Goal: Information Seeking & Learning: Learn about a topic

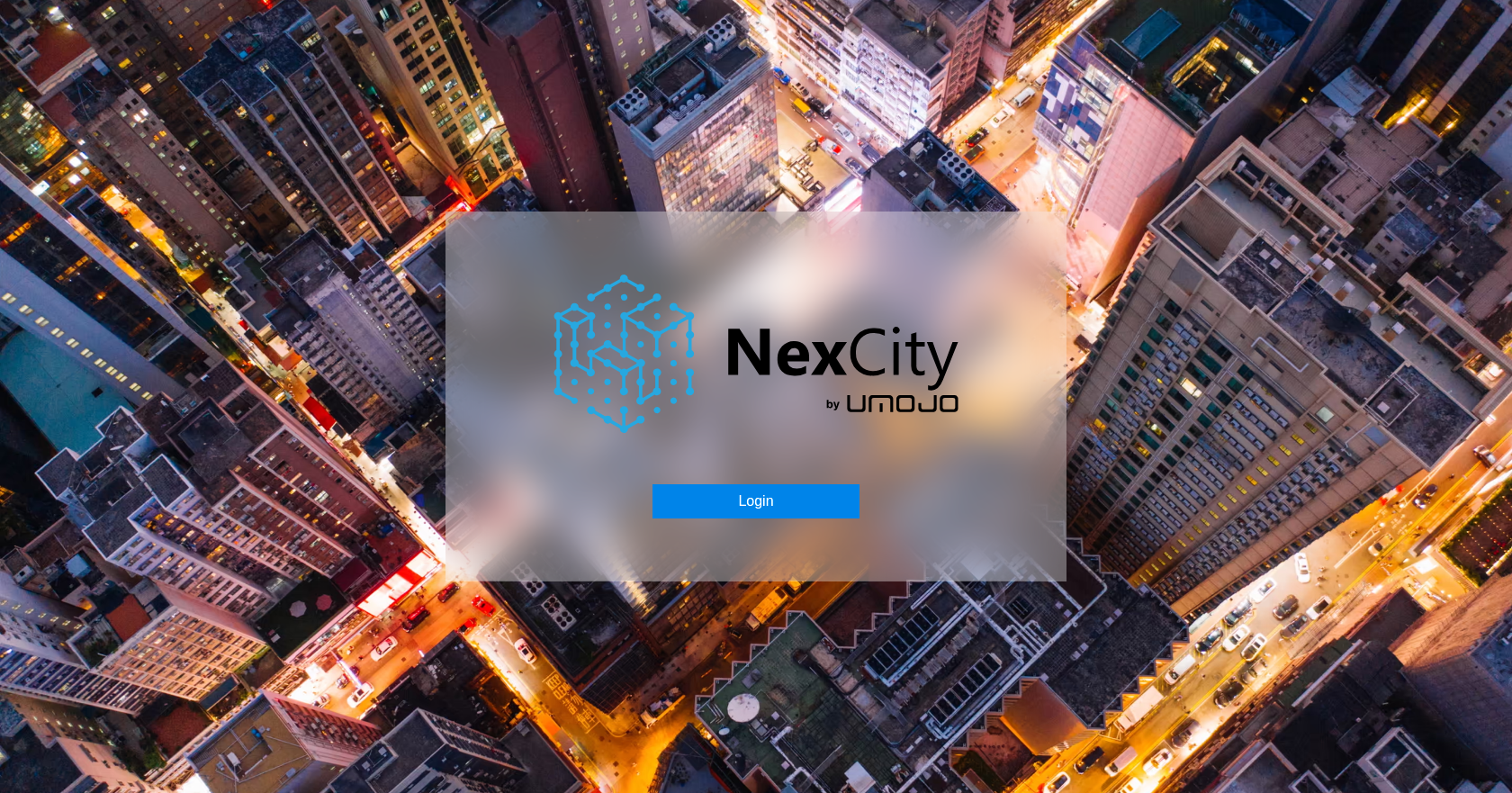
click at [784, 503] on button "Login" at bounding box center [755, 501] width 206 height 35
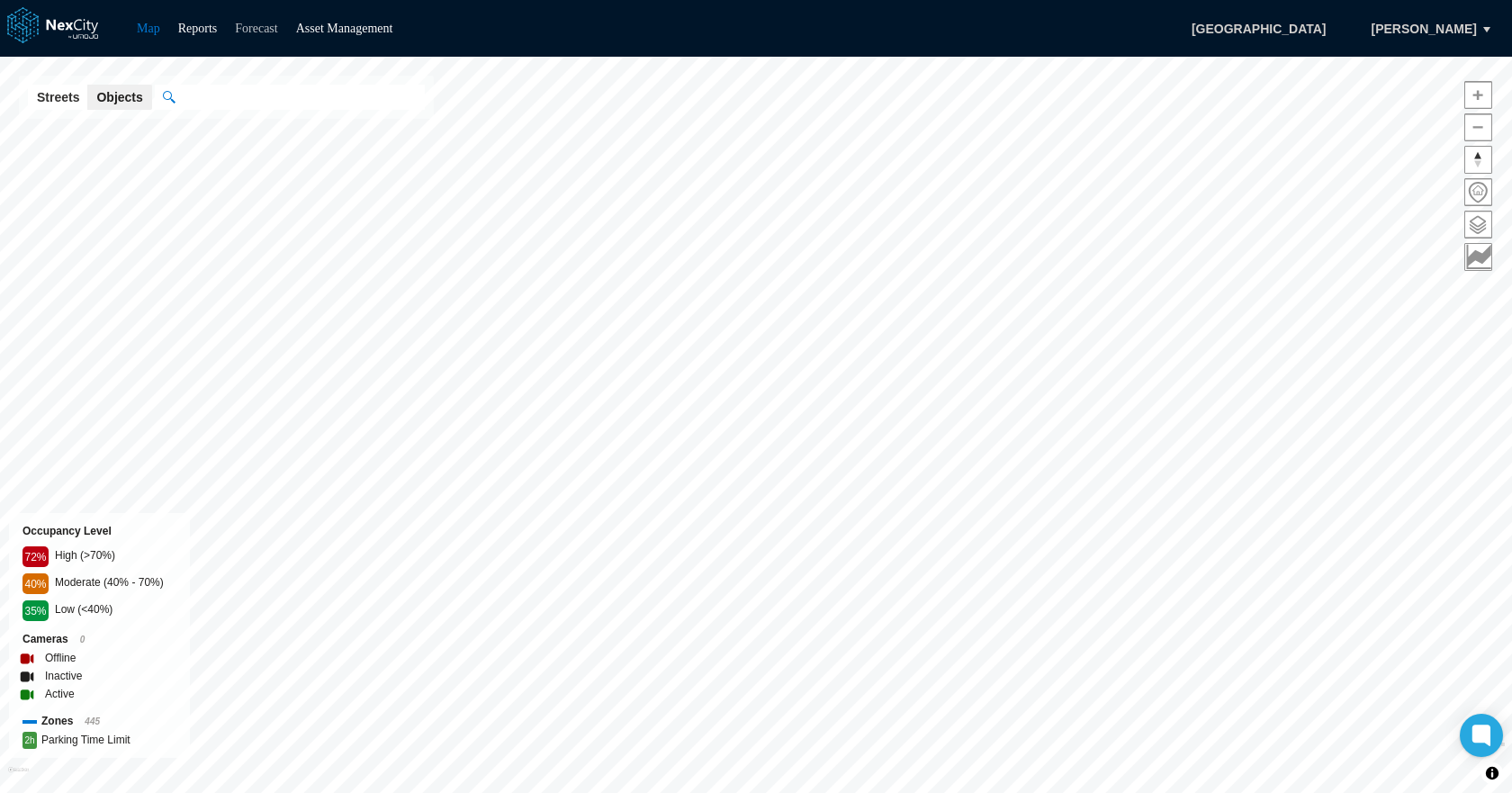
click at [261, 32] on link "Forecast" at bounding box center [255, 28] width 42 height 13
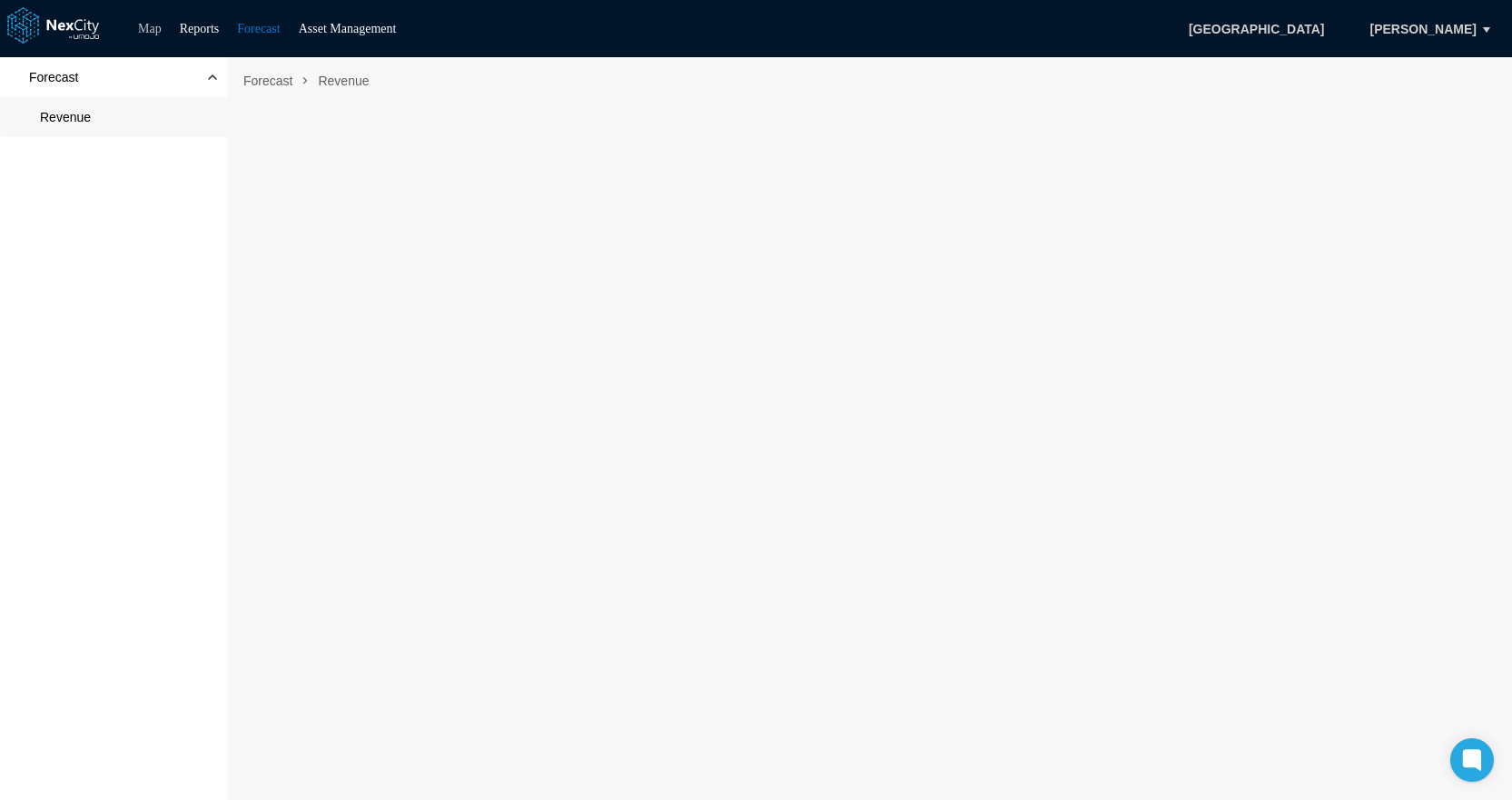
click at [156, 32] on link "Map" at bounding box center [149, 28] width 24 height 13
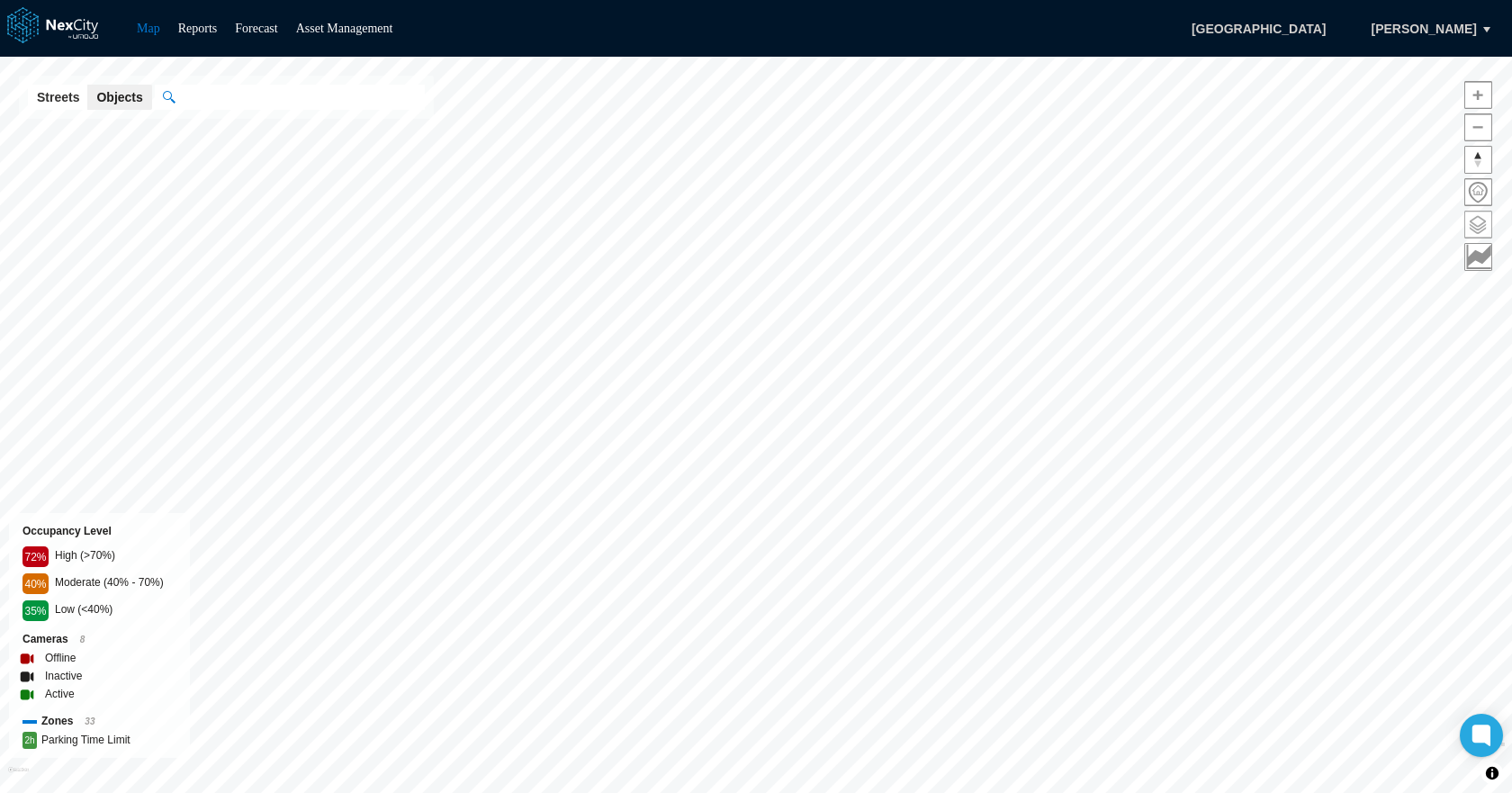
click at [1485, 219] on span at bounding box center [1477, 224] width 26 height 26
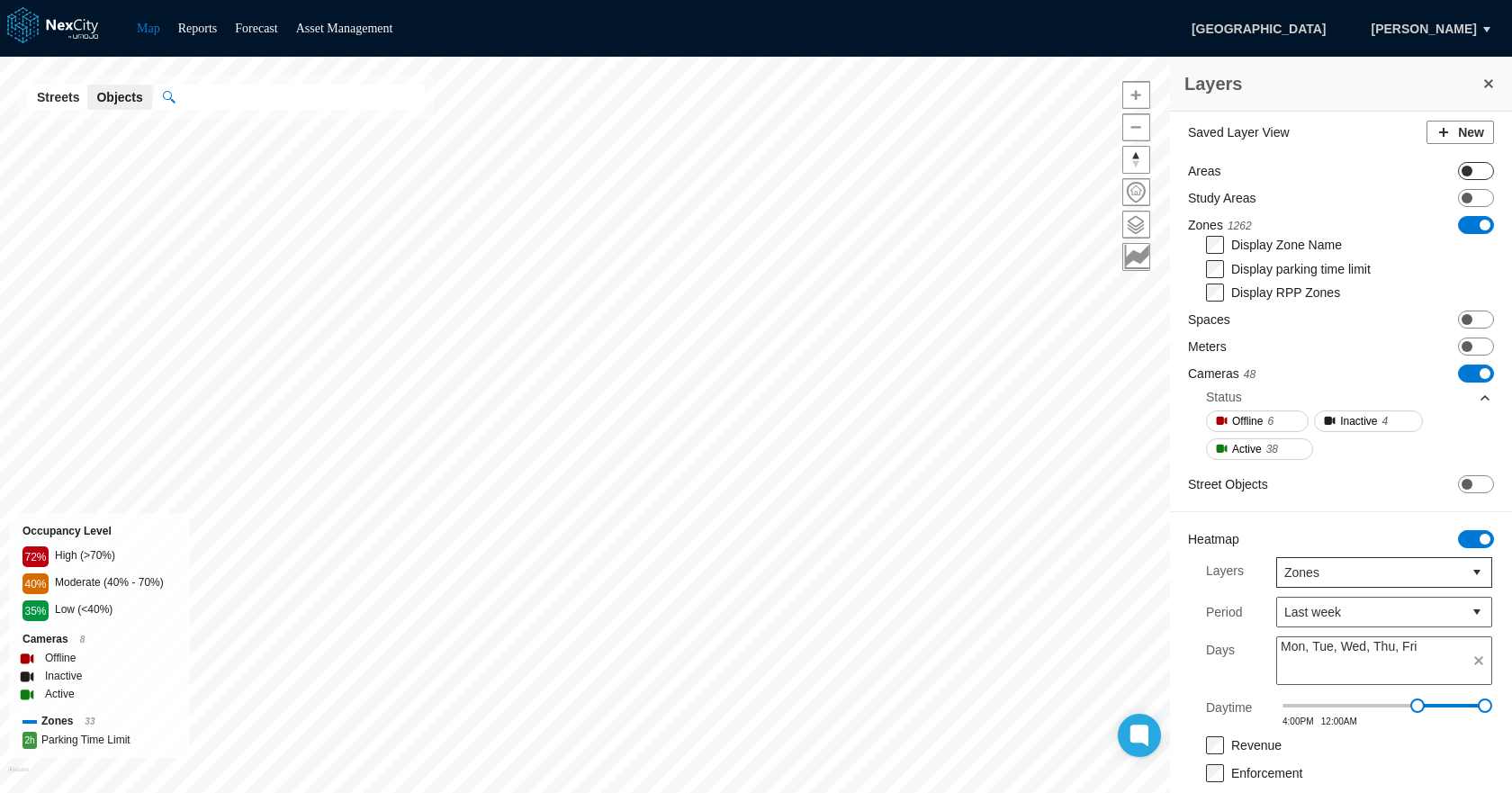
click at [1463, 174] on span "ON OFF" at bounding box center [1476, 170] width 36 height 18
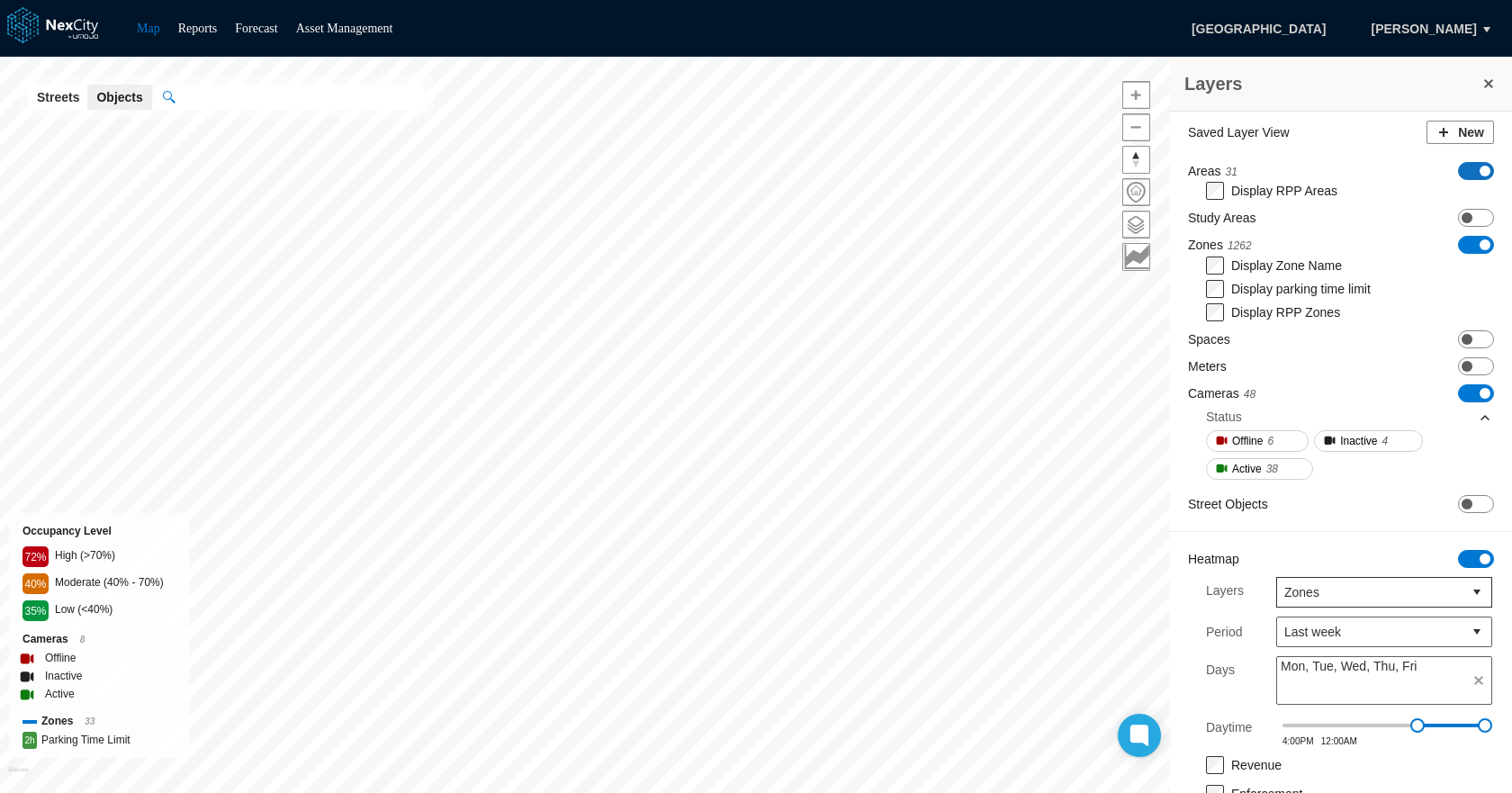
click at [1479, 165] on span at bounding box center [1485, 171] width 11 height 11
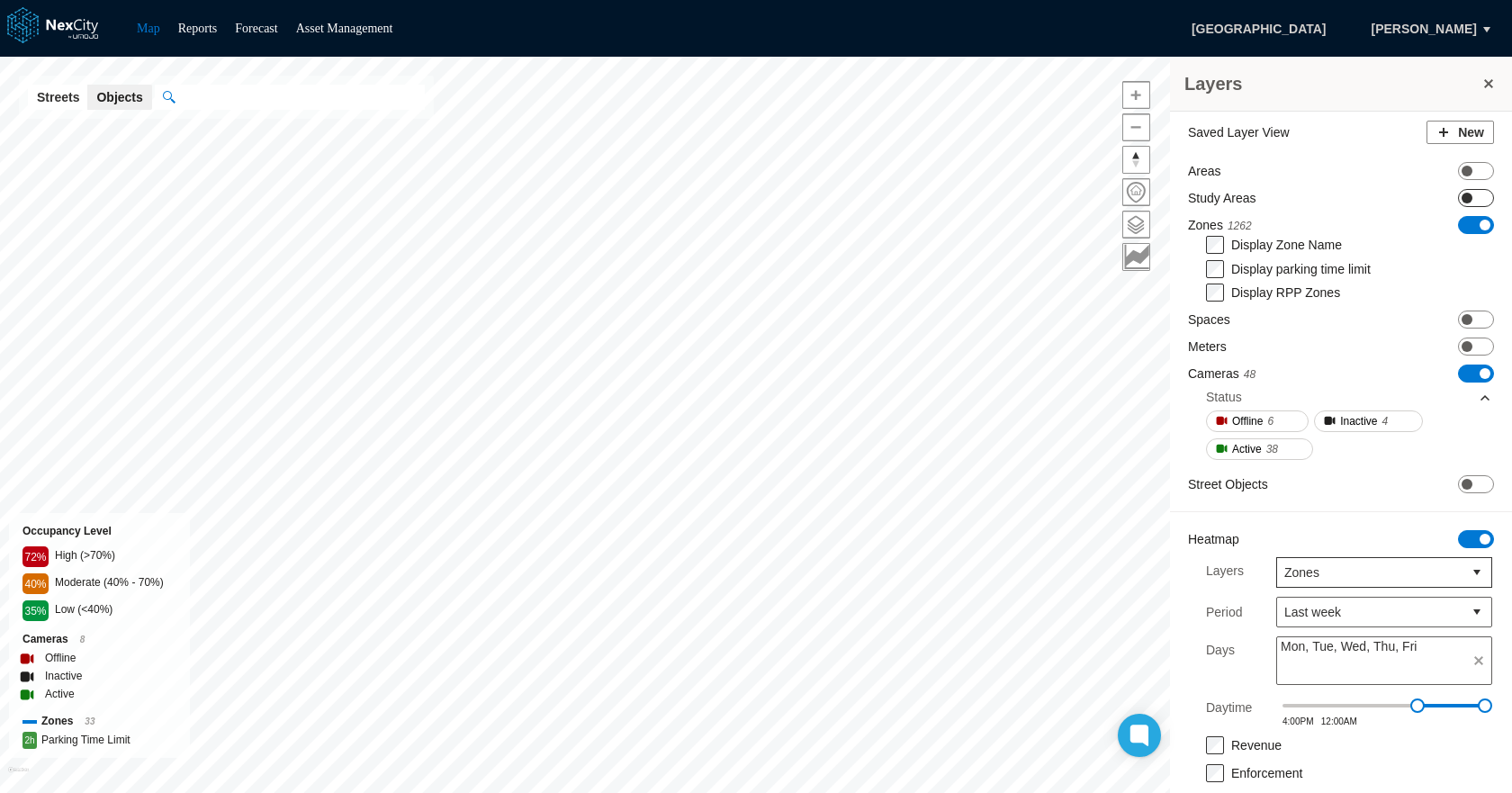
click at [1463, 191] on span "ON OFF" at bounding box center [1476, 197] width 36 height 18
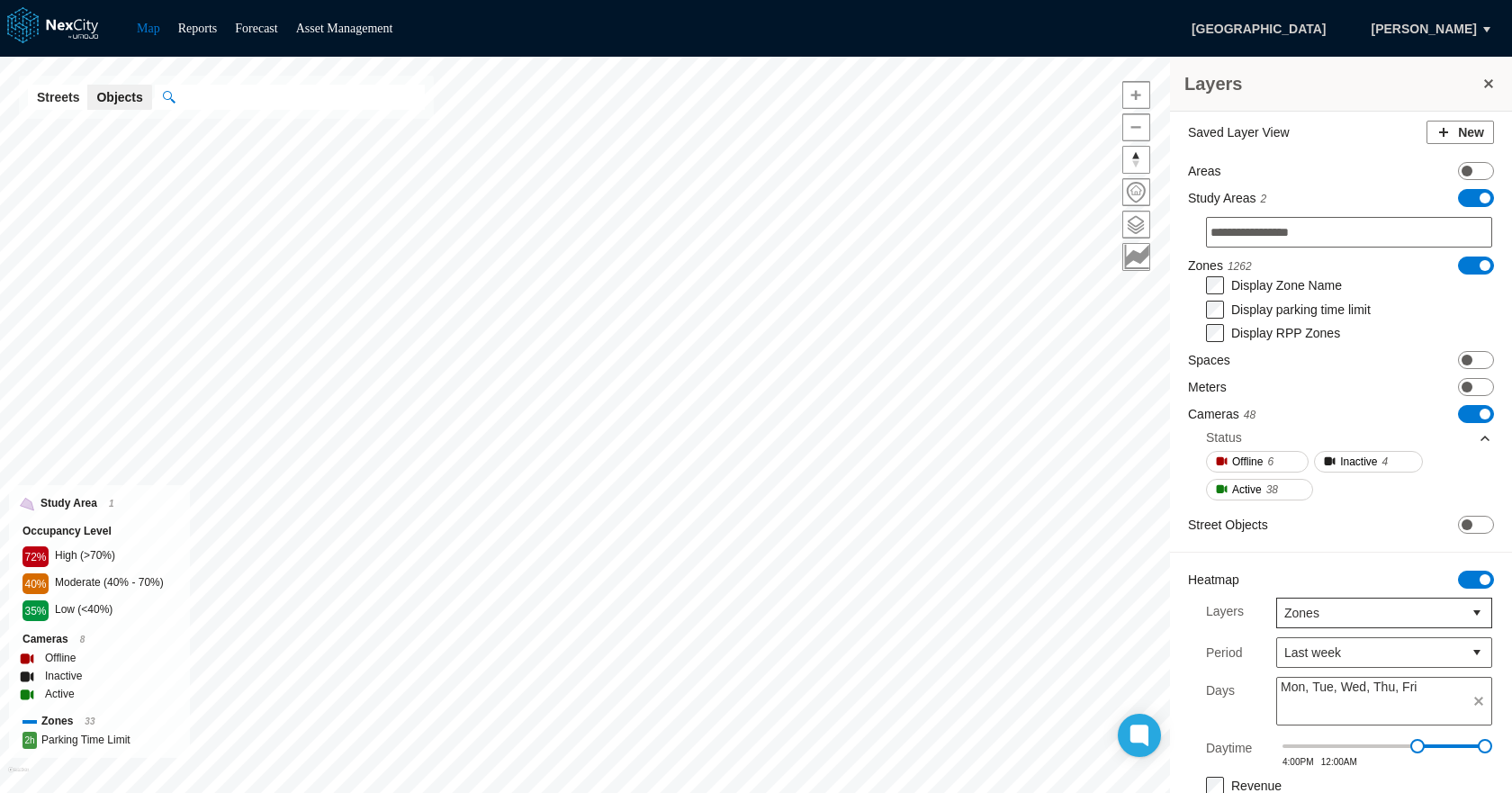
click at [1463, 195] on span "ON OFF" at bounding box center [1476, 197] width 36 height 18
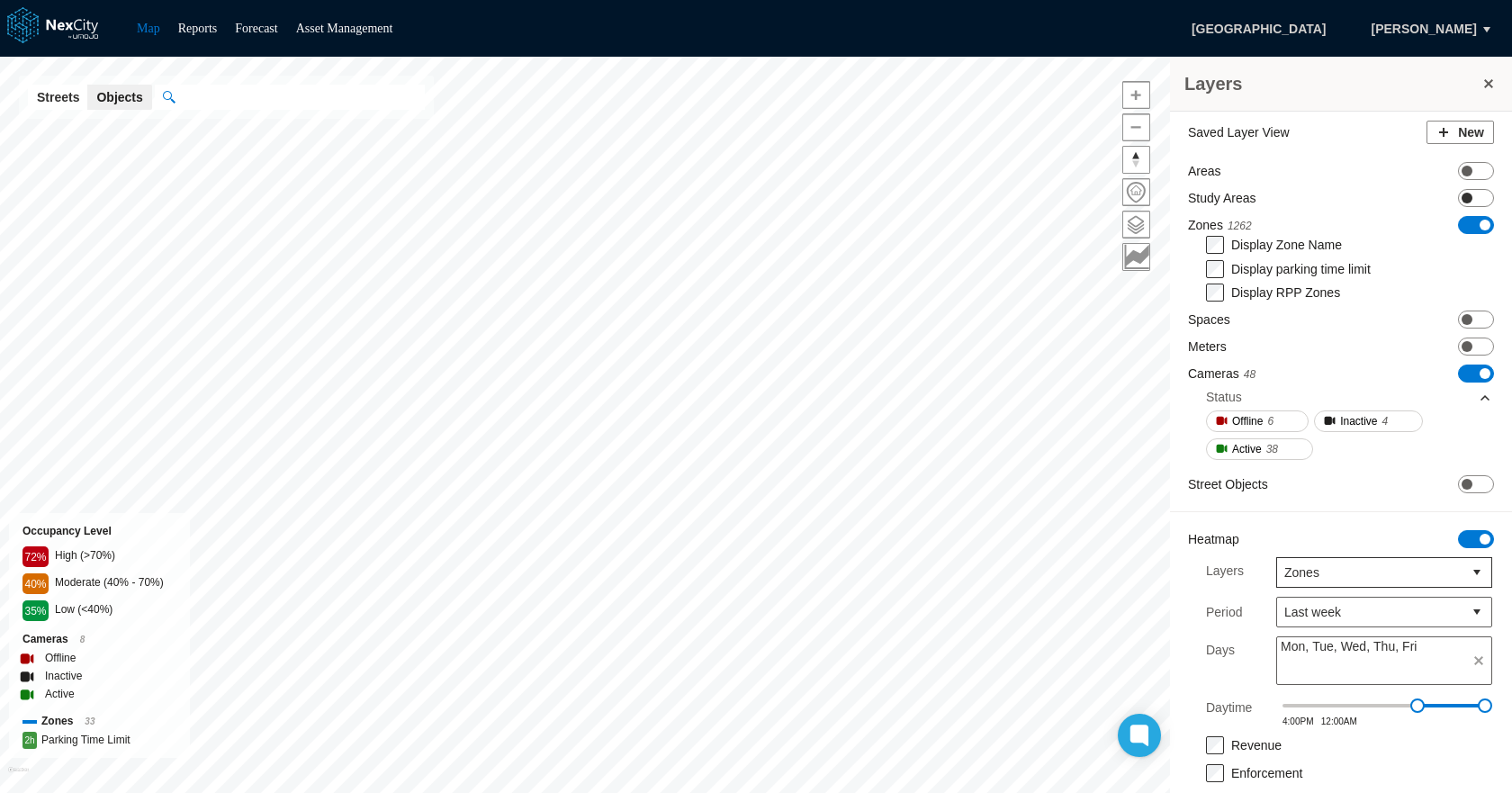
click at [1463, 195] on span "ON OFF" at bounding box center [1476, 197] width 36 height 18
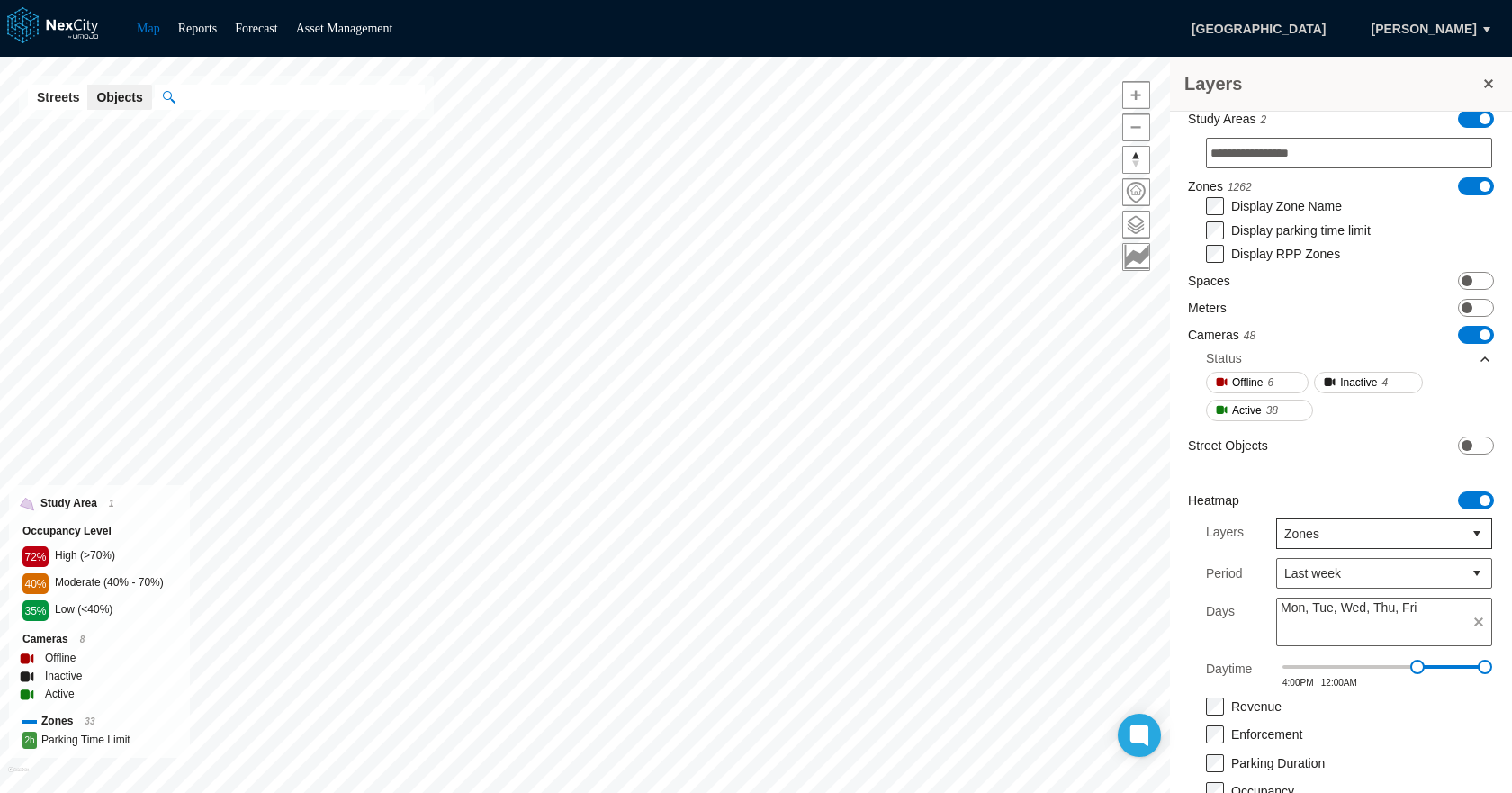
scroll to position [180, 0]
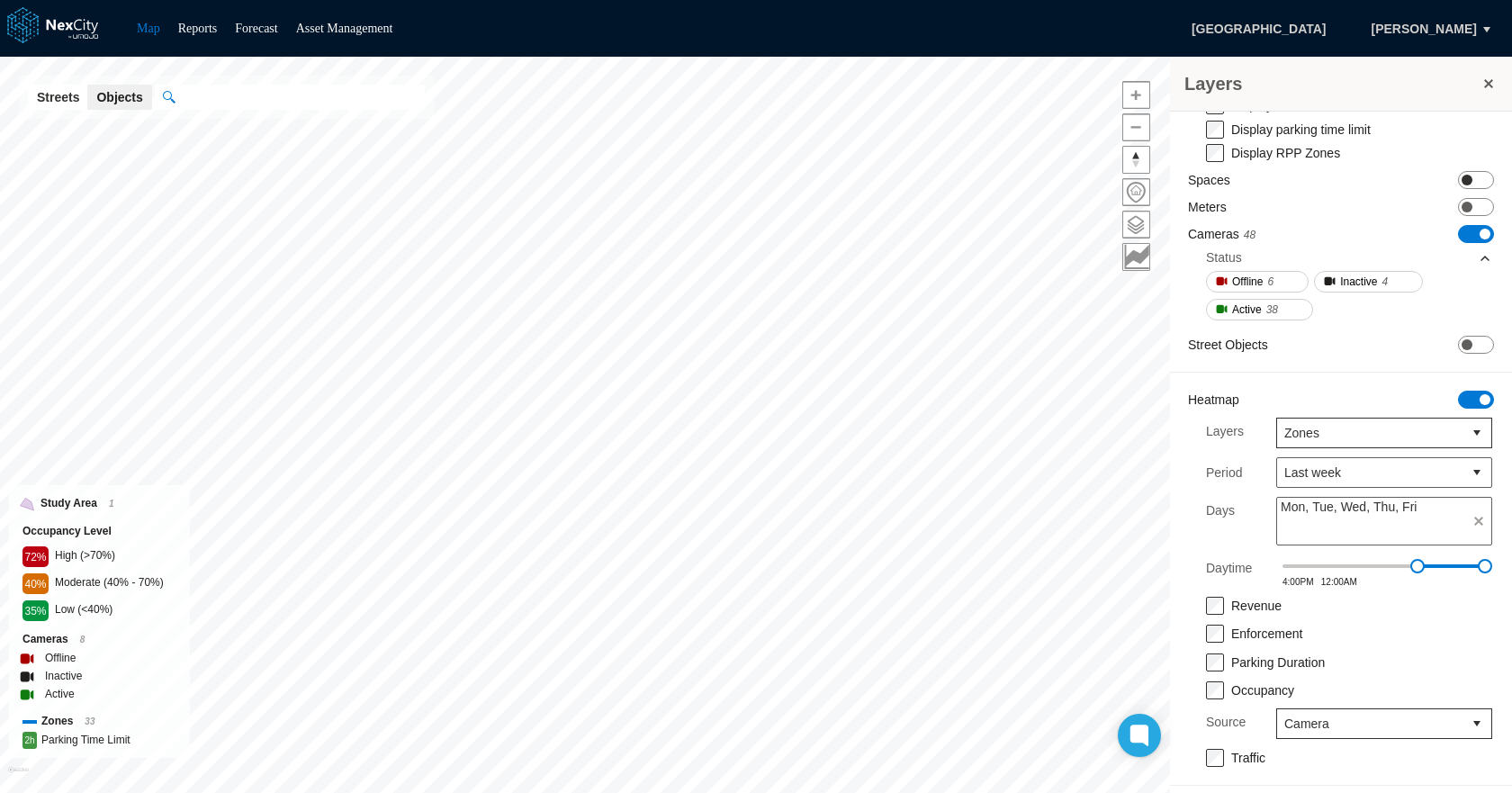
click at [1462, 182] on span "ON OFF" at bounding box center [1476, 179] width 36 height 18
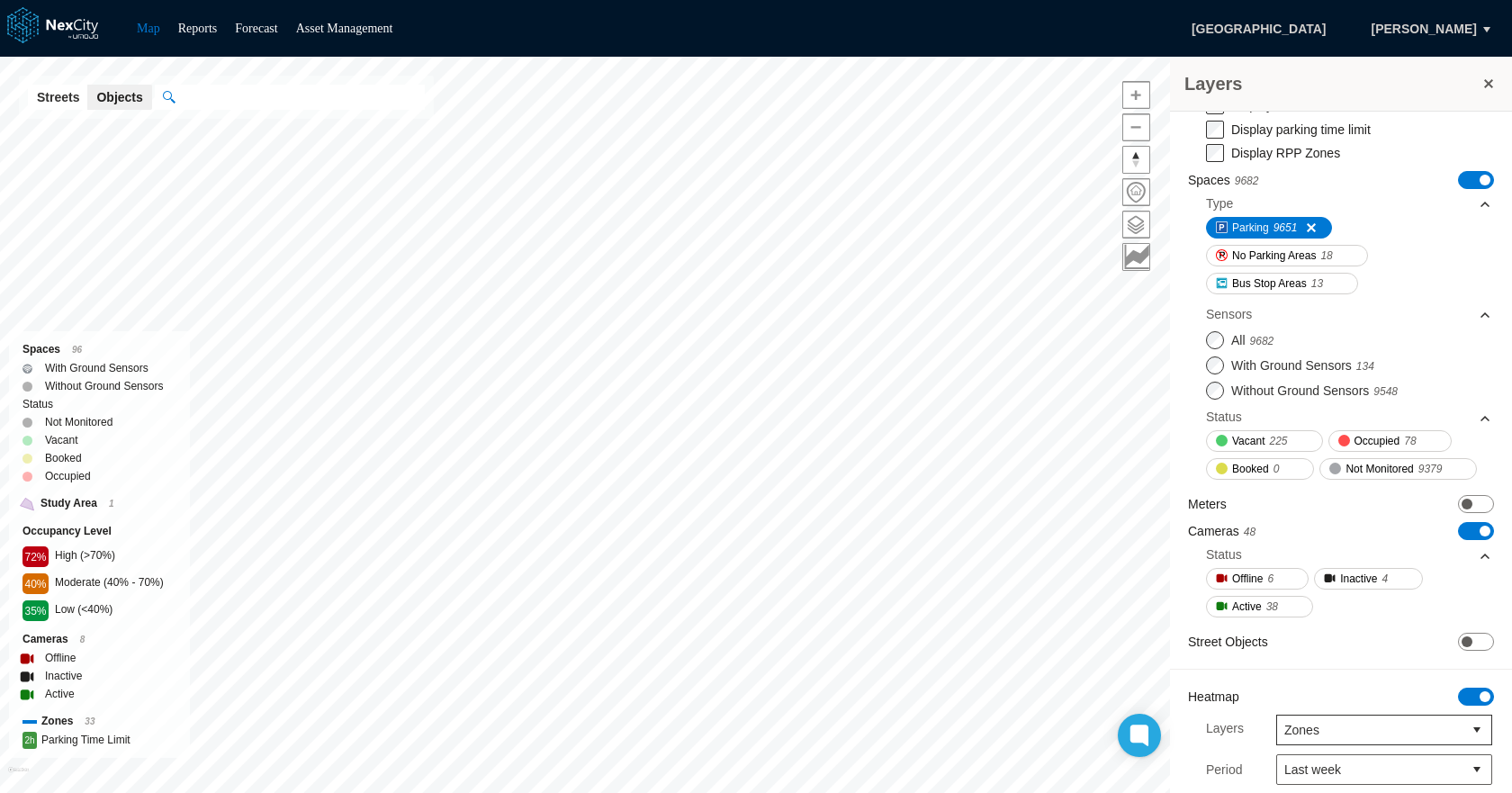
scroll to position [270, 0]
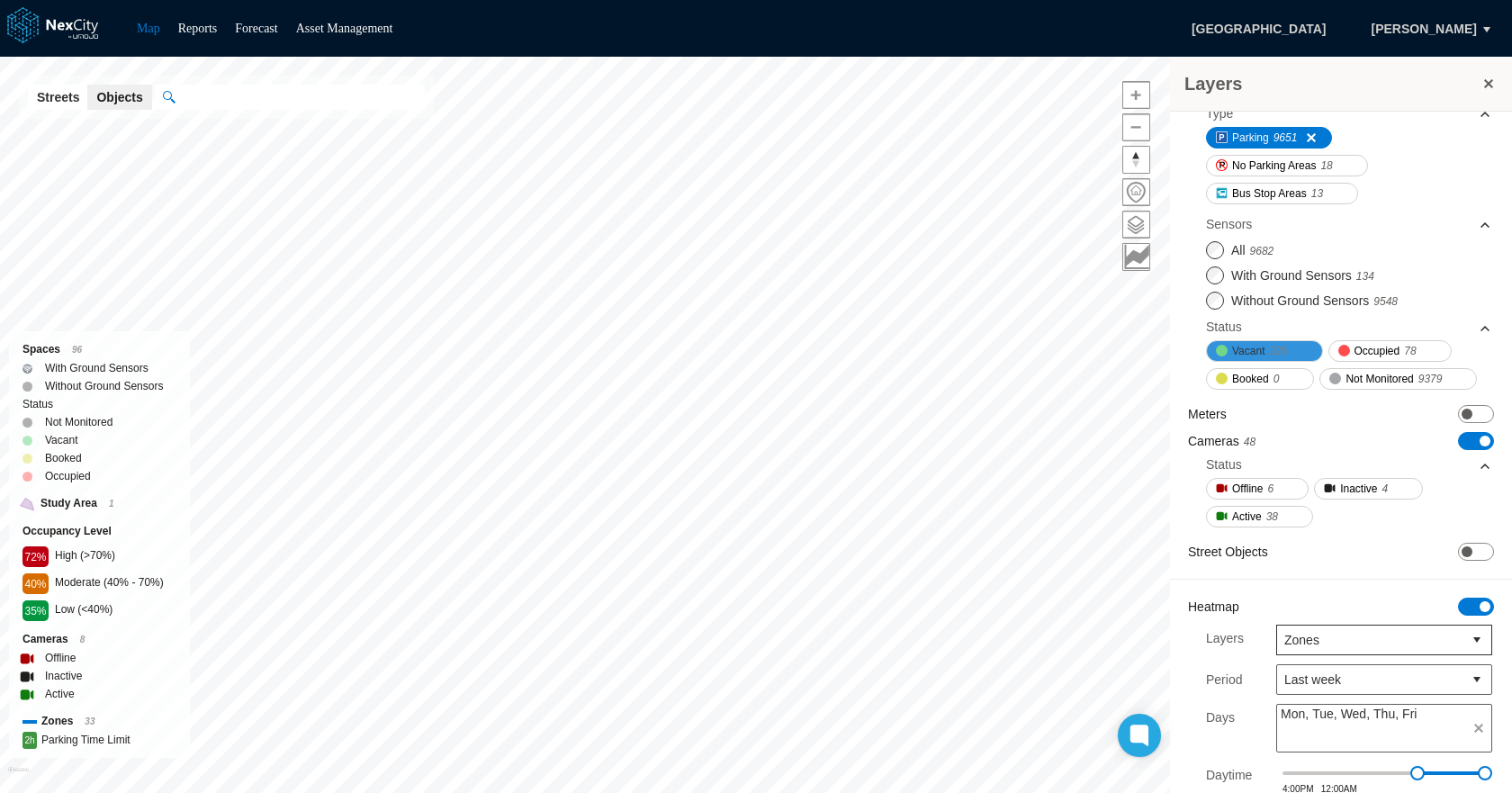
click at [1279, 353] on span "225" at bounding box center [1277, 350] width 18 height 18
click at [1302, 347] on span at bounding box center [1294, 350] width 14 height 14
click at [1286, 347] on span "225" at bounding box center [1277, 350] width 18 height 18
click at [1243, 350] on span "Vacant" at bounding box center [1248, 350] width 33 height 18
click at [1345, 388] on span "Not Monitored" at bounding box center [1378, 378] width 67 height 18
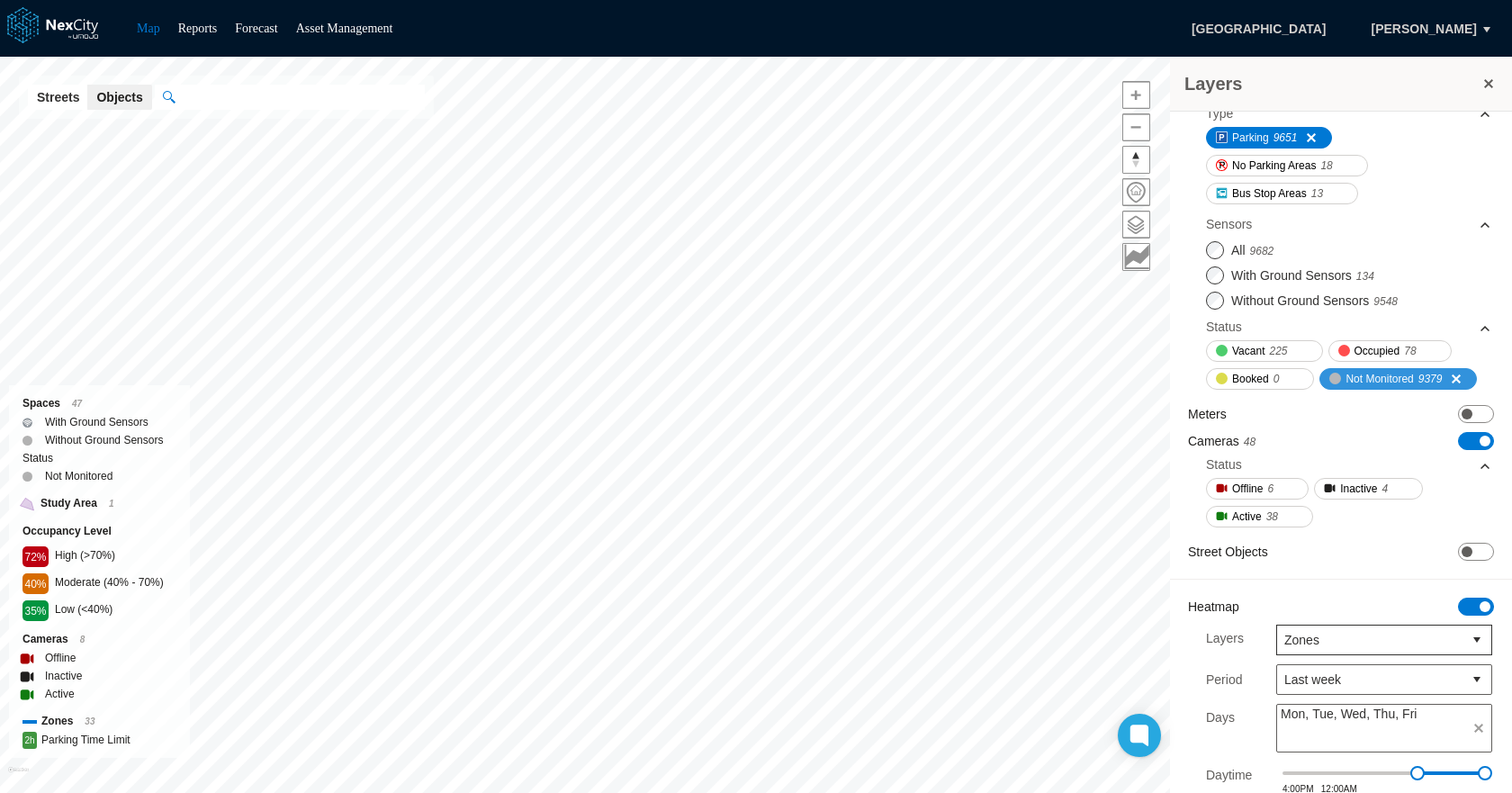
click at [1345, 388] on span "Not Monitored" at bounding box center [1378, 378] width 67 height 18
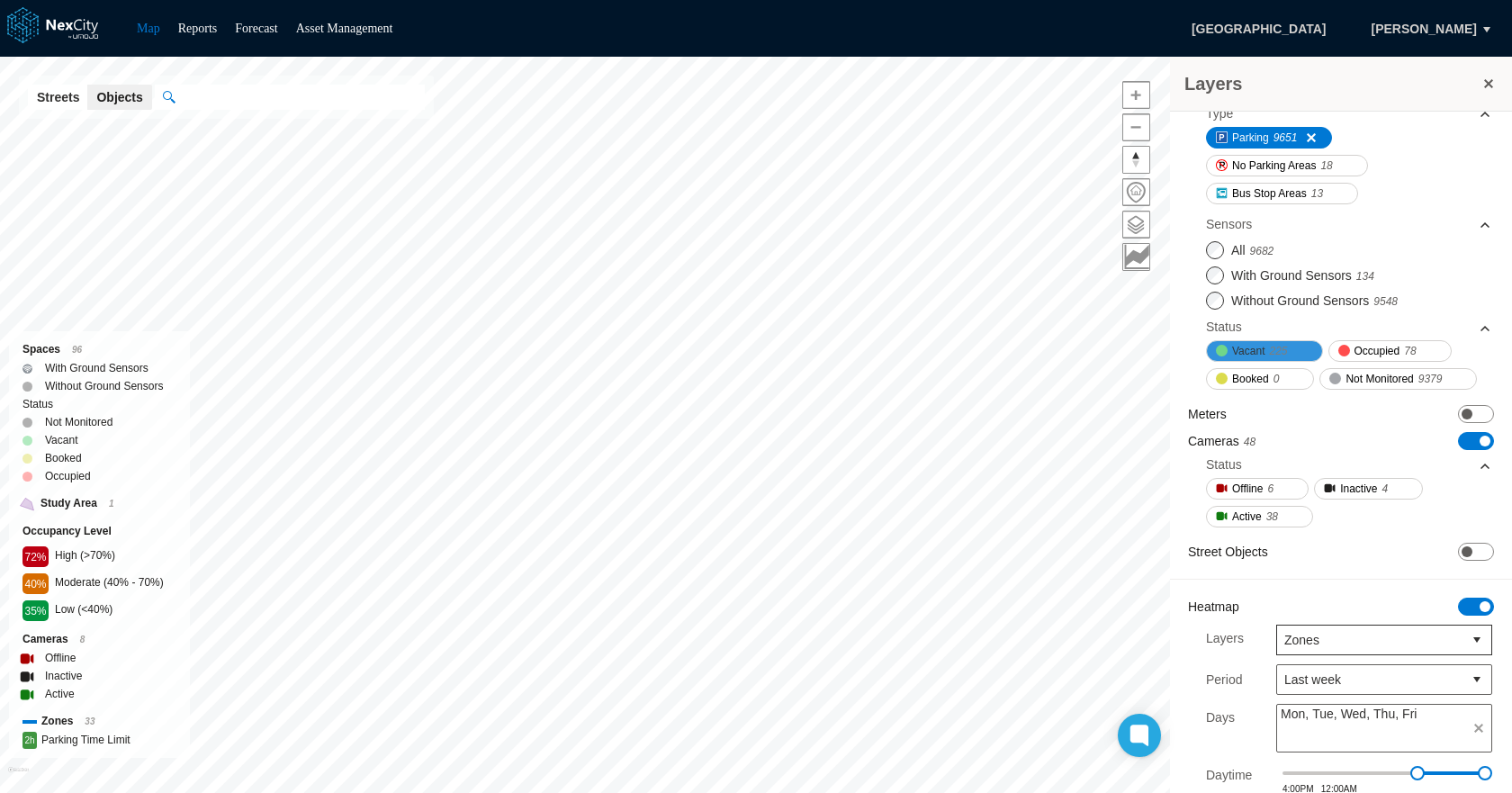
click at [1269, 342] on span "225" at bounding box center [1277, 350] width 18 height 18
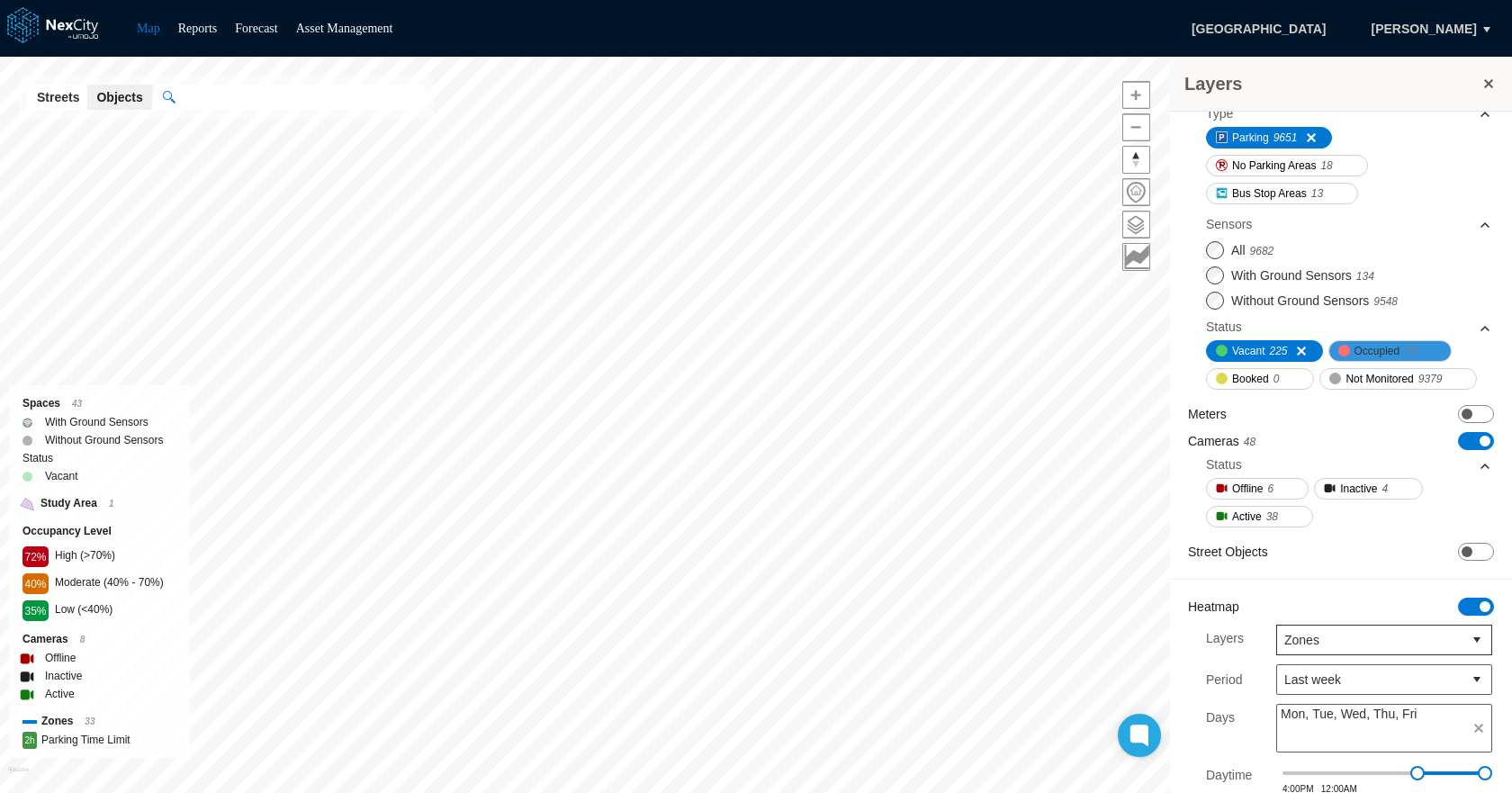
click at [1361, 342] on span "Occupied" at bounding box center [1377, 350] width 46 height 18
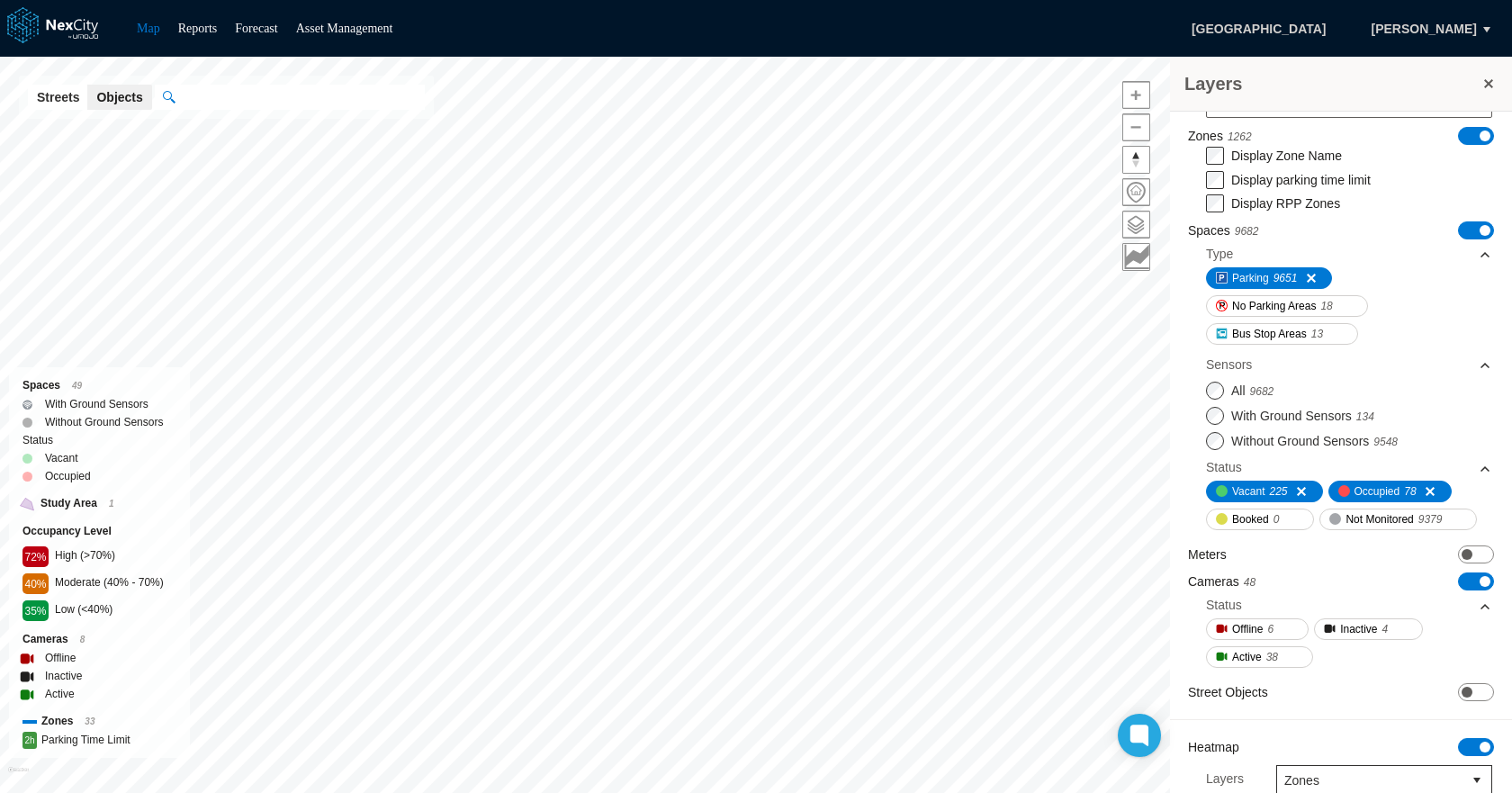
scroll to position [0, 0]
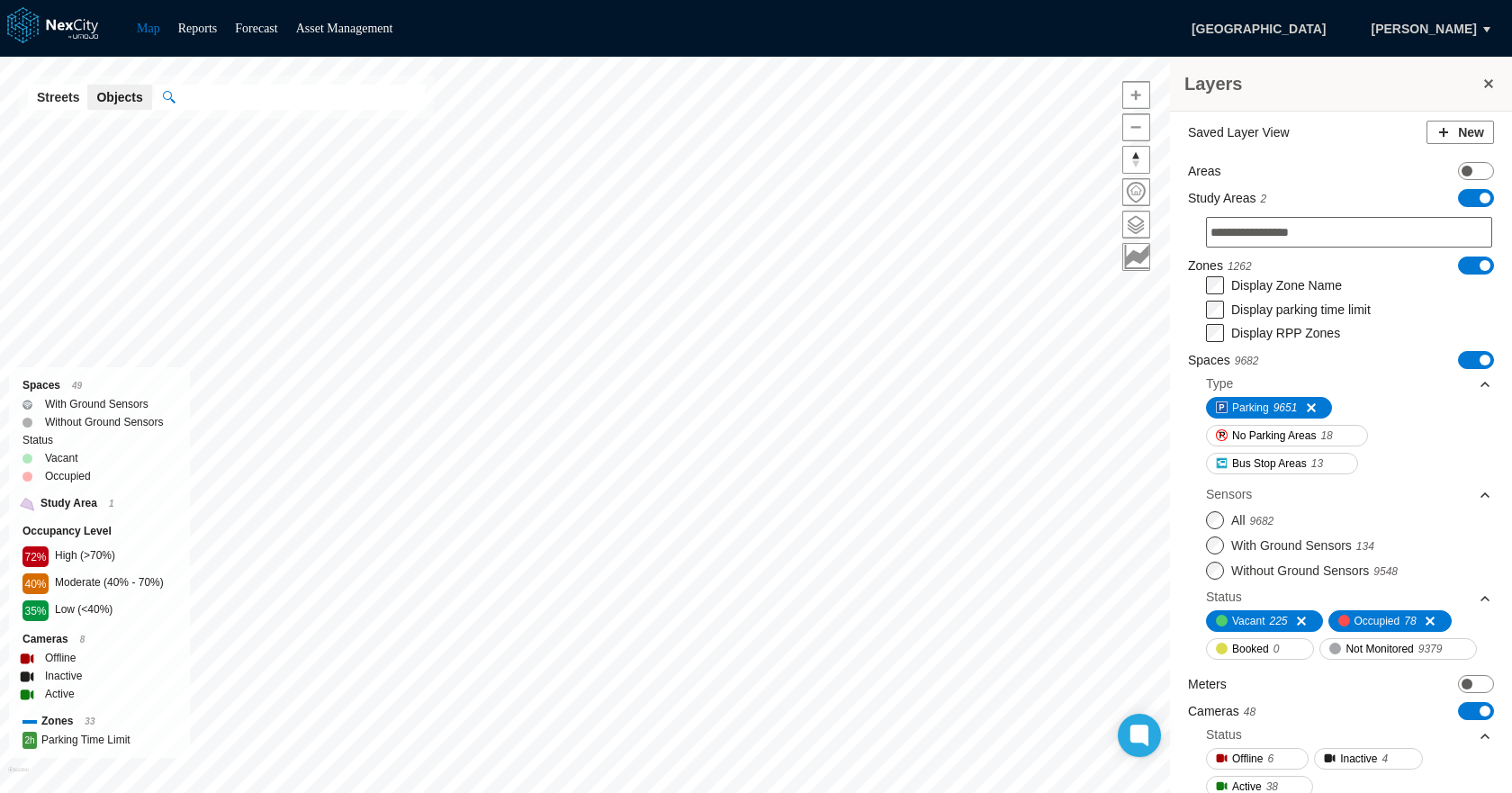
click at [1462, 266] on span "ON OFF" at bounding box center [1476, 265] width 36 height 18
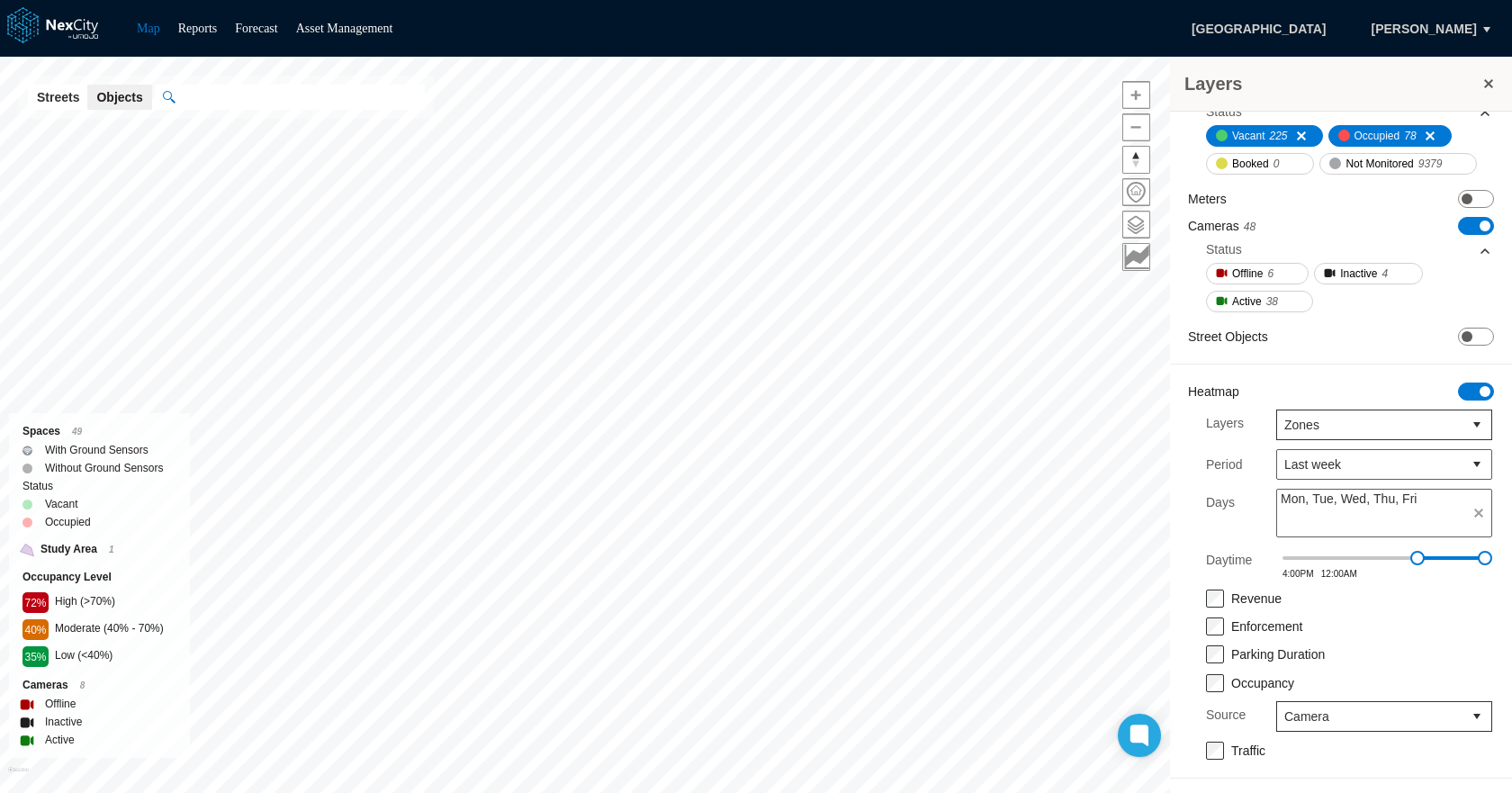
scroll to position [444, 0]
click at [1418, 420] on span "Zones" at bounding box center [1369, 424] width 171 height 18
click at [1329, 550] on li "Spaces" at bounding box center [1370, 551] width 216 height 33
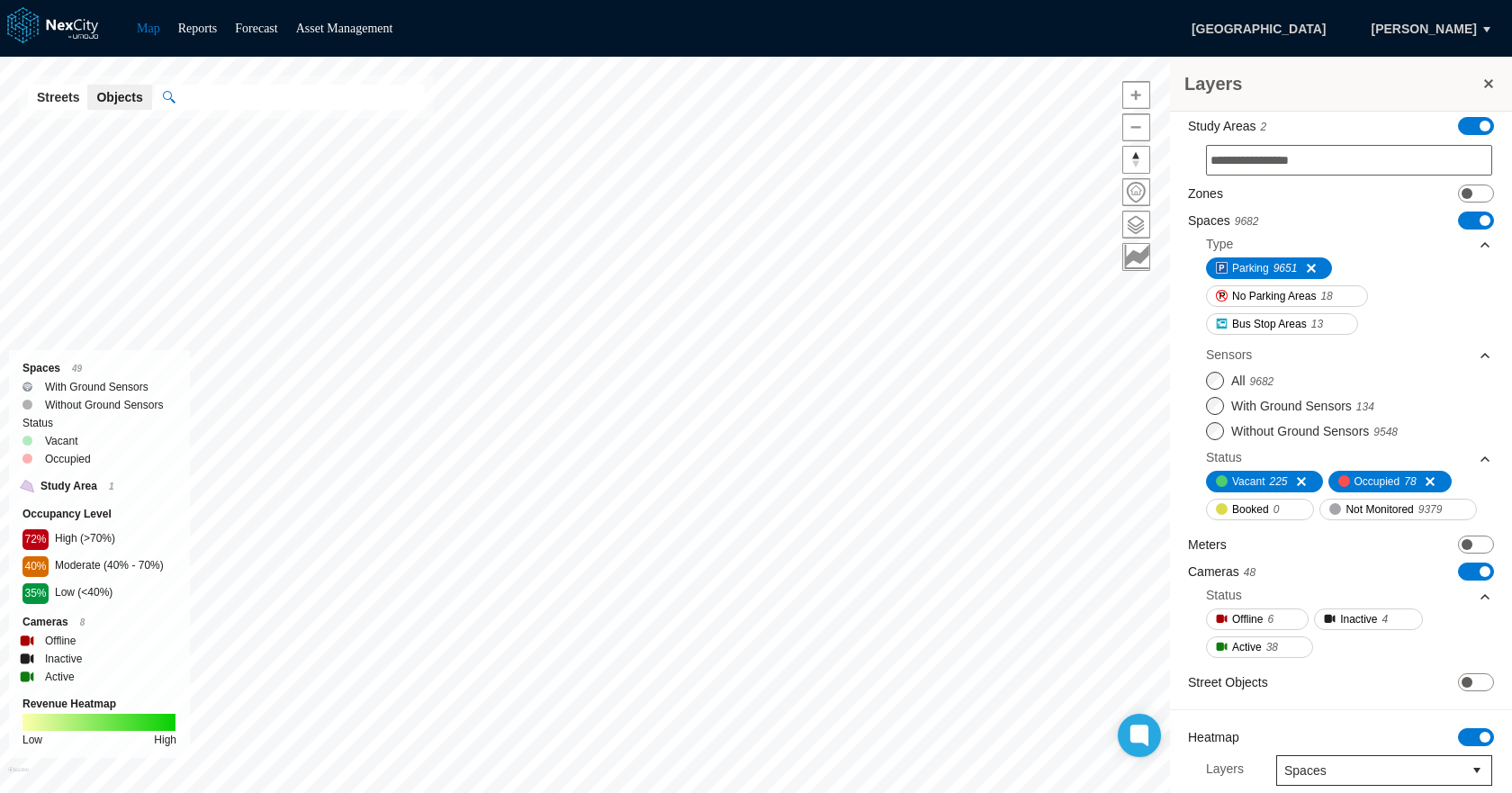
scroll to position [0, 0]
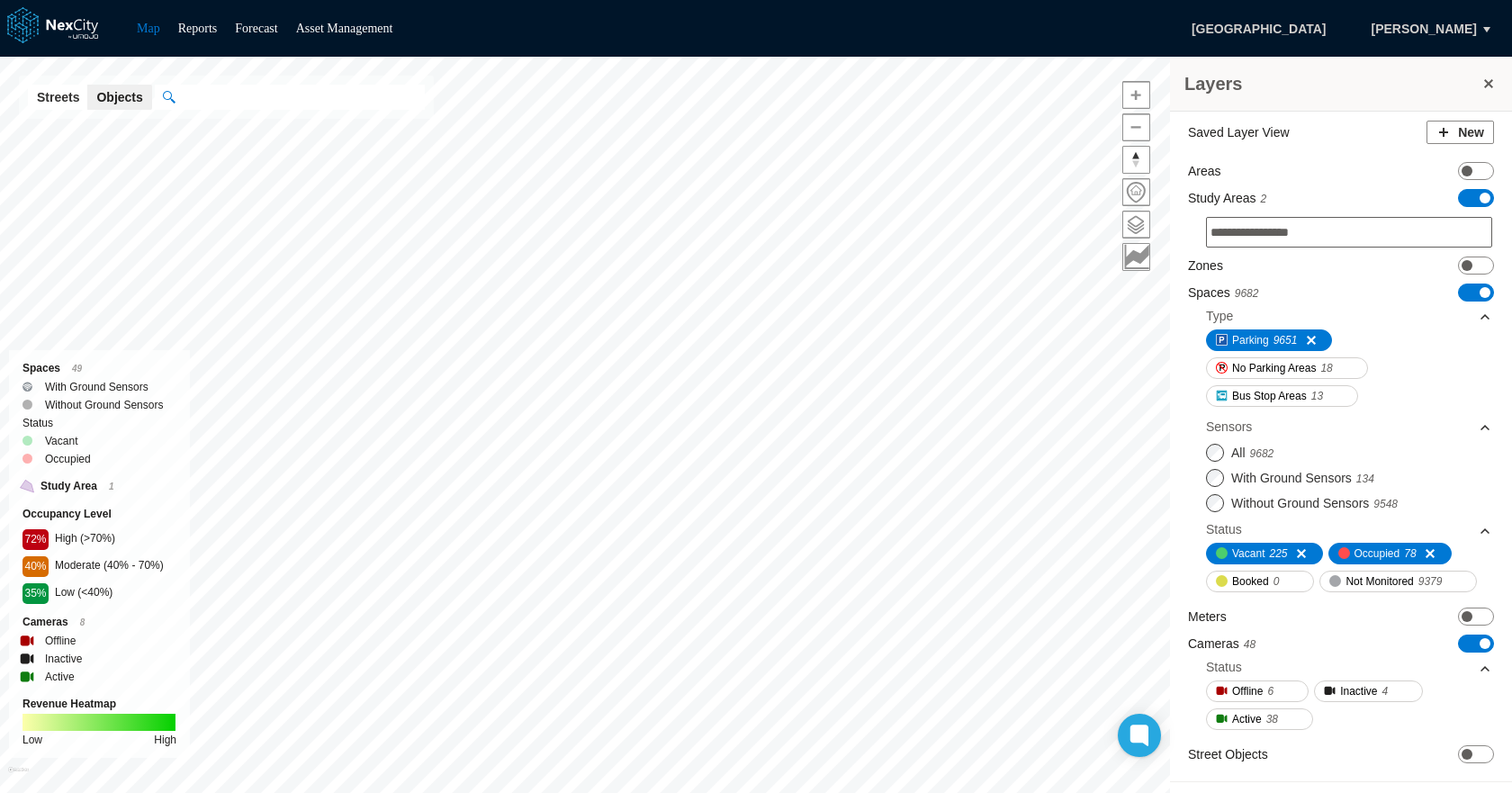
click at [1460, 194] on span "ON OFF" at bounding box center [1476, 197] width 36 height 18
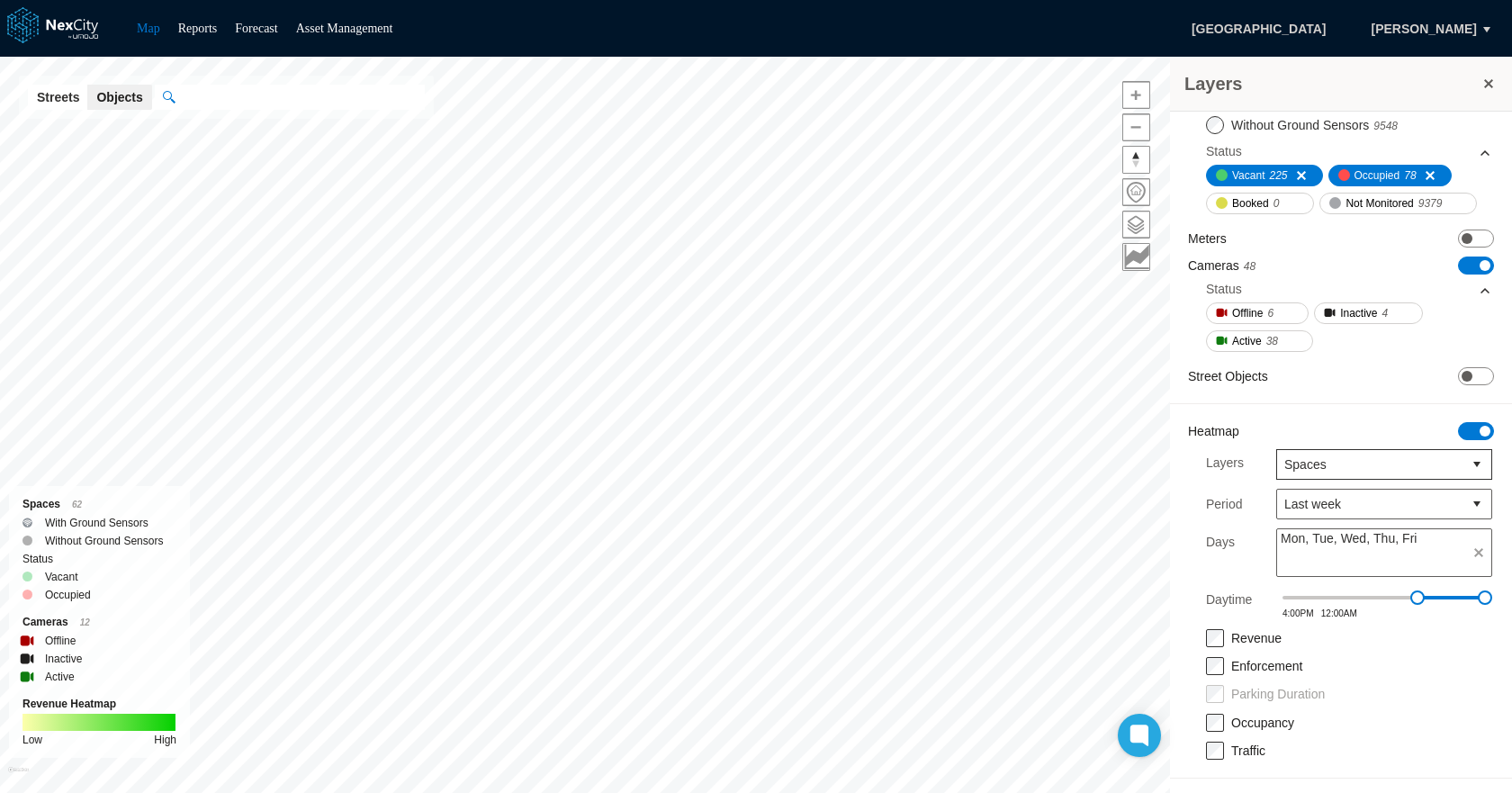
scroll to position [364, 0]
click at [1217, 677] on div "Enforcement Parking Duration Occupancy Traffic" at bounding box center [1349, 707] width 322 height 104
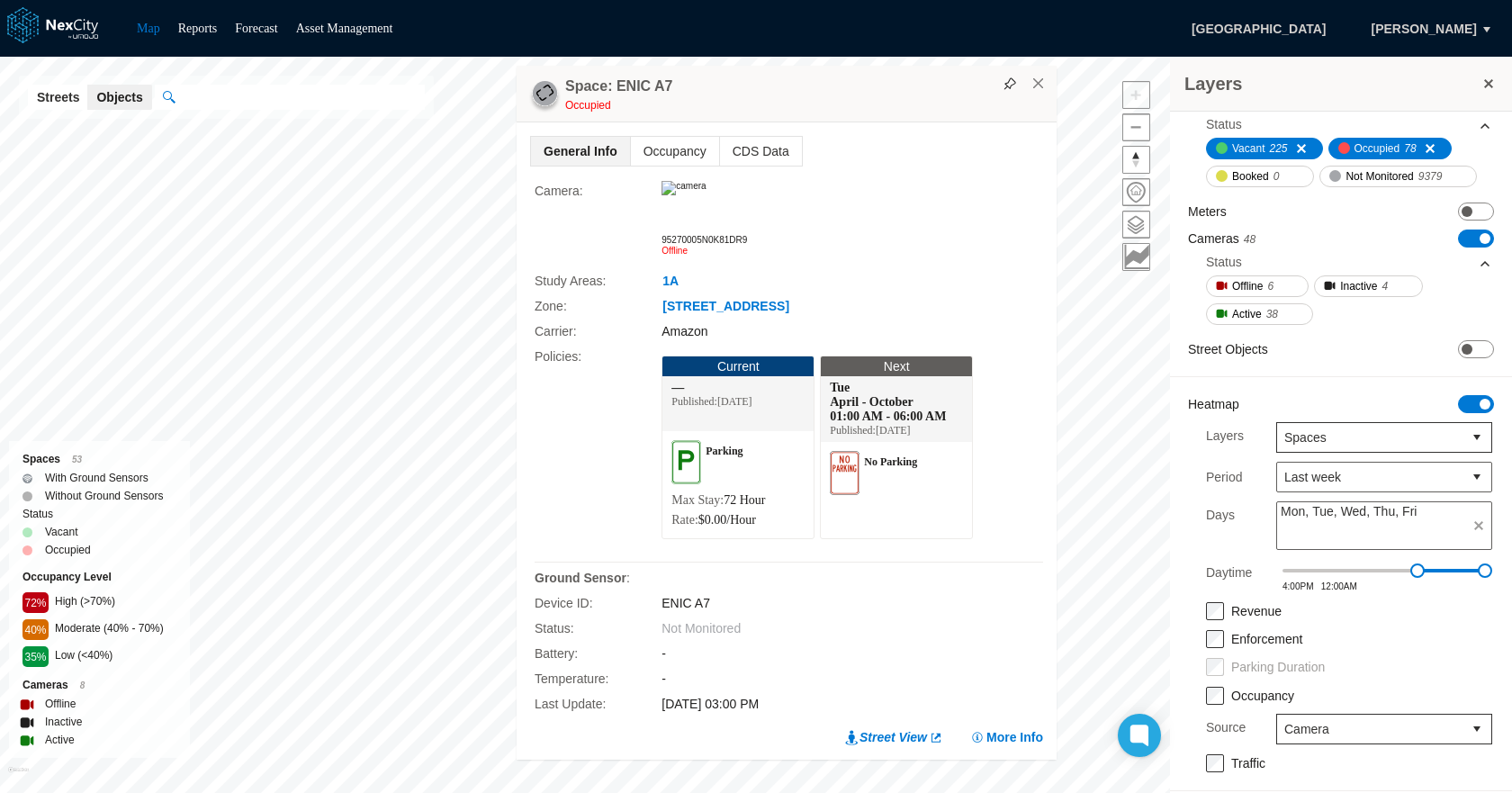
click at [705, 195] on img at bounding box center [683, 188] width 44 height 14
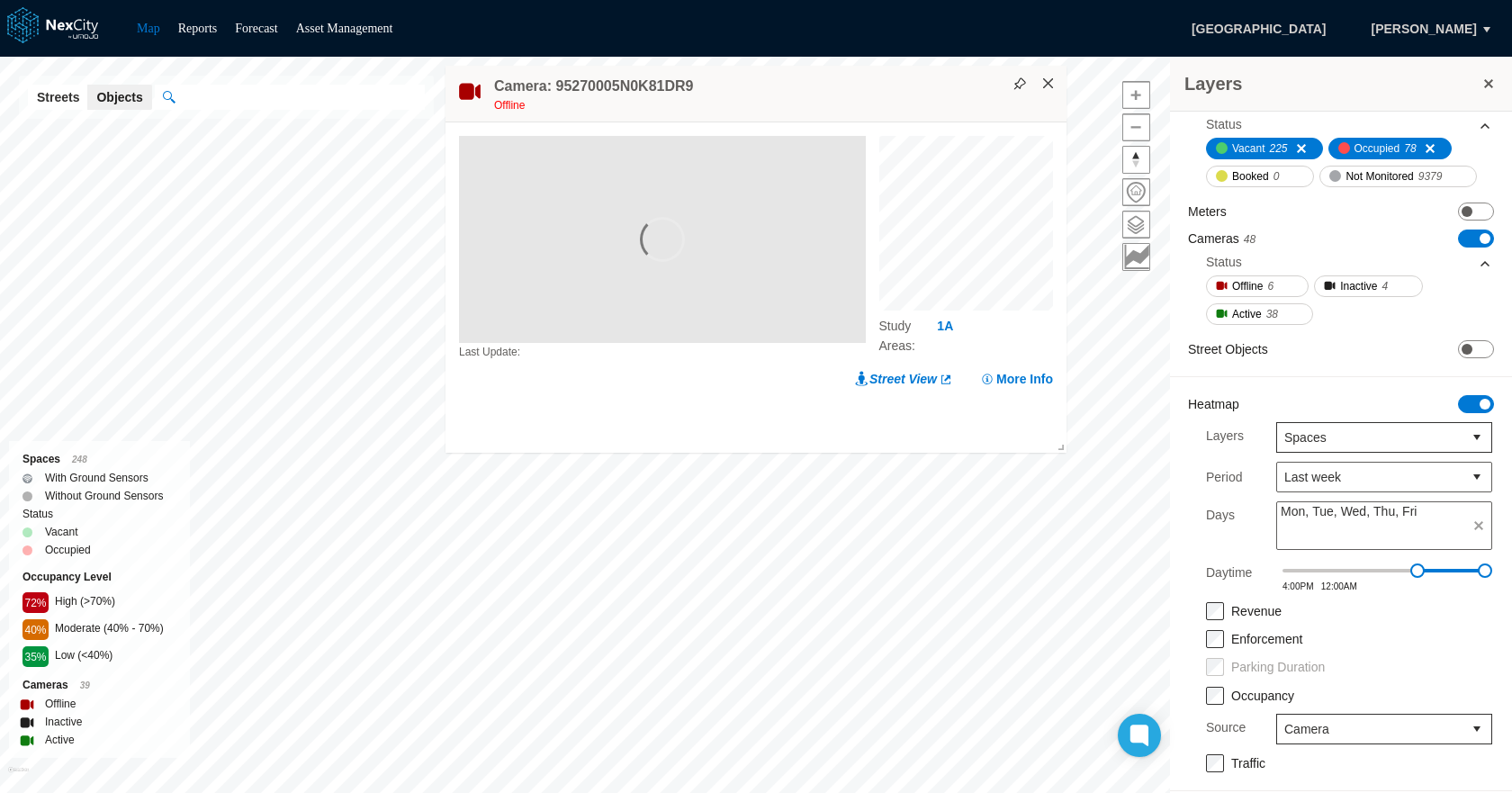
click at [1044, 88] on button "×" at bounding box center [1048, 83] width 16 height 16
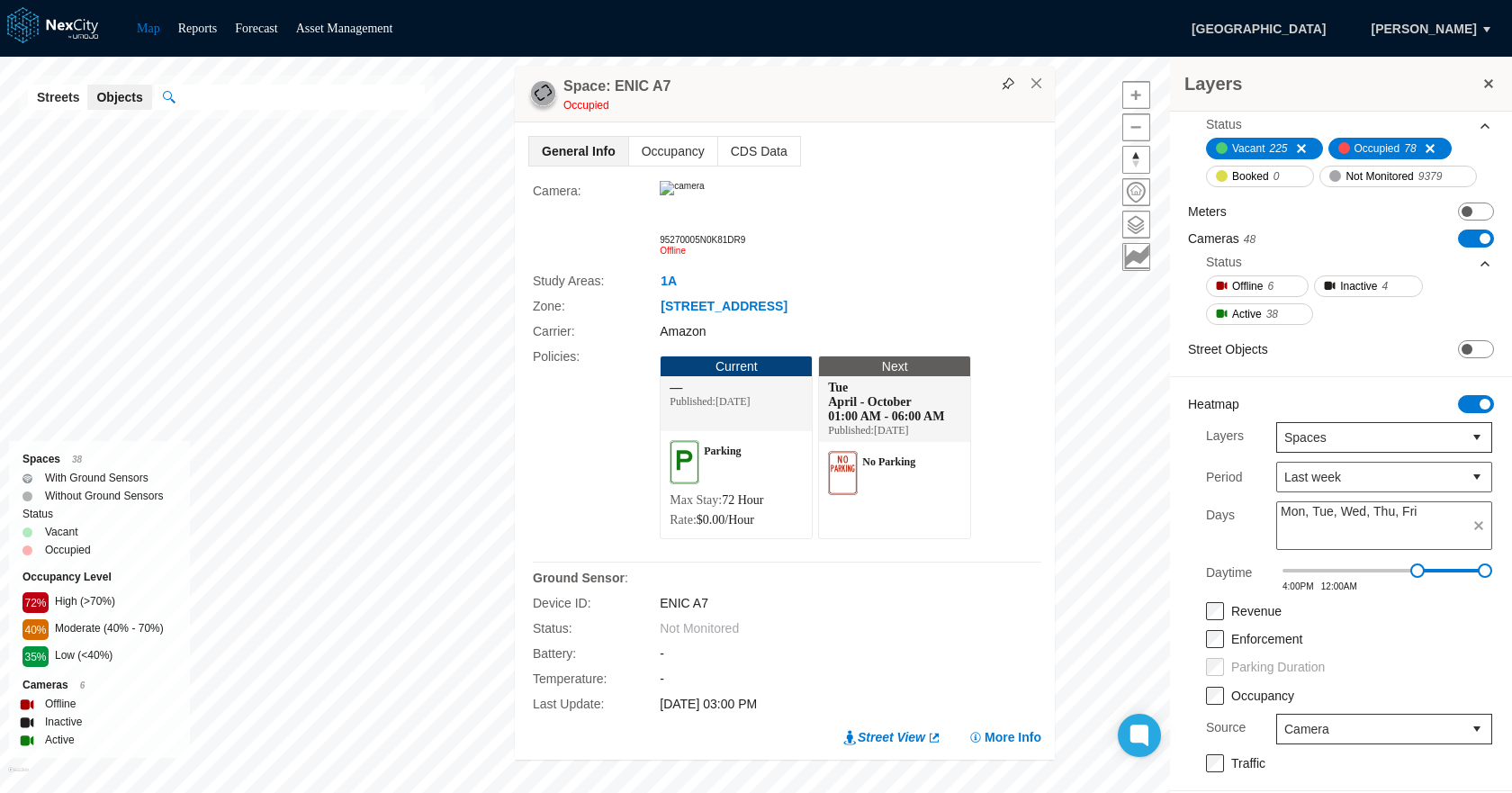
click at [703, 195] on img at bounding box center [681, 188] width 44 height 14
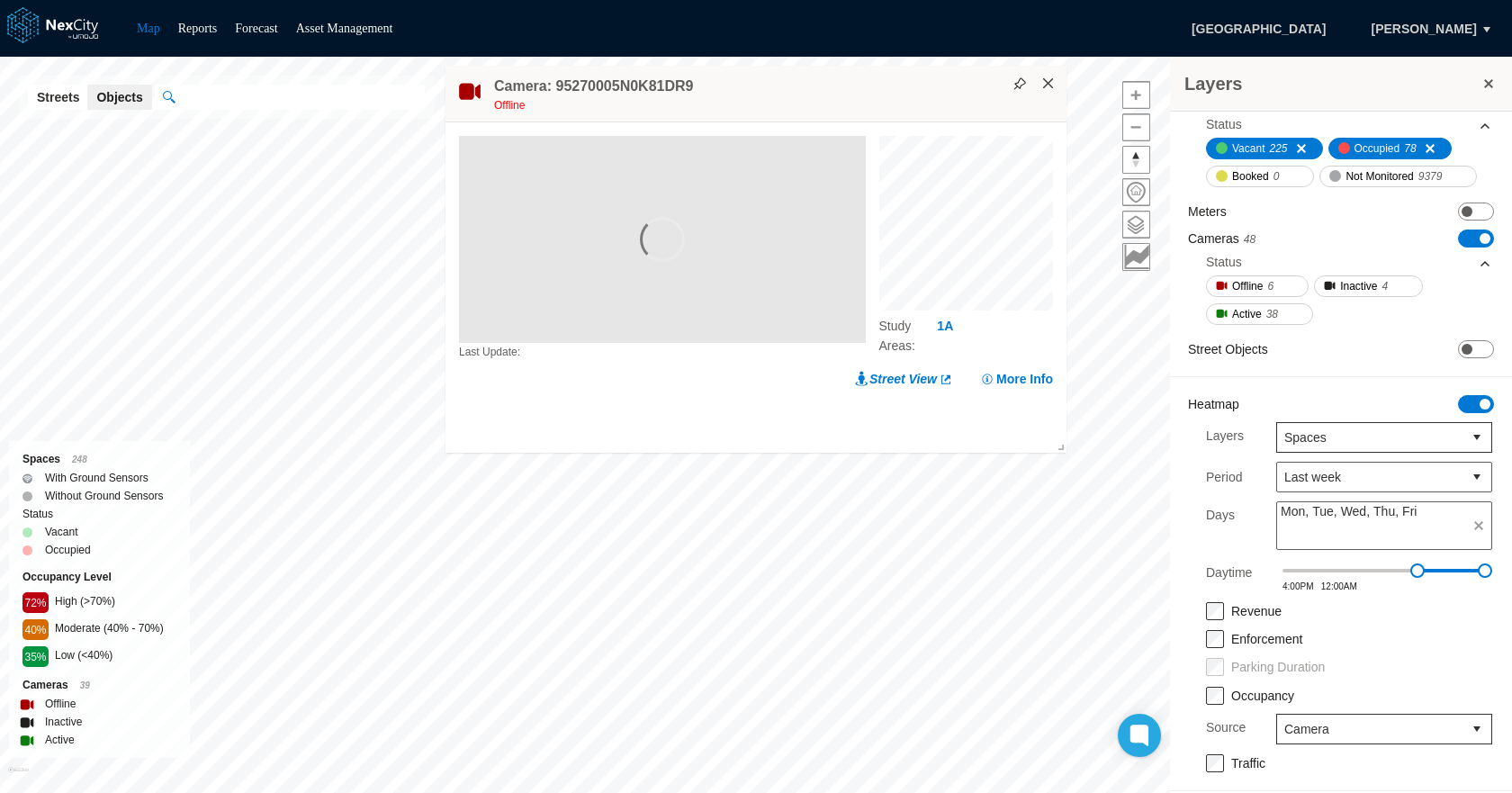
click at [1053, 87] on button "×" at bounding box center [1048, 83] width 16 height 16
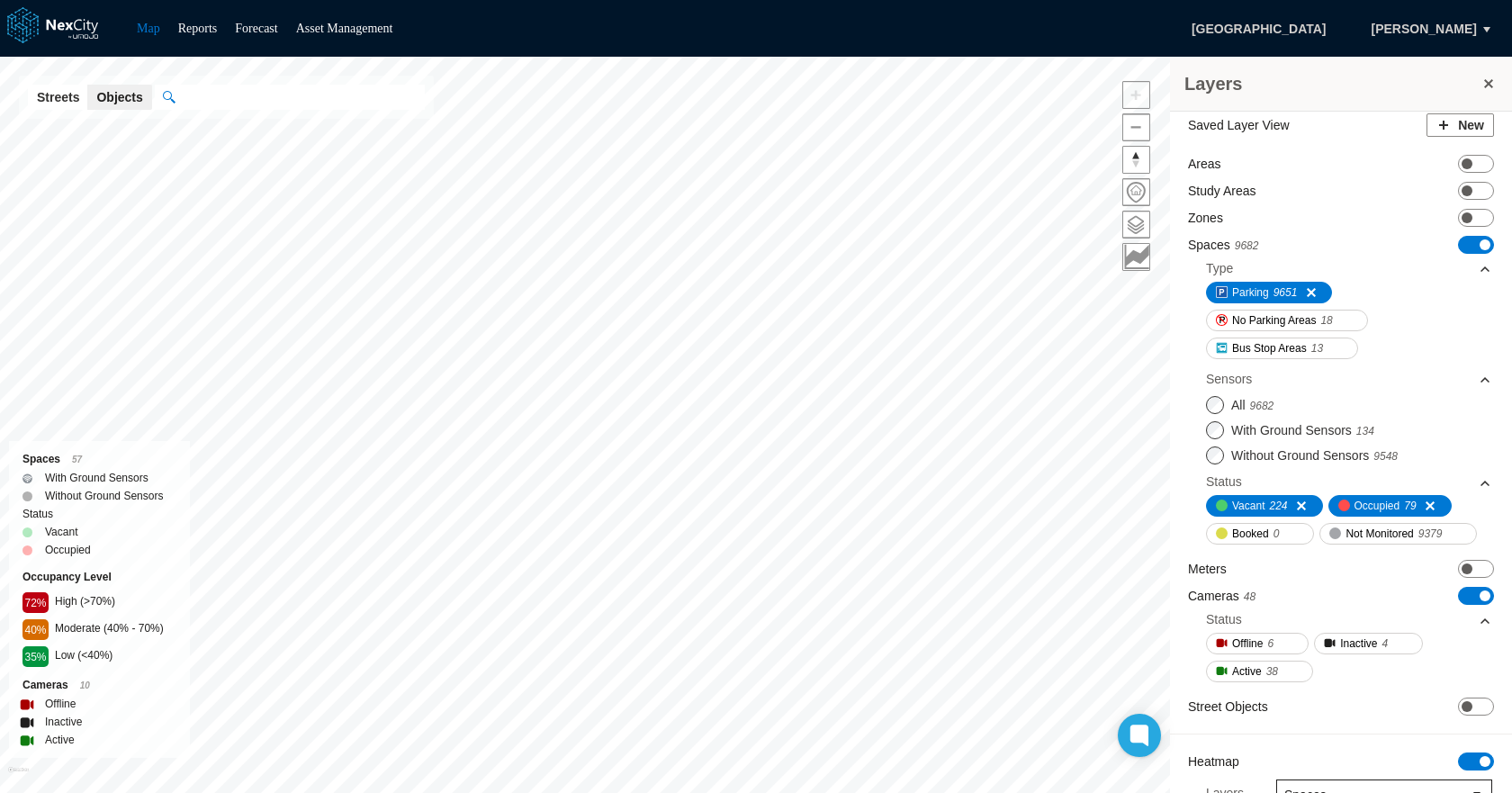
scroll to position [0, 0]
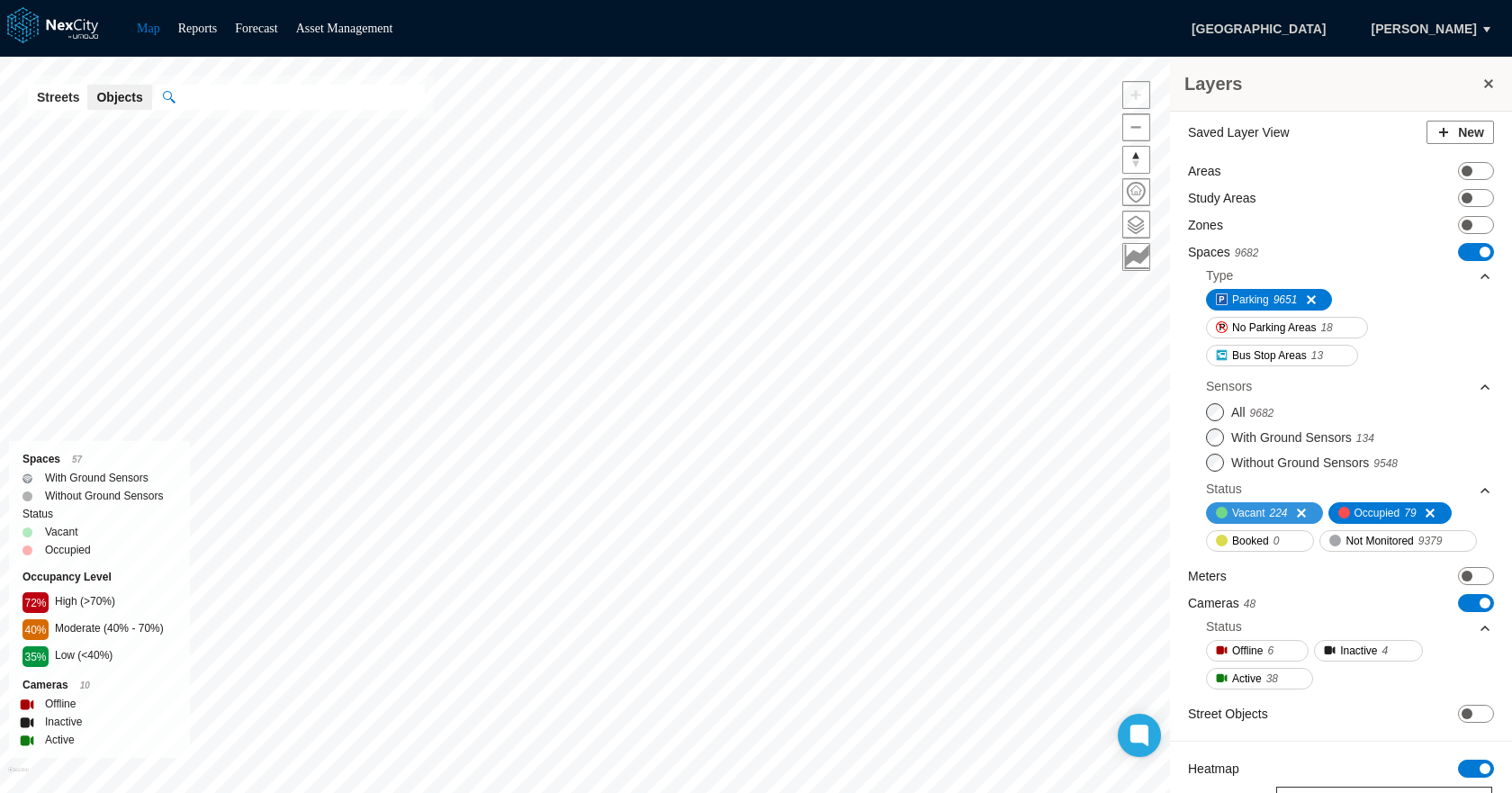
click at [1302, 508] on span at bounding box center [1294, 512] width 14 height 14
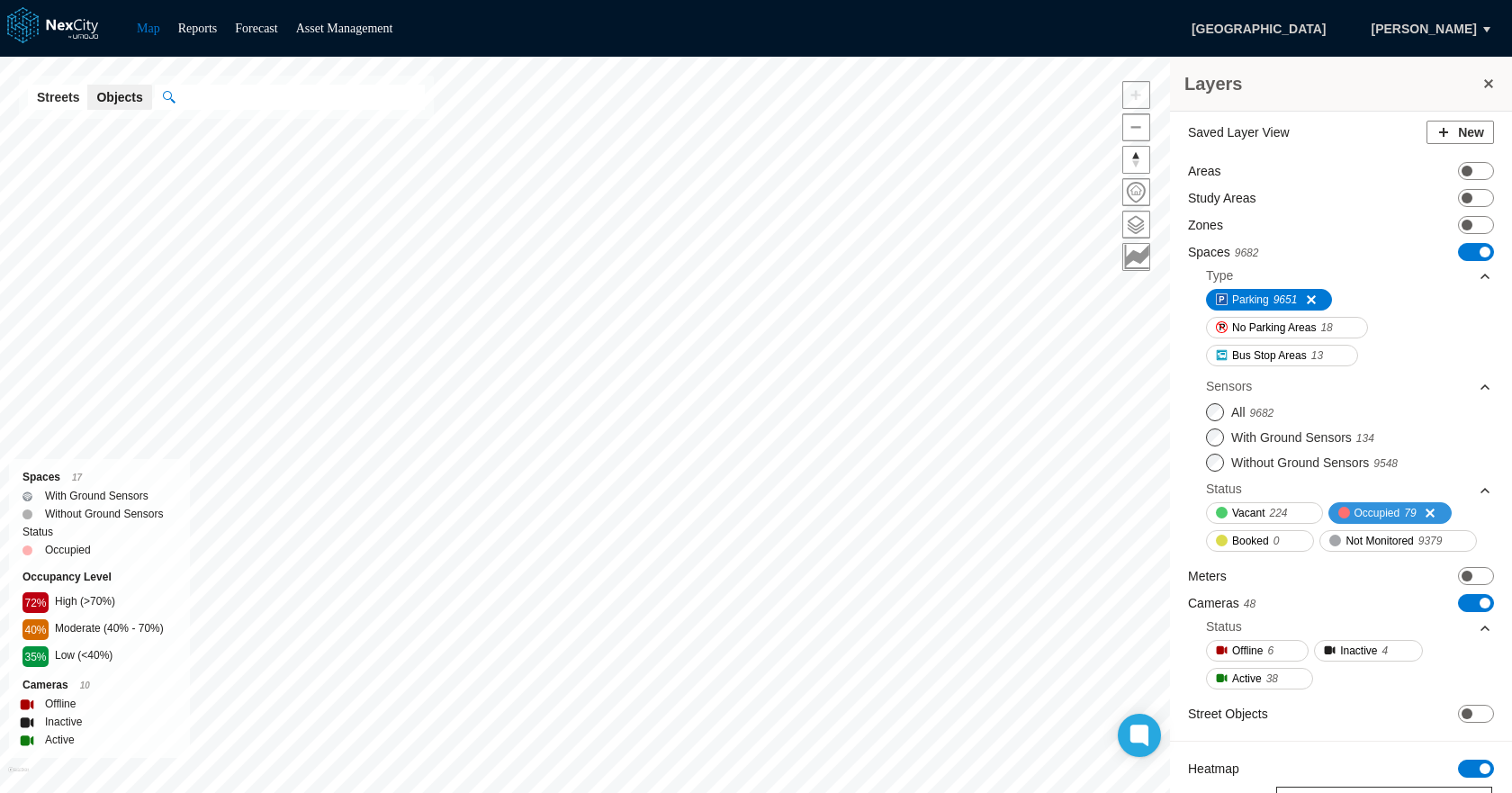
click at [1428, 508] on span at bounding box center [1422, 512] width 14 height 14
click at [1477, 489] on span at bounding box center [1484, 489] width 14 height 14
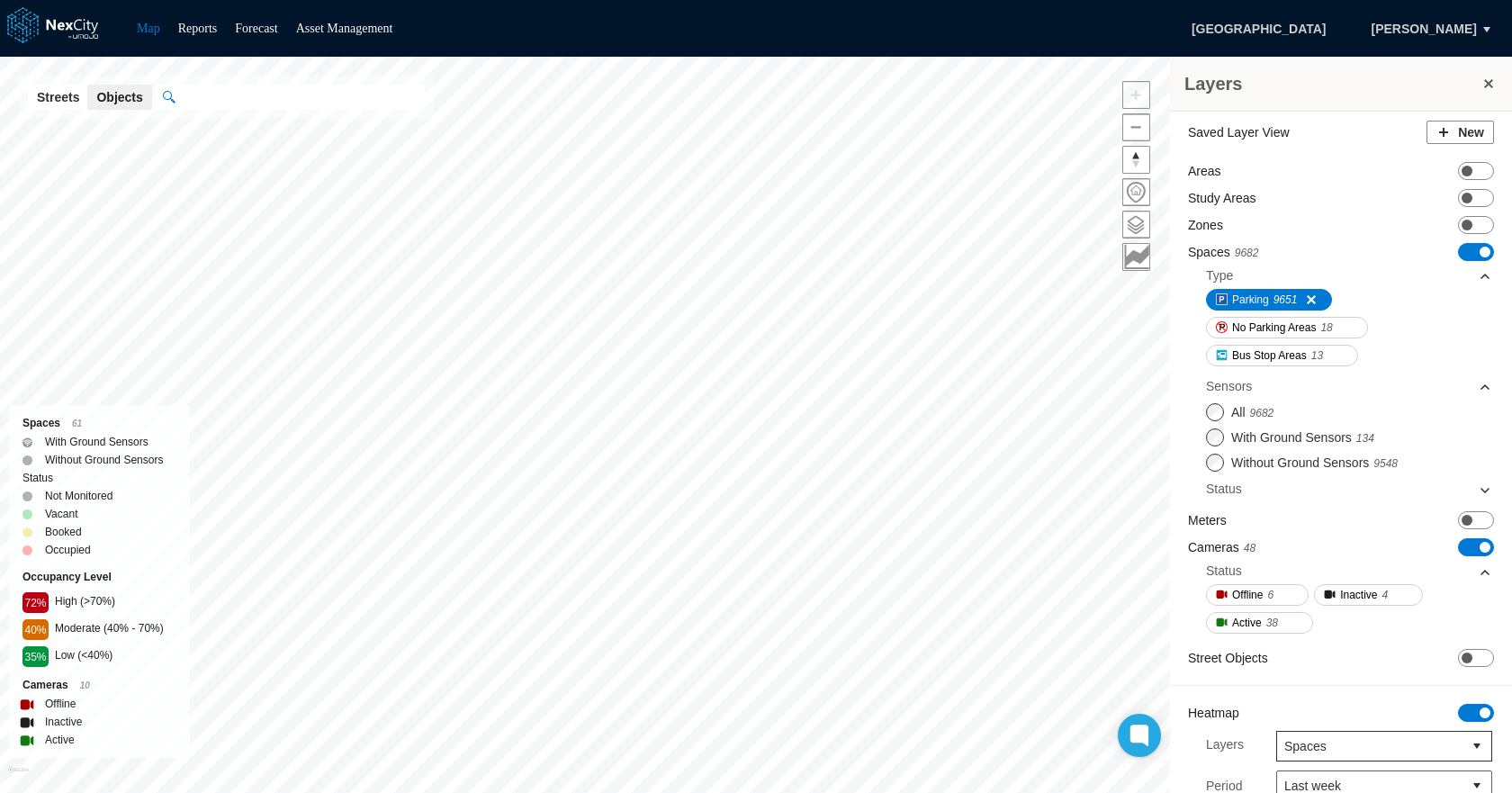
click at [1477, 483] on span at bounding box center [1484, 489] width 14 height 14
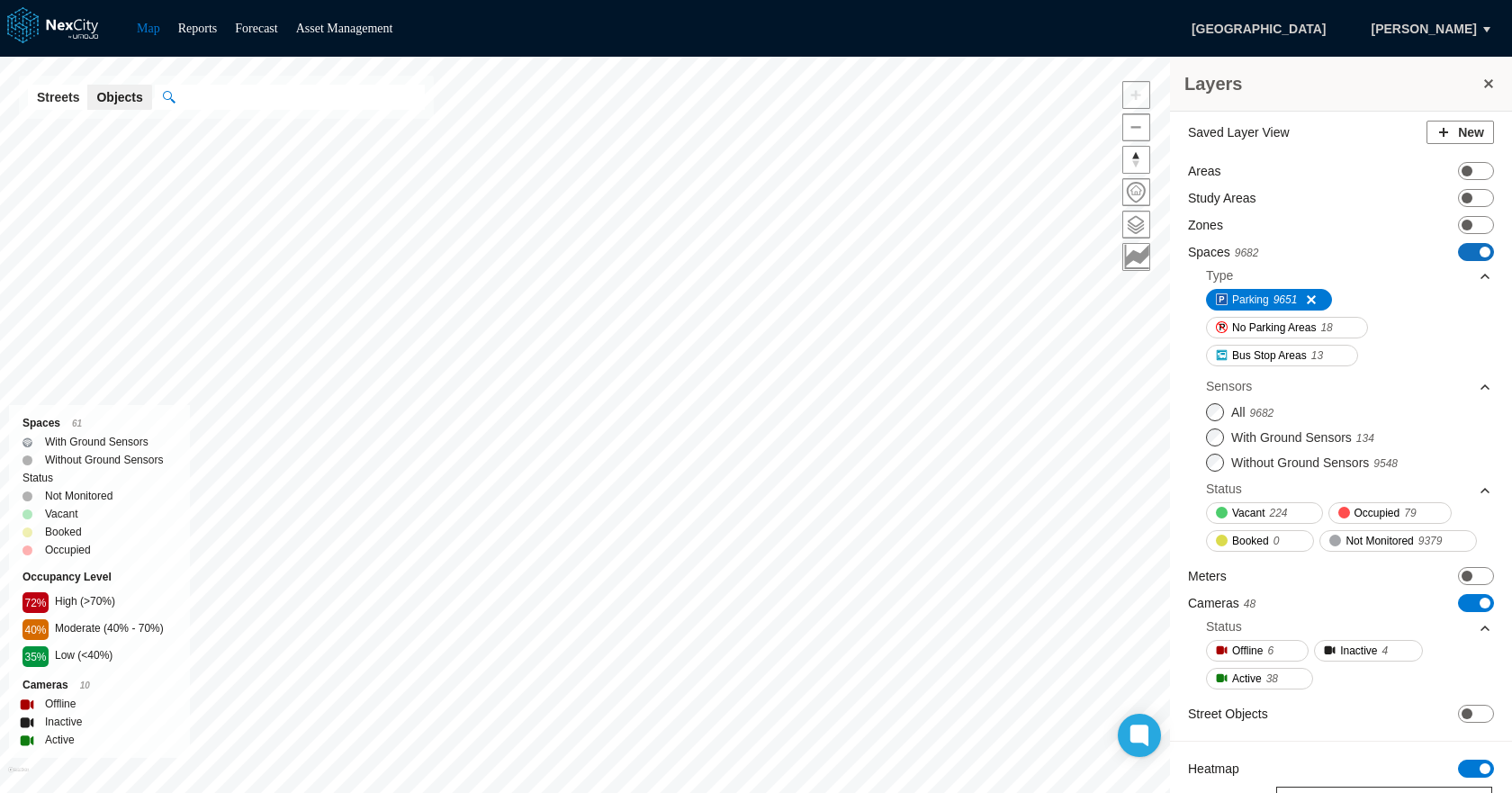
click at [1479, 253] on span at bounding box center [1485, 252] width 11 height 11
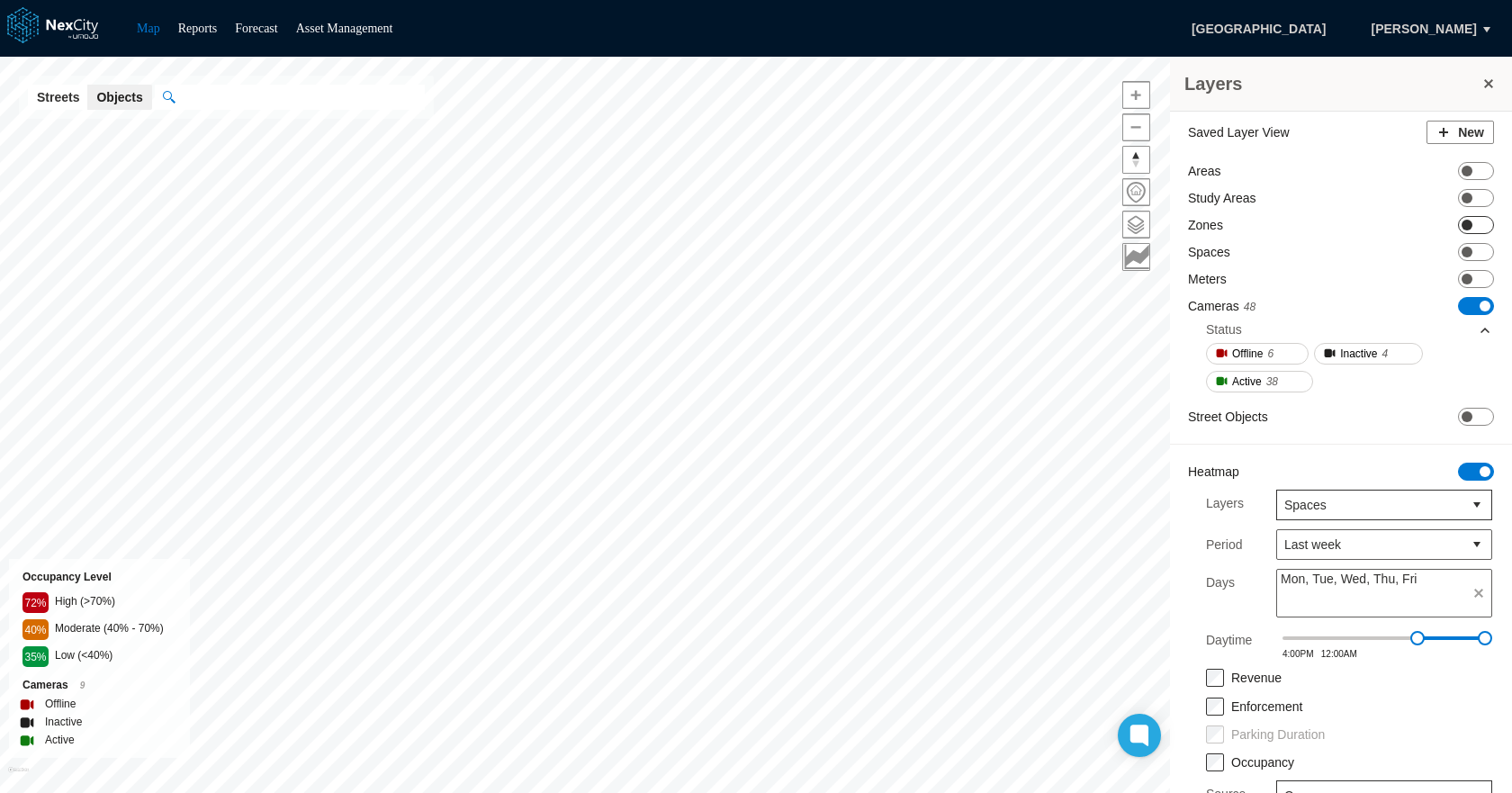
click at [1463, 223] on span "ON OFF" at bounding box center [1476, 224] width 36 height 18
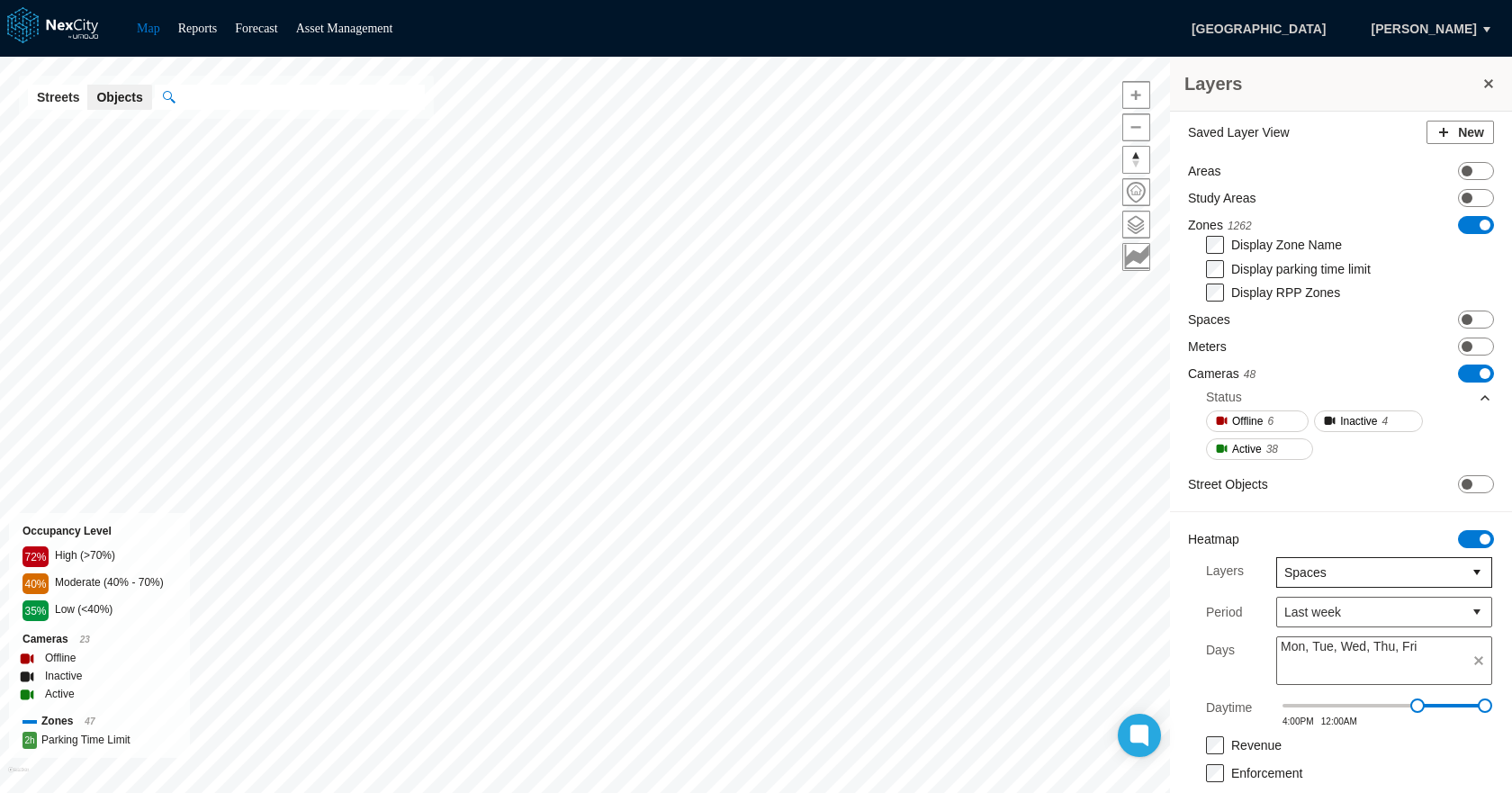
click at [1333, 567] on span "Spaces" at bounding box center [1369, 572] width 171 height 18
click at [1310, 636] on li "Zones" at bounding box center [1370, 634] width 216 height 33
click at [1479, 229] on span at bounding box center [1485, 225] width 11 height 11
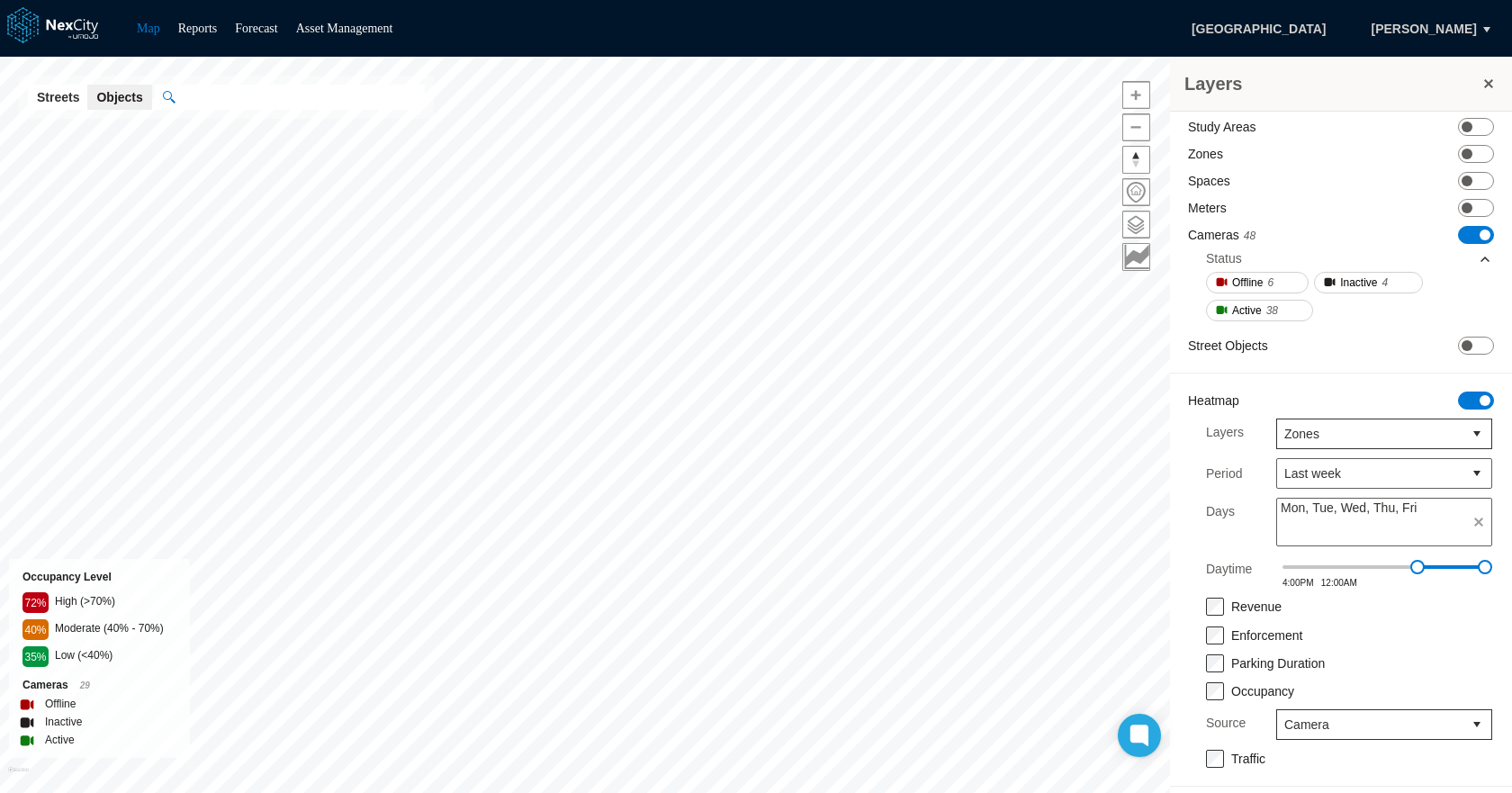
scroll to position [80, 0]
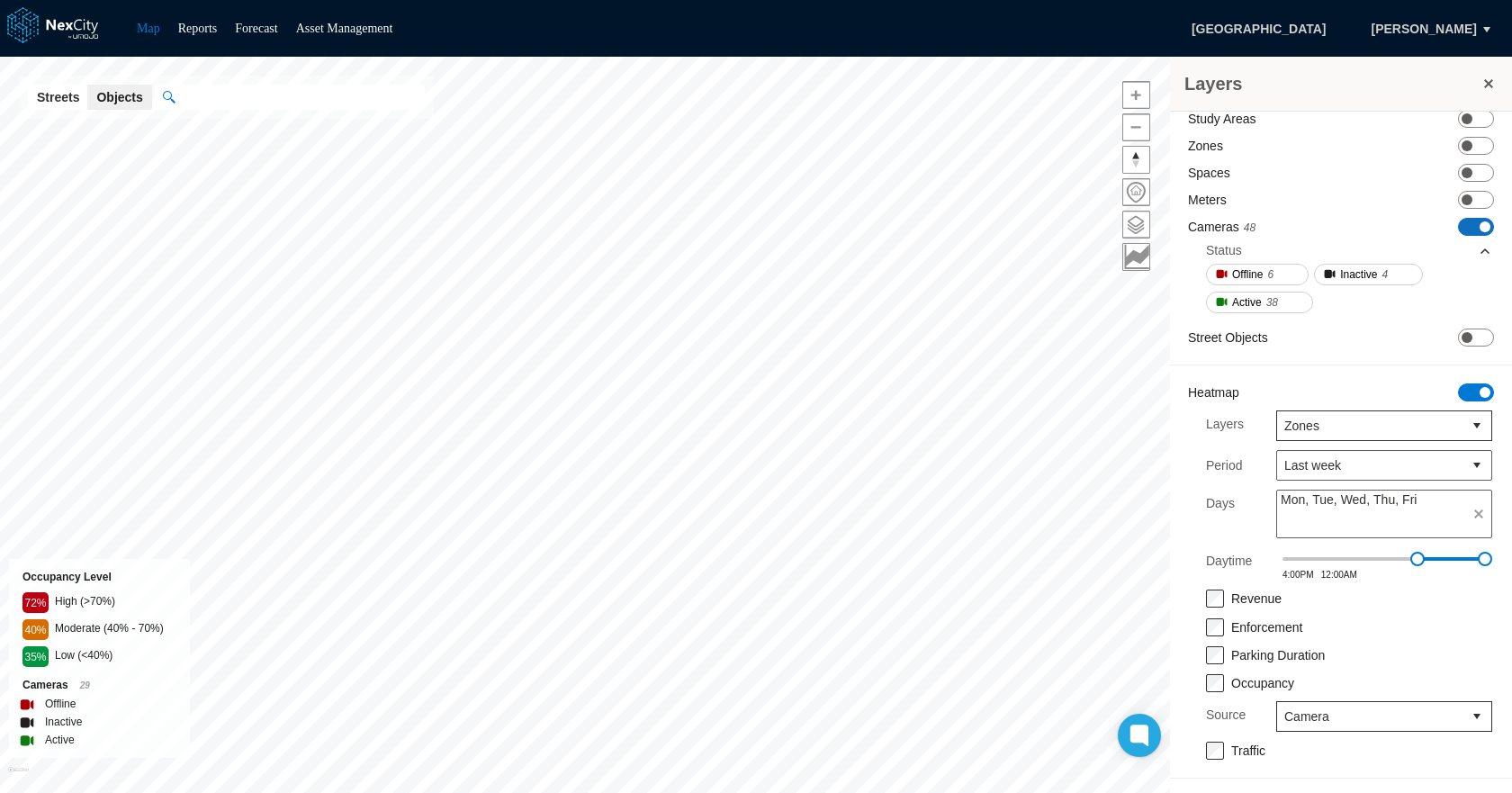
click at [1462, 224] on span "ON OFF" at bounding box center [1476, 226] width 36 height 18
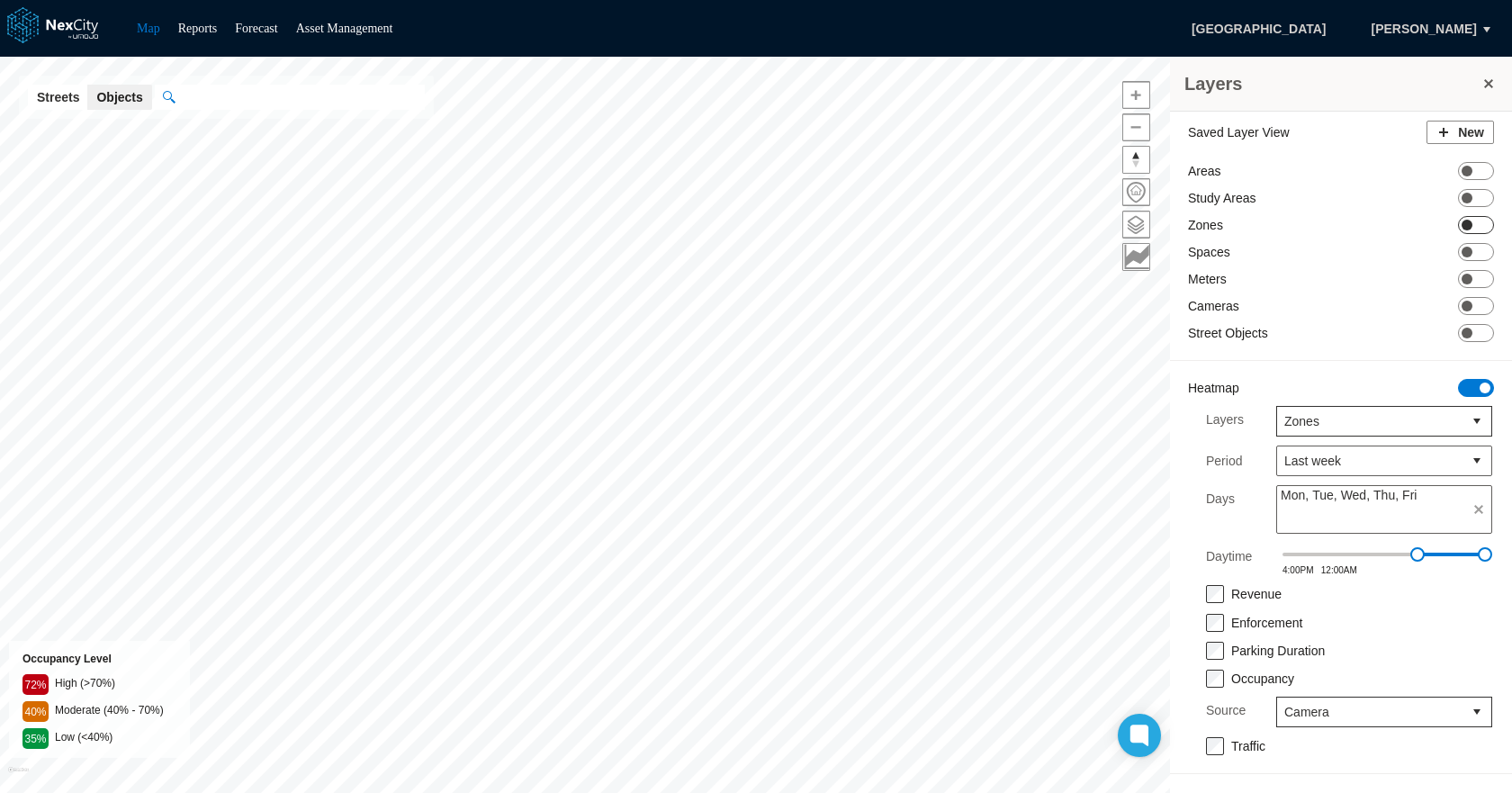
scroll to position [0, 0]
drag, startPoint x: 1415, startPoint y: 549, endPoint x: 1404, endPoint y: 553, distance: 11.7
click at [1404, 553] on span at bounding box center [1404, 554] width 14 height 14
drag, startPoint x: 1404, startPoint y: 553, endPoint x: 1257, endPoint y: 550, distance: 147.0
click at [1257, 550] on div "Daytime 2:30PM 12:00AM" at bounding box center [1349, 559] width 286 height 33
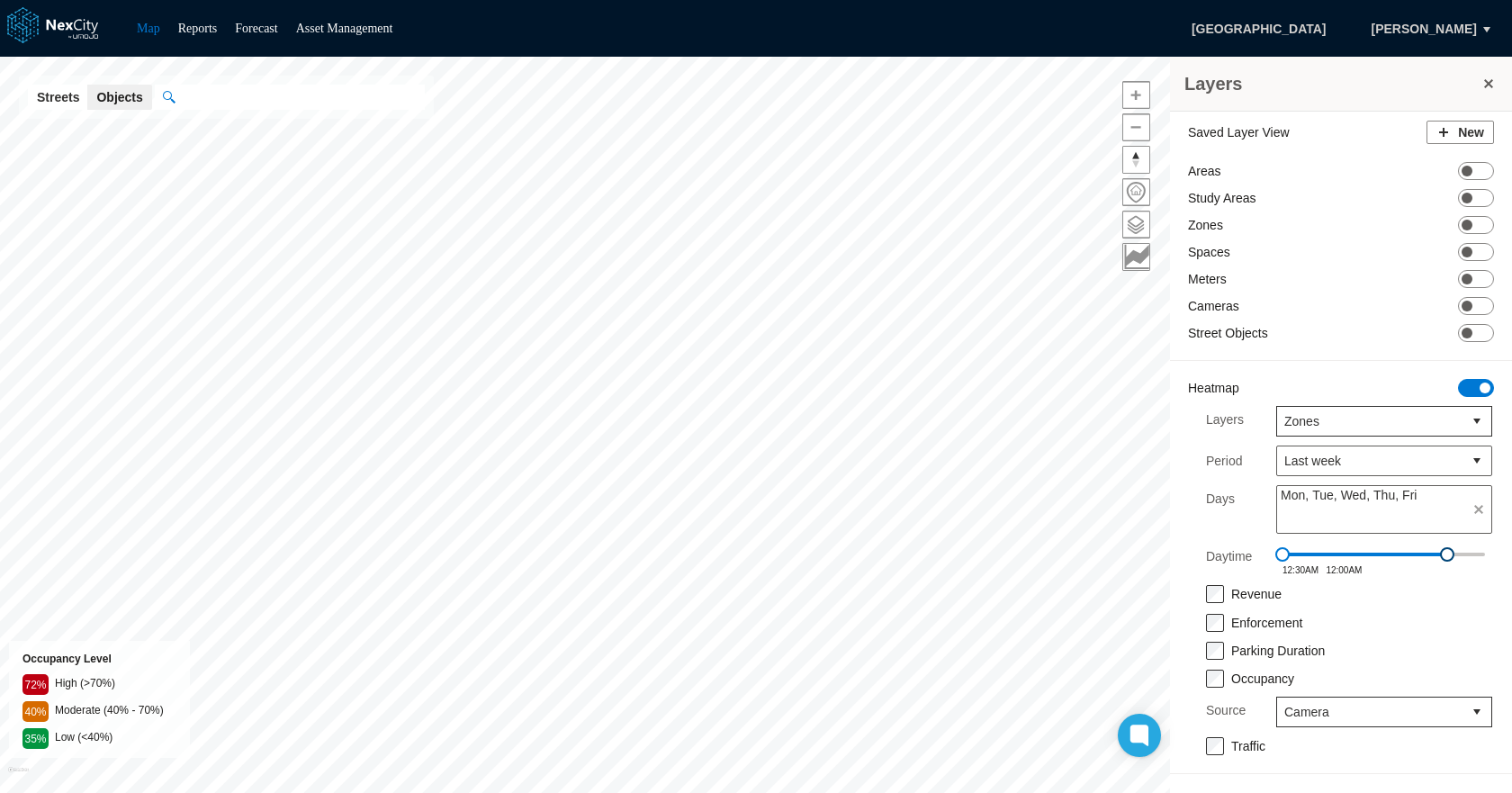
drag, startPoint x: 1486, startPoint y: 555, endPoint x: 1445, endPoint y: 556, distance: 41.0
click at [1445, 556] on span at bounding box center [1446, 554] width 14 height 14
drag, startPoint x: 1445, startPoint y: 556, endPoint x: 1385, endPoint y: 559, distance: 60.1
click at [1385, 559] on span at bounding box center [1383, 554] width 14 height 14
drag, startPoint x: 1386, startPoint y: 557, endPoint x: 1307, endPoint y: 559, distance: 79.0
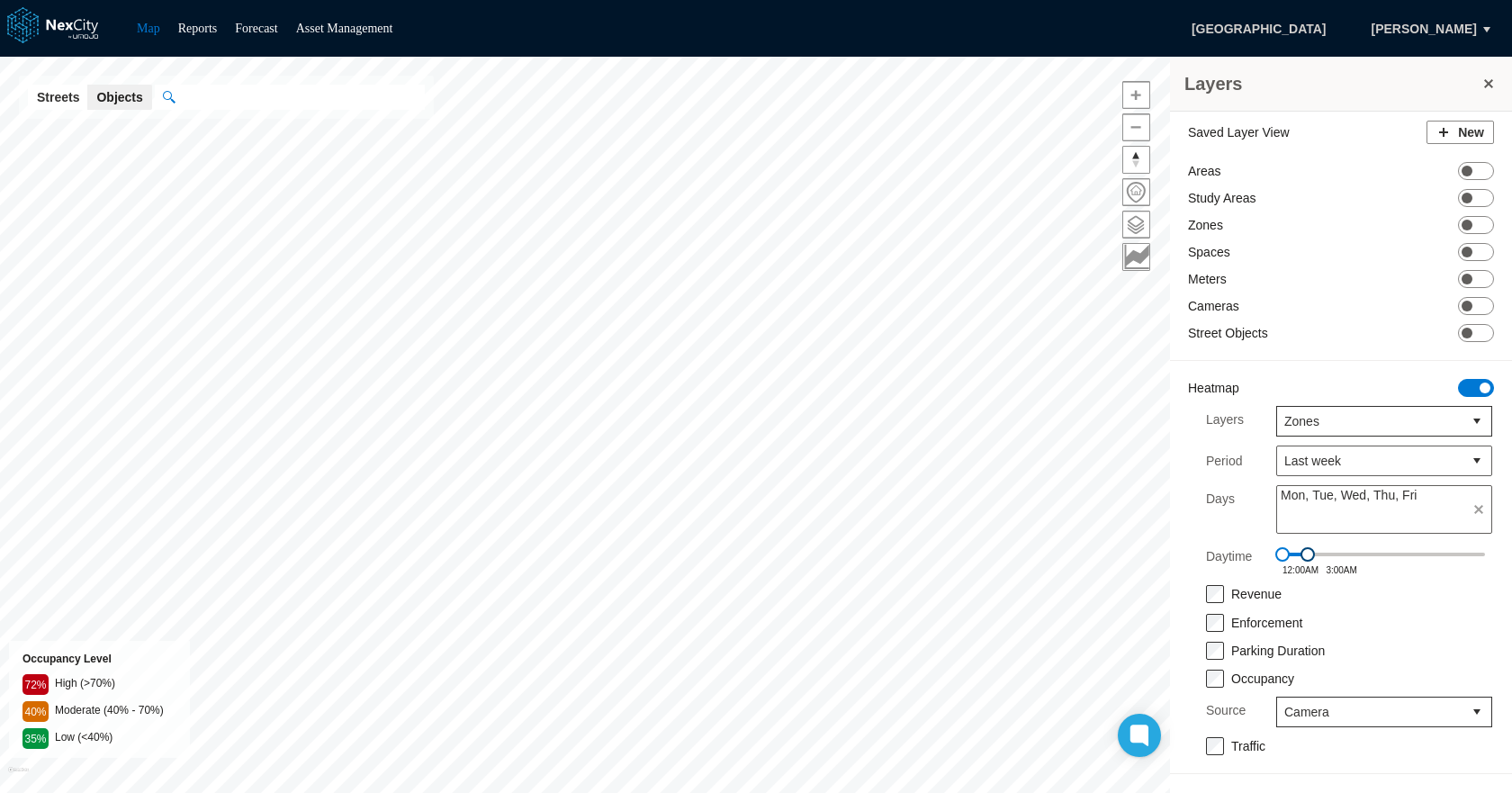
click at [1307, 559] on span at bounding box center [1307, 554] width 14 height 14
drag, startPoint x: 1307, startPoint y: 558, endPoint x: 1321, endPoint y: 558, distance: 14.0
click at [1321, 558] on span at bounding box center [1320, 554] width 14 height 14
drag, startPoint x: 1323, startPoint y: 555, endPoint x: 1506, endPoint y: 558, distance: 183.0
click at [1506, 558] on div "Layers Zones Period Last week Days Mon, Tue, Wed, Thu, Fri Daytime 12:00AM 12:0…" at bounding box center [1349, 503] width 322 height 197
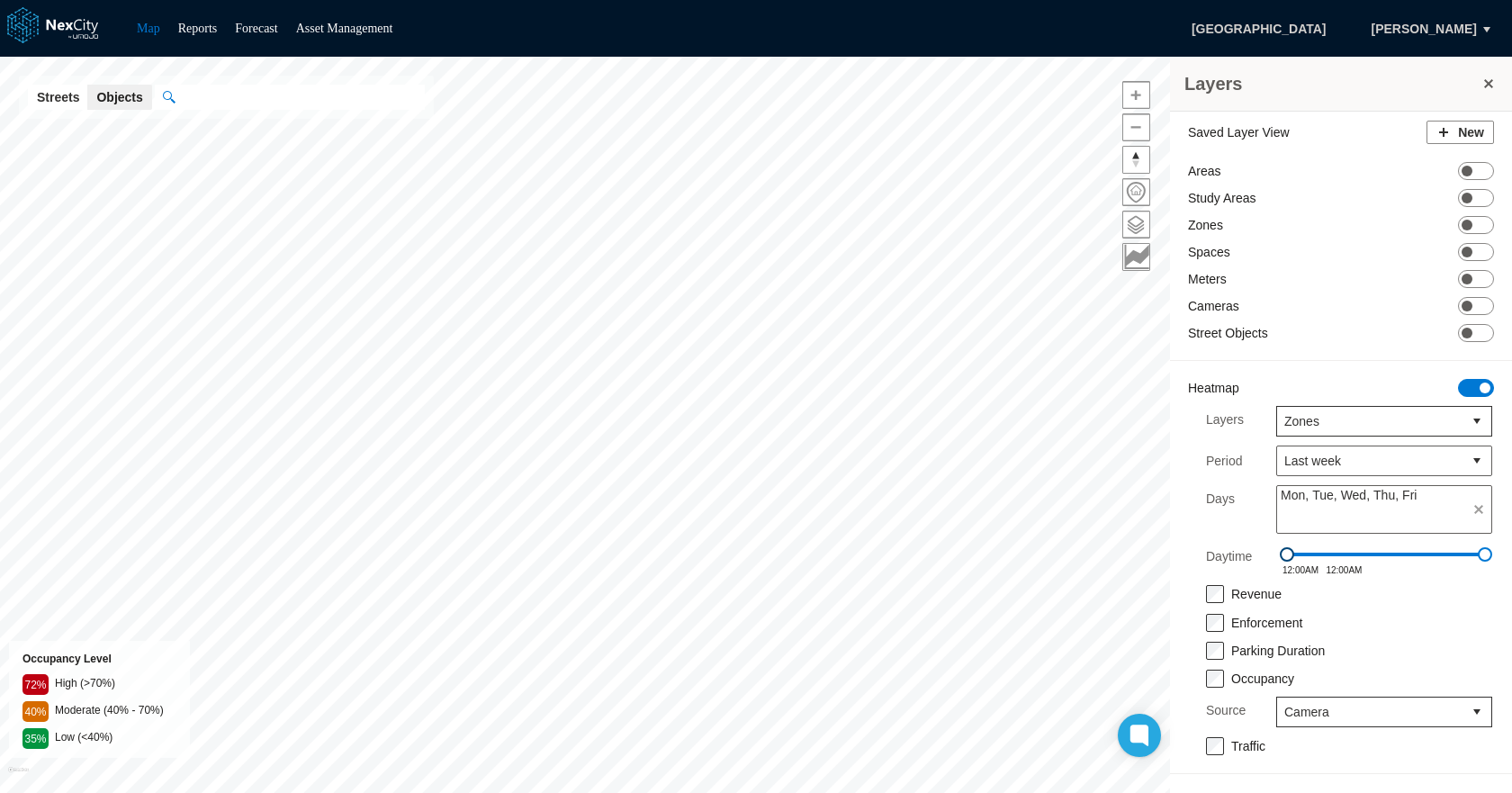
drag, startPoint x: 1282, startPoint y: 553, endPoint x: 1334, endPoint y: 557, distance: 52.2
click at [1293, 557] on span at bounding box center [1286, 554] width 14 height 14
drag, startPoint x: 1332, startPoint y: 557, endPoint x: 1346, endPoint y: 559, distance: 14.1
click at [1346, 559] on span at bounding box center [1345, 554] width 14 height 14
click at [1353, 558] on span at bounding box center [1349, 554] width 14 height 14
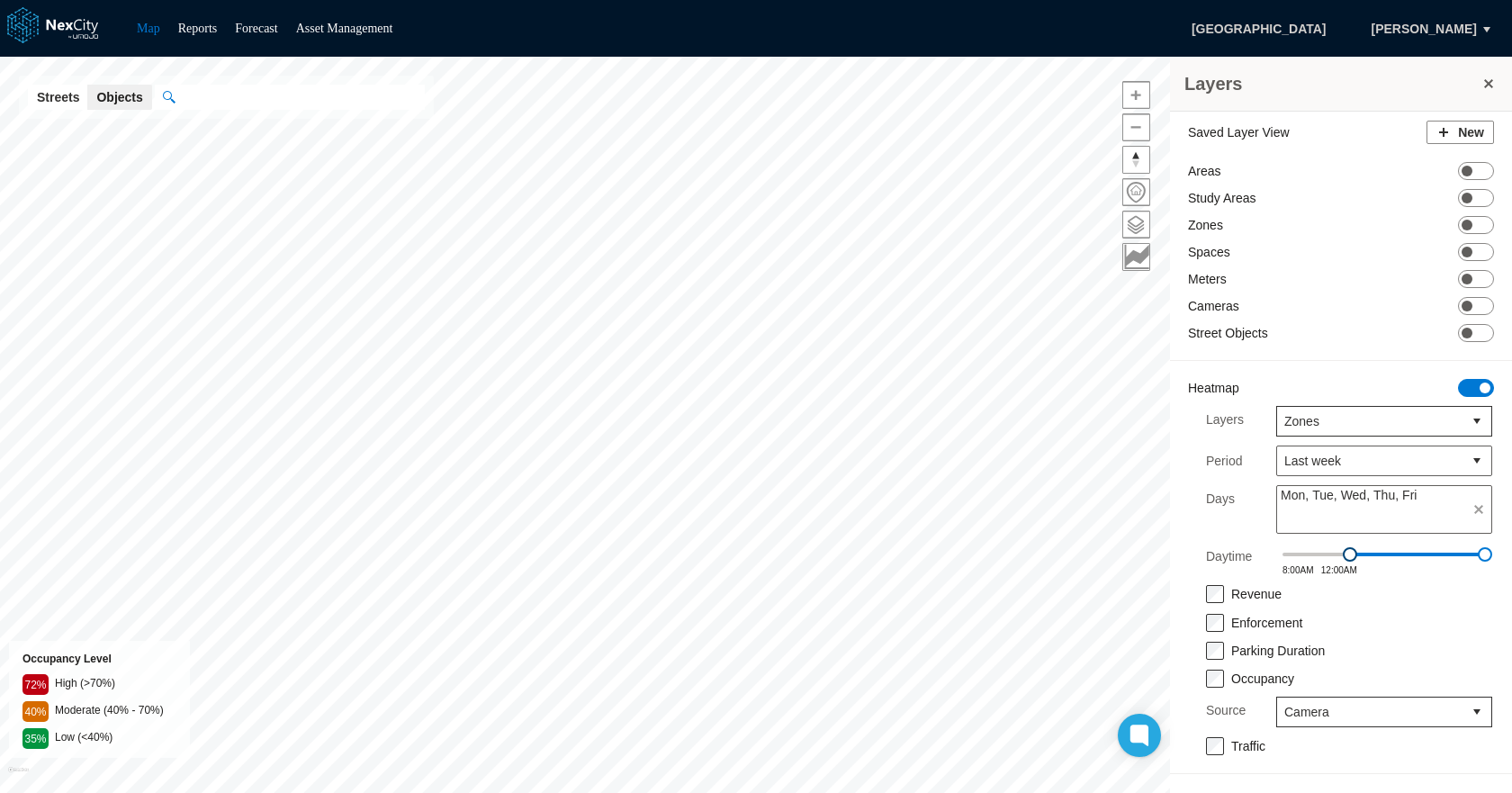
click at [1350, 553] on span at bounding box center [1349, 554] width 14 height 14
drag, startPoint x: 1487, startPoint y: 553, endPoint x: 1446, endPoint y: 555, distance: 41.0
click at [1446, 555] on span at bounding box center [1446, 554] width 14 height 14
drag, startPoint x: 1446, startPoint y: 555, endPoint x: 1428, endPoint y: 554, distance: 18.0
click at [1428, 554] on span at bounding box center [1429, 554] width 14 height 14
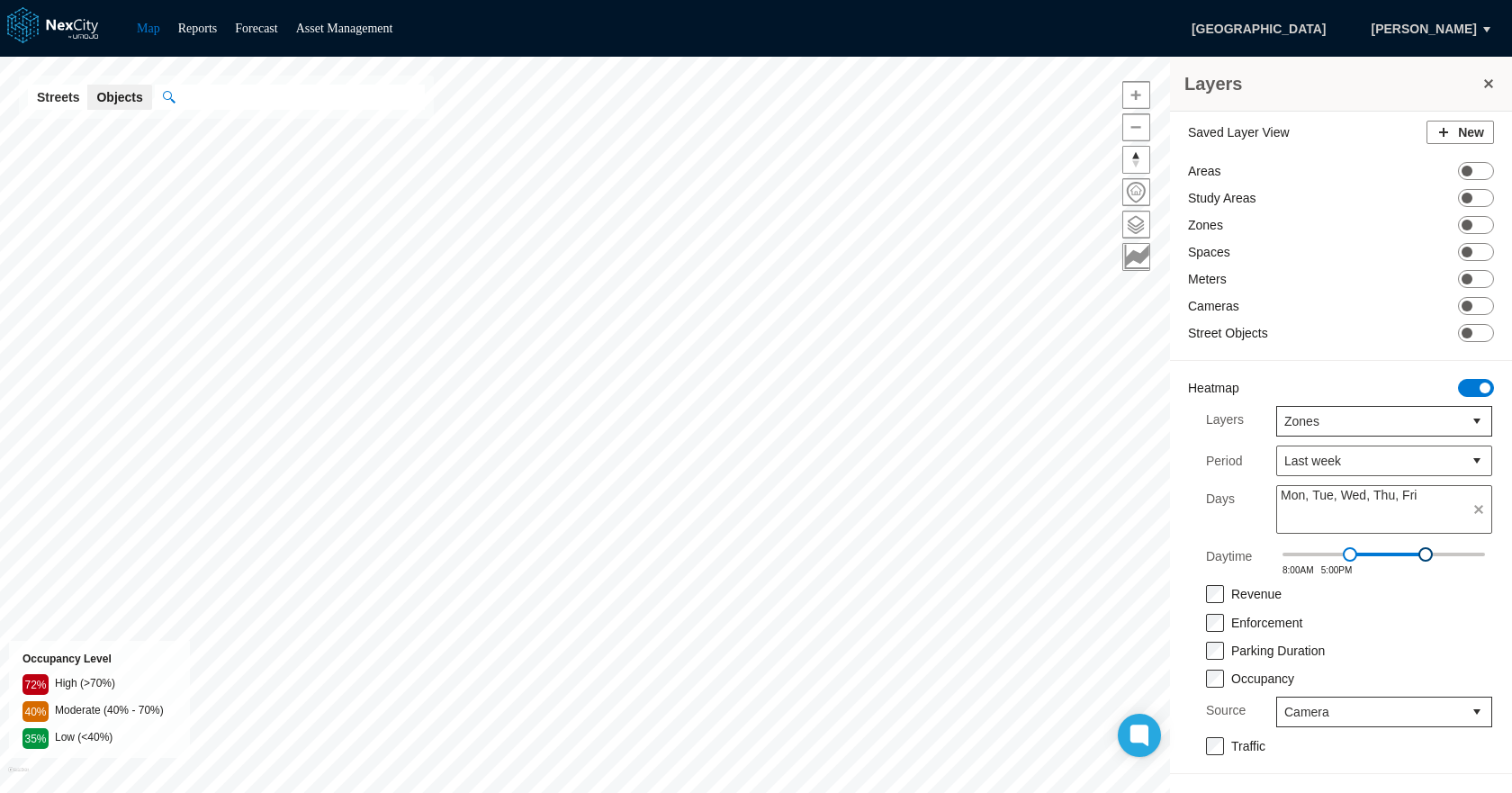
click at [1426, 554] on span at bounding box center [1424, 554] width 14 height 14
click at [1411, 613] on div "Enforcement" at bounding box center [1349, 621] width 286 height 19
click at [1477, 193] on span "ON OFF" at bounding box center [1476, 197] width 36 height 18
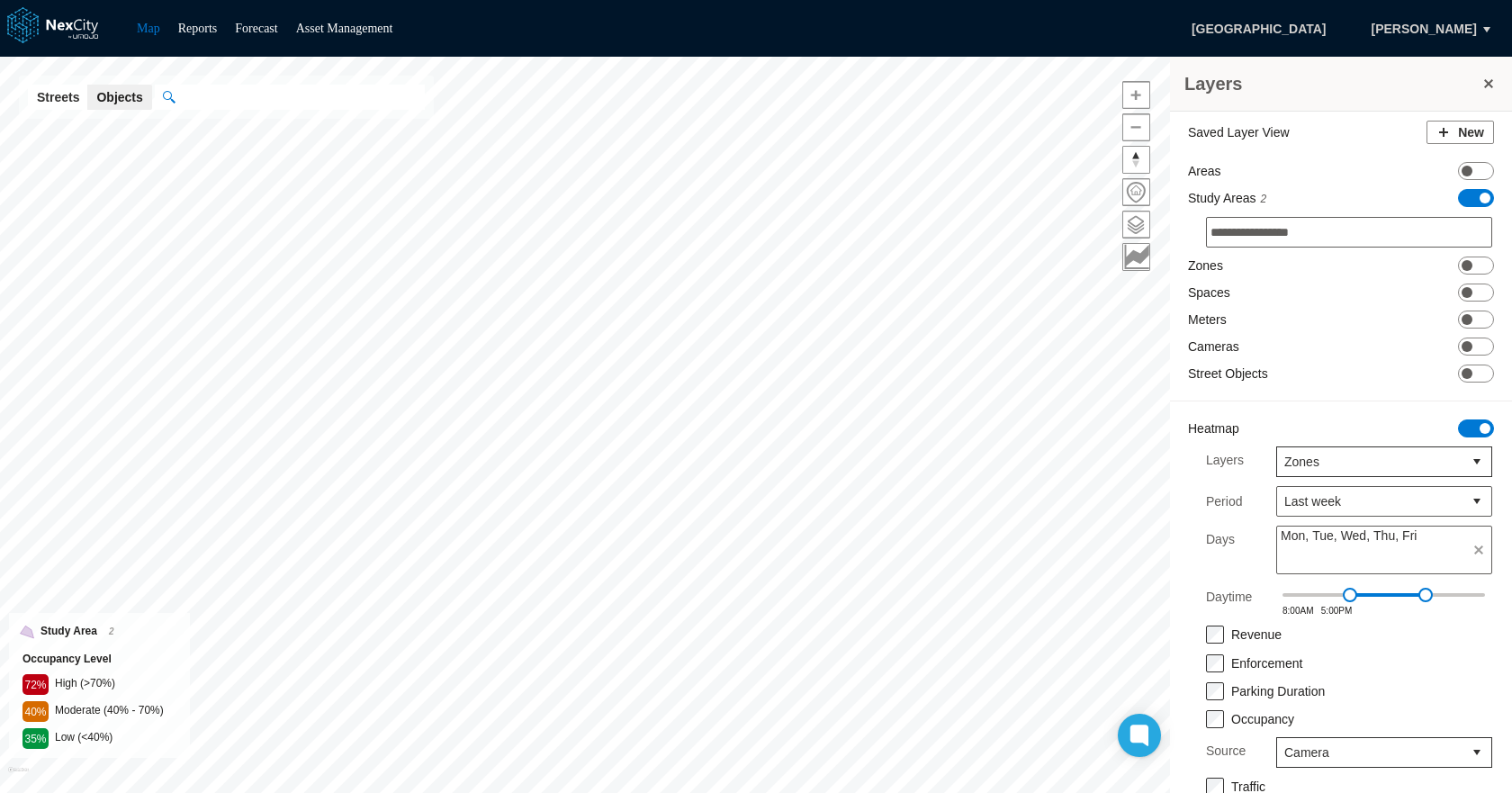
click at [1479, 193] on span at bounding box center [1485, 198] width 11 height 11
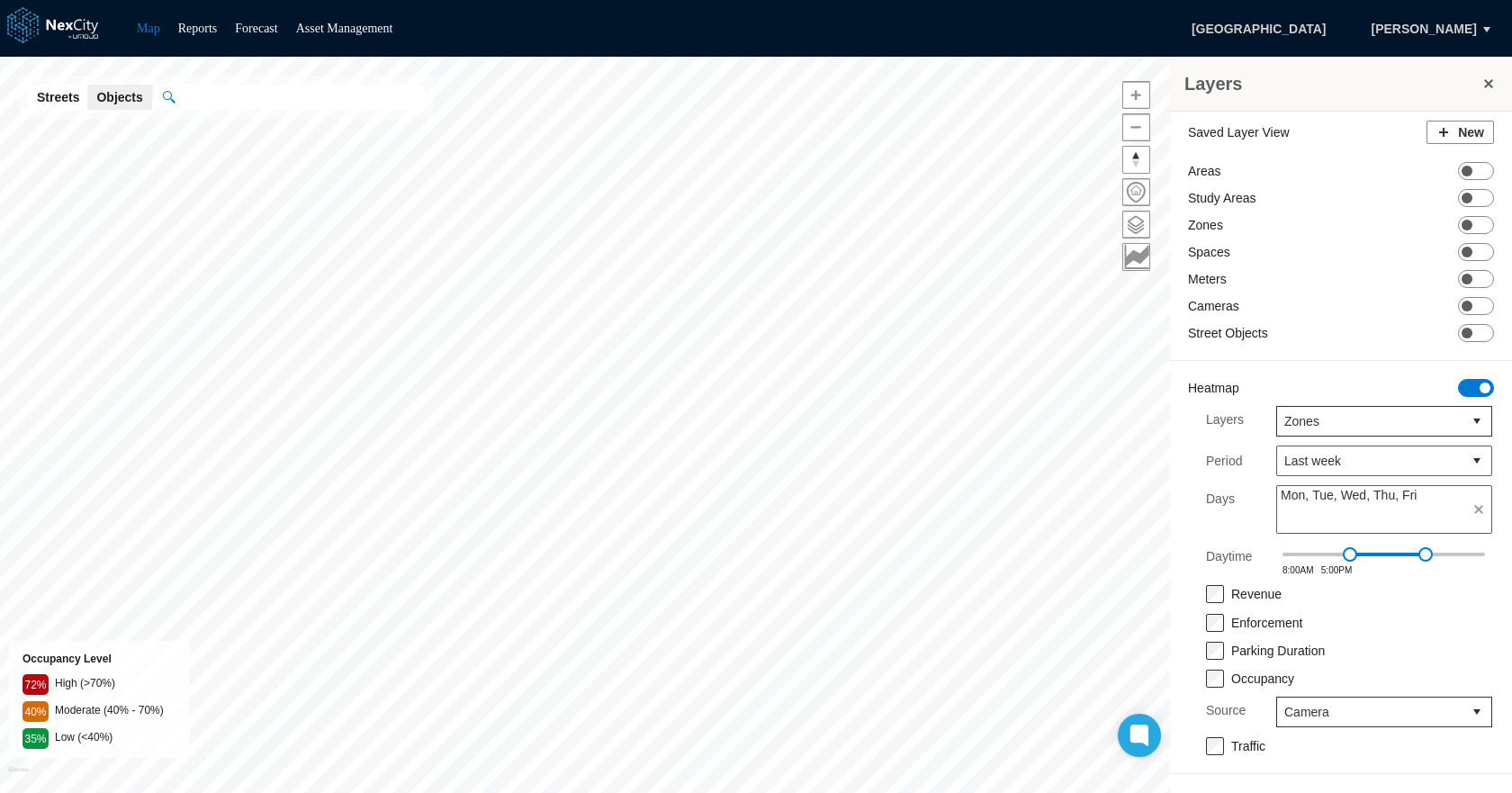
click at [53, 95] on button "Streets" at bounding box center [58, 97] width 61 height 25
click at [110, 95] on button "Objects" at bounding box center [119, 97] width 64 height 25
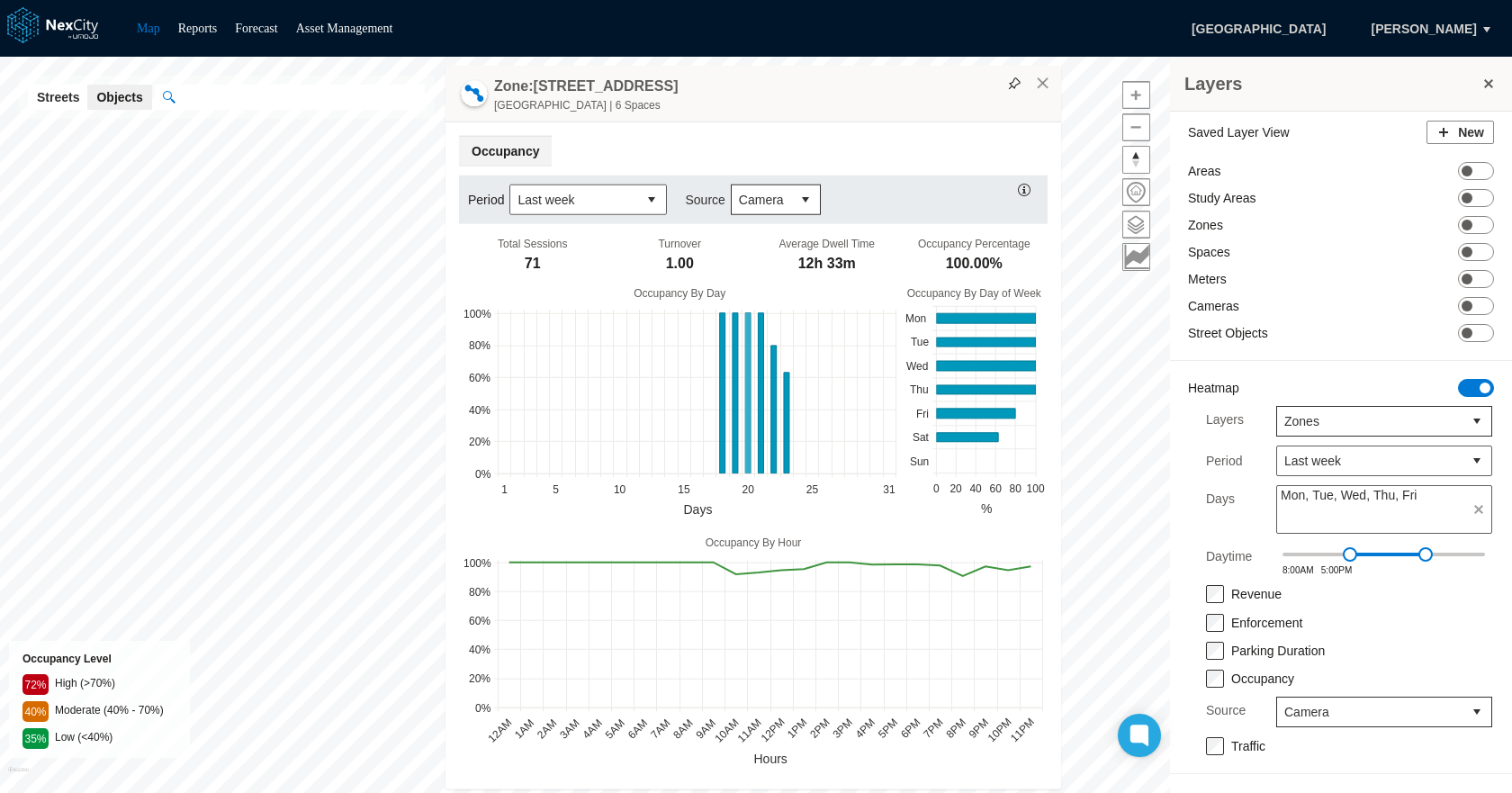
click at [749, 391] on icon at bounding box center [749, 393] width 6 height 160
click at [966, 315] on icon at bounding box center [985, 319] width 100 height 10
click at [739, 195] on span "Camera" at bounding box center [761, 199] width 45 height 18
click at [777, 265] on span "Sensors" at bounding box center [757, 262] width 46 height 18
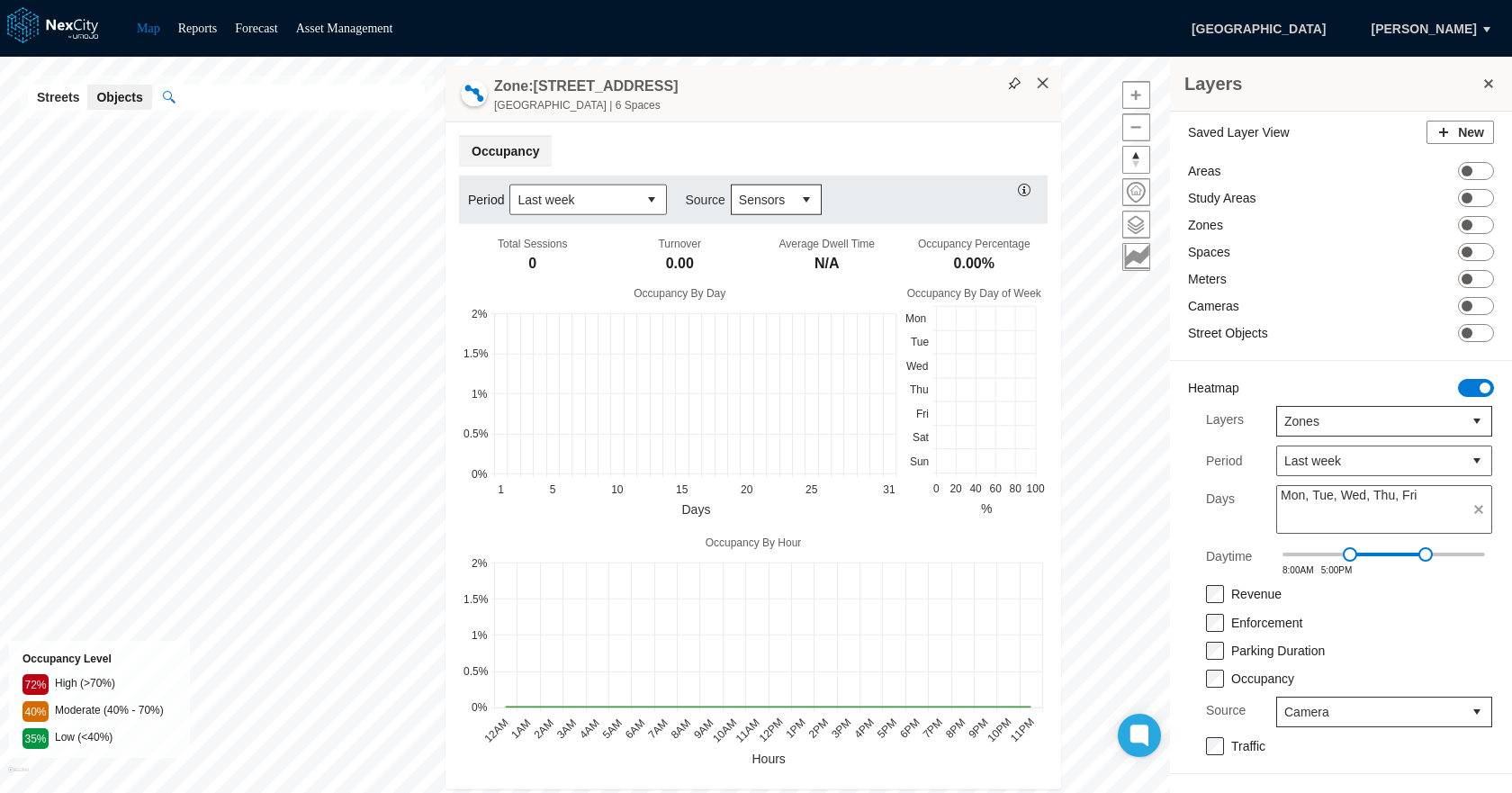
click at [1046, 80] on button "×" at bounding box center [1042, 83] width 16 height 16
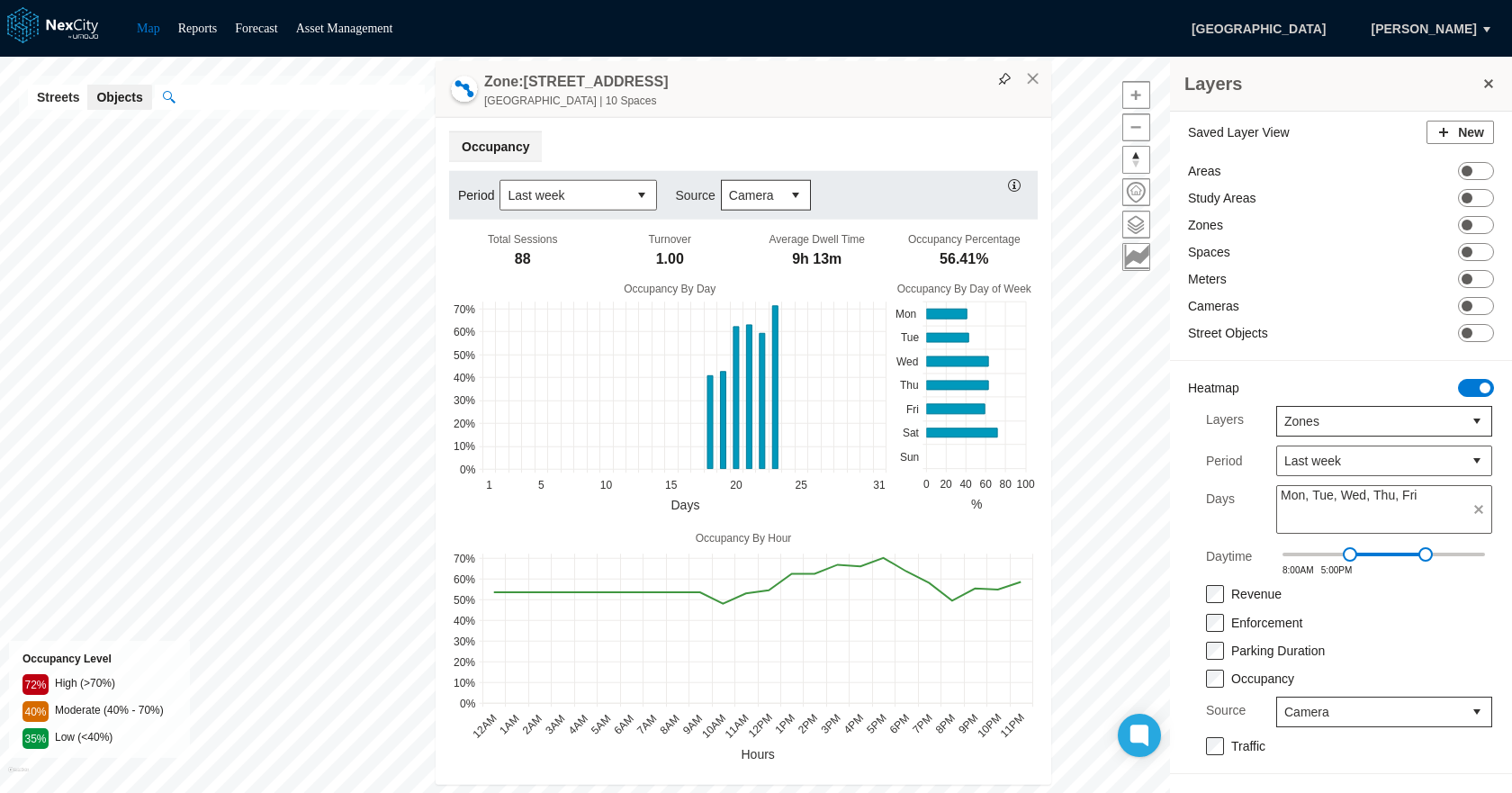
click at [769, 196] on span "Camera" at bounding box center [752, 195] width 60 height 29
click at [857, 185] on div "Period Last week Source Camera" at bounding box center [743, 195] width 588 height 49
click at [507, 140] on span "Occupancy" at bounding box center [495, 147] width 92 height 29
click at [587, 206] on span "Last week" at bounding box center [564, 195] width 127 height 29
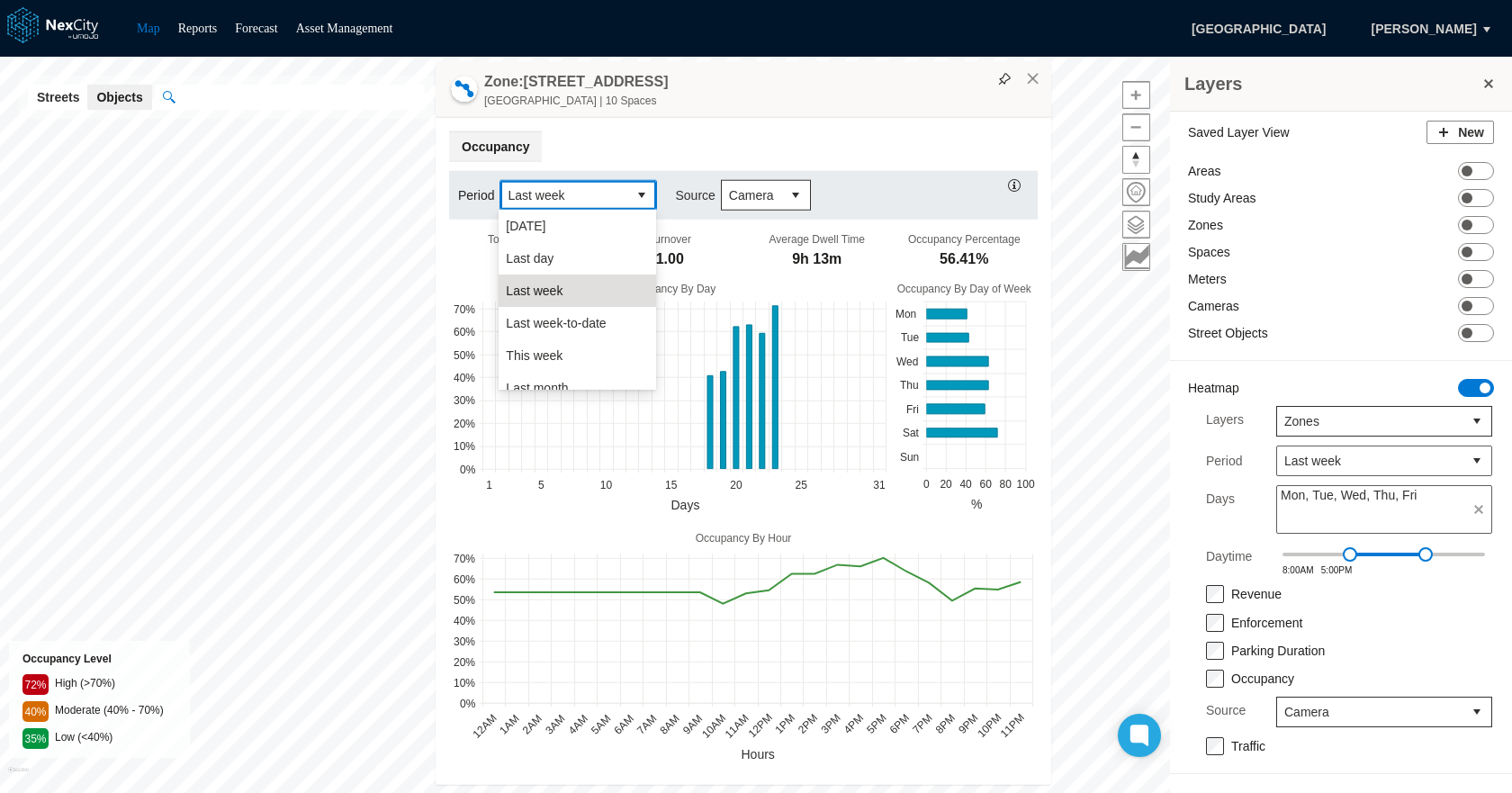
click at [729, 138] on ul "Occupancy" at bounding box center [743, 147] width 588 height 31
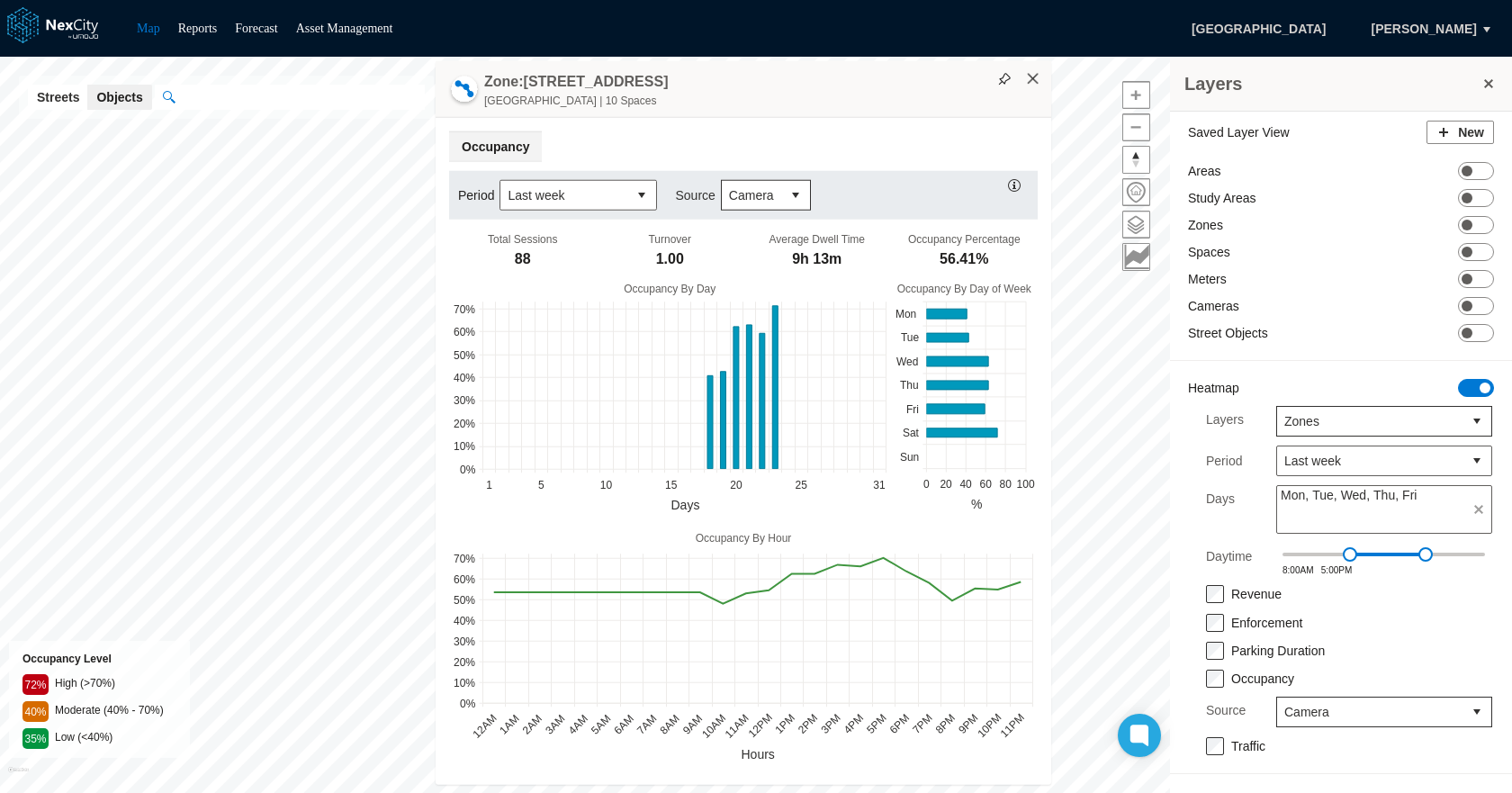
click at [1034, 83] on button "×" at bounding box center [1032, 78] width 16 height 16
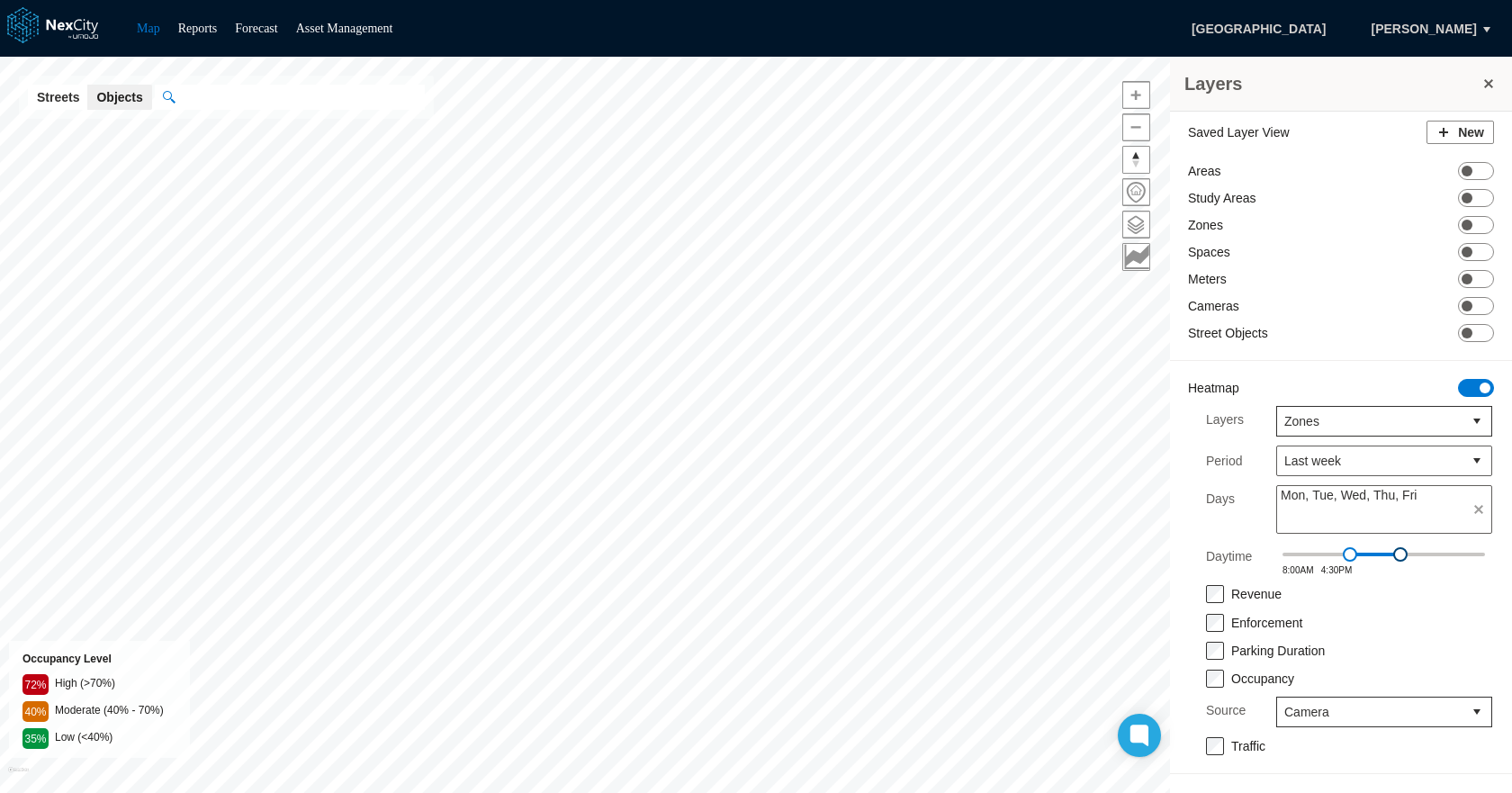
drag, startPoint x: 1422, startPoint y: 554, endPoint x: 1401, endPoint y: 553, distance: 21.0
click at [1401, 553] on span at bounding box center [1399, 554] width 14 height 14
drag, startPoint x: 1401, startPoint y: 553, endPoint x: 1386, endPoint y: 552, distance: 15.0
click at [1386, 552] on span at bounding box center [1387, 554] width 14 height 14
drag, startPoint x: 1386, startPoint y: 552, endPoint x: 1397, endPoint y: 553, distance: 11.0
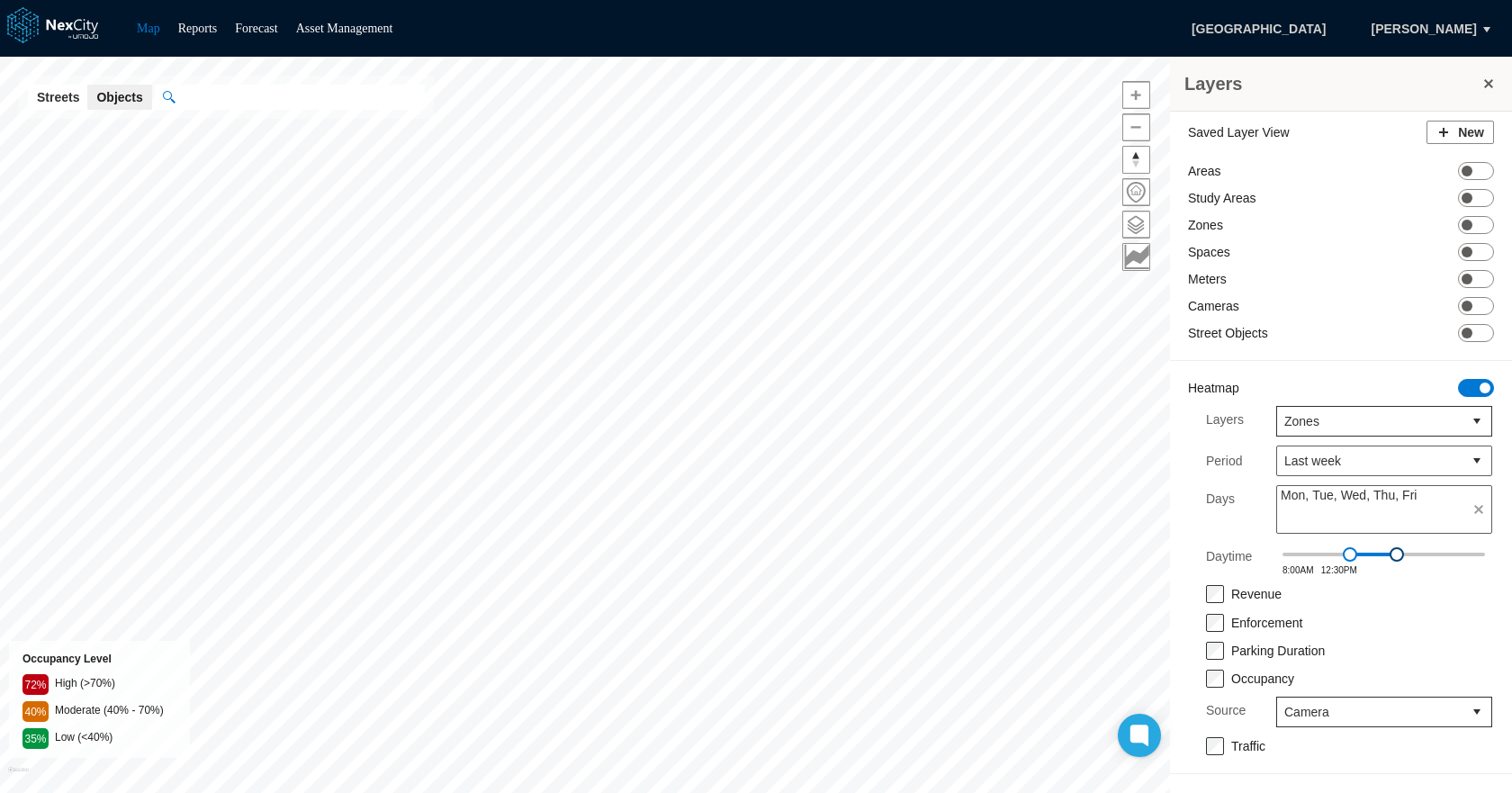
click at [1397, 553] on span at bounding box center [1395, 554] width 14 height 14
drag, startPoint x: 1353, startPoint y: 551, endPoint x: 1365, endPoint y: 555, distance: 12.6
click at [1365, 555] on span at bounding box center [1370, 554] width 14 height 14
drag, startPoint x: 1400, startPoint y: 555, endPoint x: 1425, endPoint y: 558, distance: 25.2
click at [1424, 558] on span at bounding box center [1417, 554] width 14 height 14
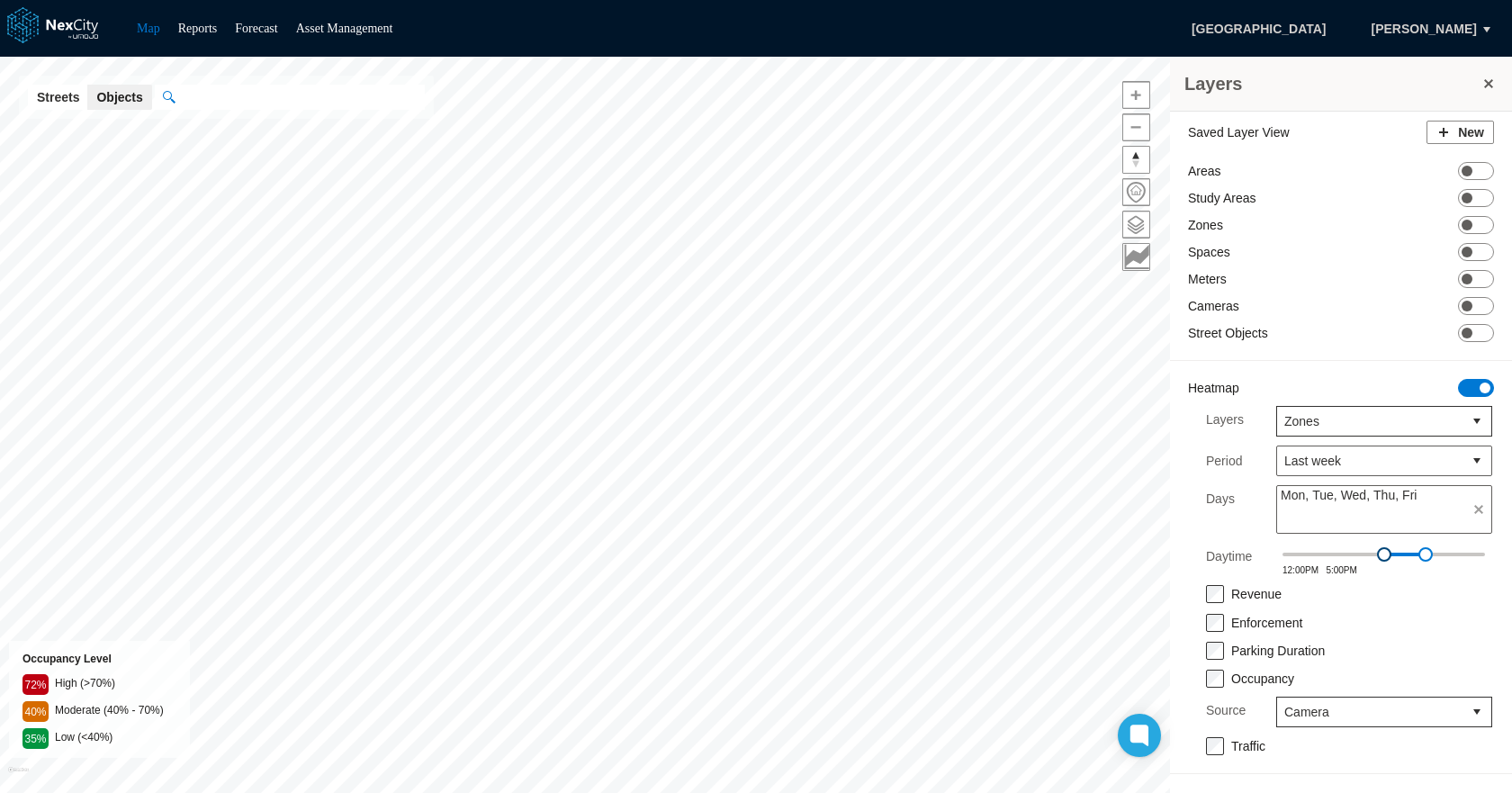
drag, startPoint x: 1367, startPoint y: 553, endPoint x: 1385, endPoint y: 556, distance: 18.2
click at [1385, 556] on span at bounding box center [1383, 554] width 14 height 14
drag, startPoint x: 1382, startPoint y: 553, endPoint x: 1368, endPoint y: 553, distance: 14.0
click at [1368, 553] on span at bounding box center [1366, 554] width 14 height 14
drag, startPoint x: 1424, startPoint y: 555, endPoint x: 1406, endPoint y: 554, distance: 18.0
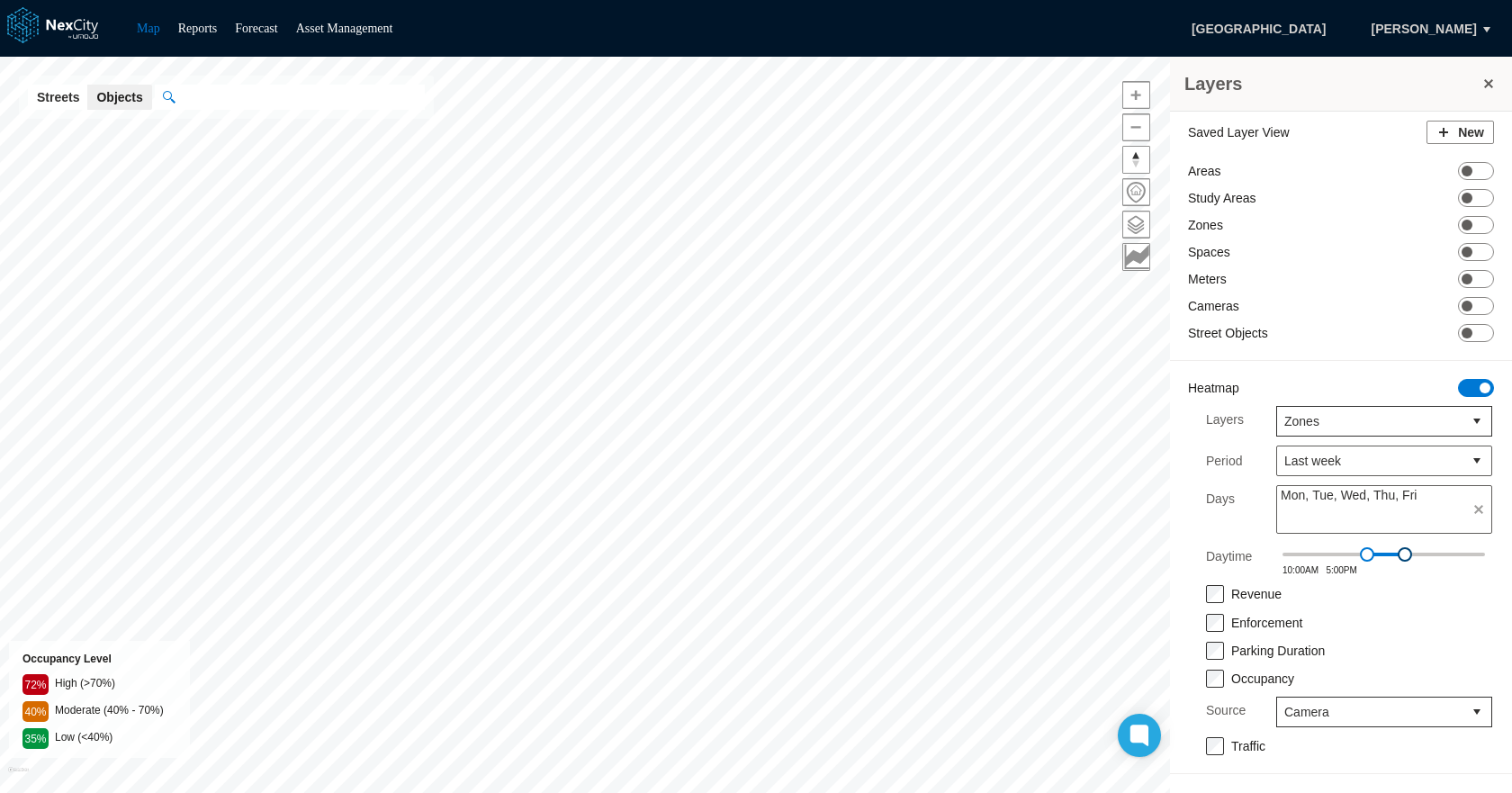
click at [1406, 554] on span at bounding box center [1404, 554] width 14 height 14
drag, startPoint x: 1367, startPoint y: 553, endPoint x: 1349, endPoint y: 552, distance: 18.0
click at [1349, 552] on span at bounding box center [1349, 554] width 14 height 14
drag, startPoint x: 1405, startPoint y: 555, endPoint x: 1391, endPoint y: 554, distance: 14.0
click at [1391, 554] on span at bounding box center [1392, 554] width 14 height 14
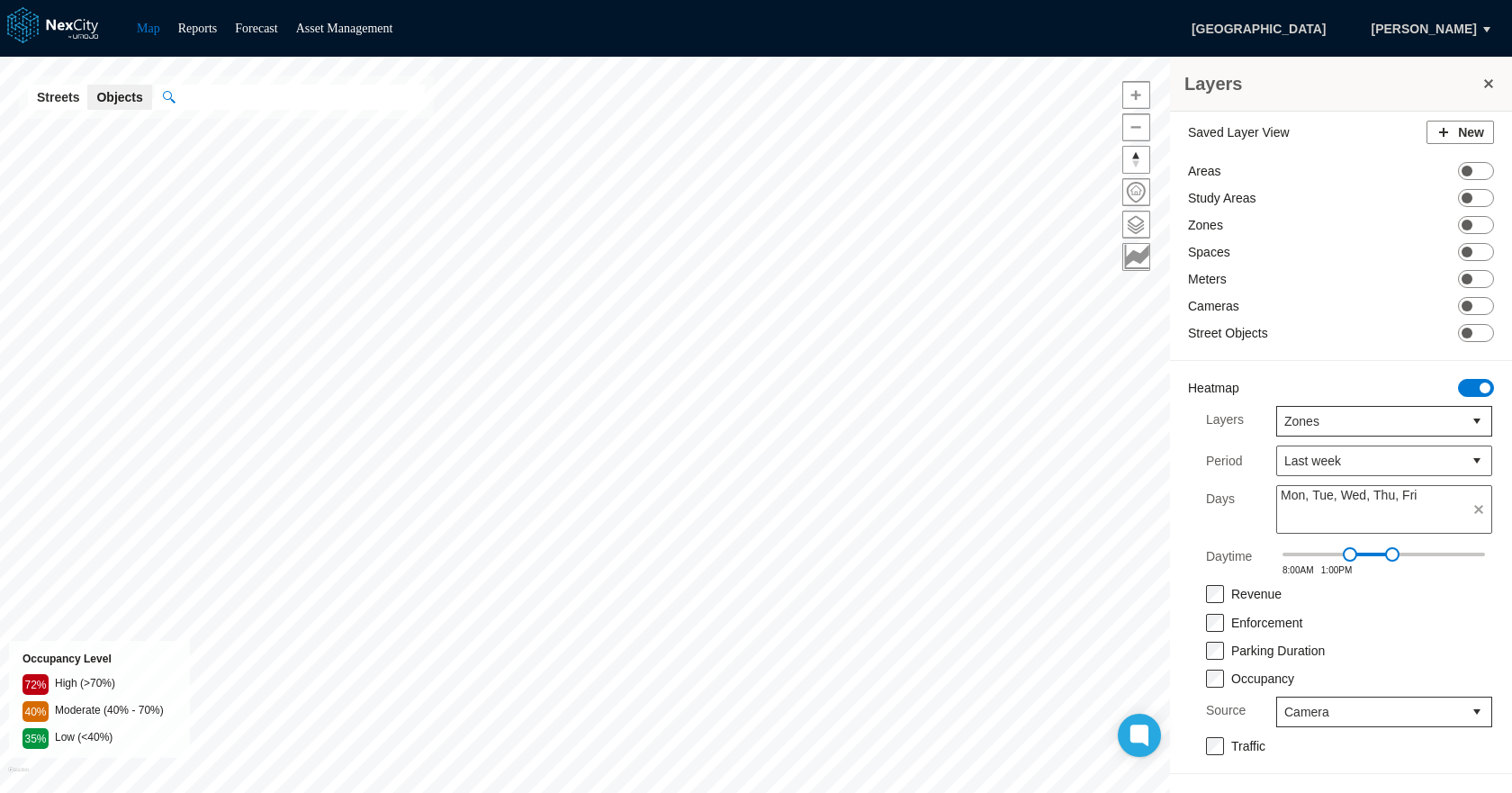
click at [1377, 401] on div "Saved Layer View New Areas ON OFF Study Areas ON OFF Zones ON OFF Spaces ON OFF…" at bounding box center [1340, 451] width 342 height 680
click at [1375, 421] on span "Zones" at bounding box center [1369, 420] width 171 height 18
click at [1323, 548] on li "Spaces" at bounding box center [1383, 548] width 216 height 33
click at [1354, 718] on span "Camera" at bounding box center [1369, 711] width 171 height 18
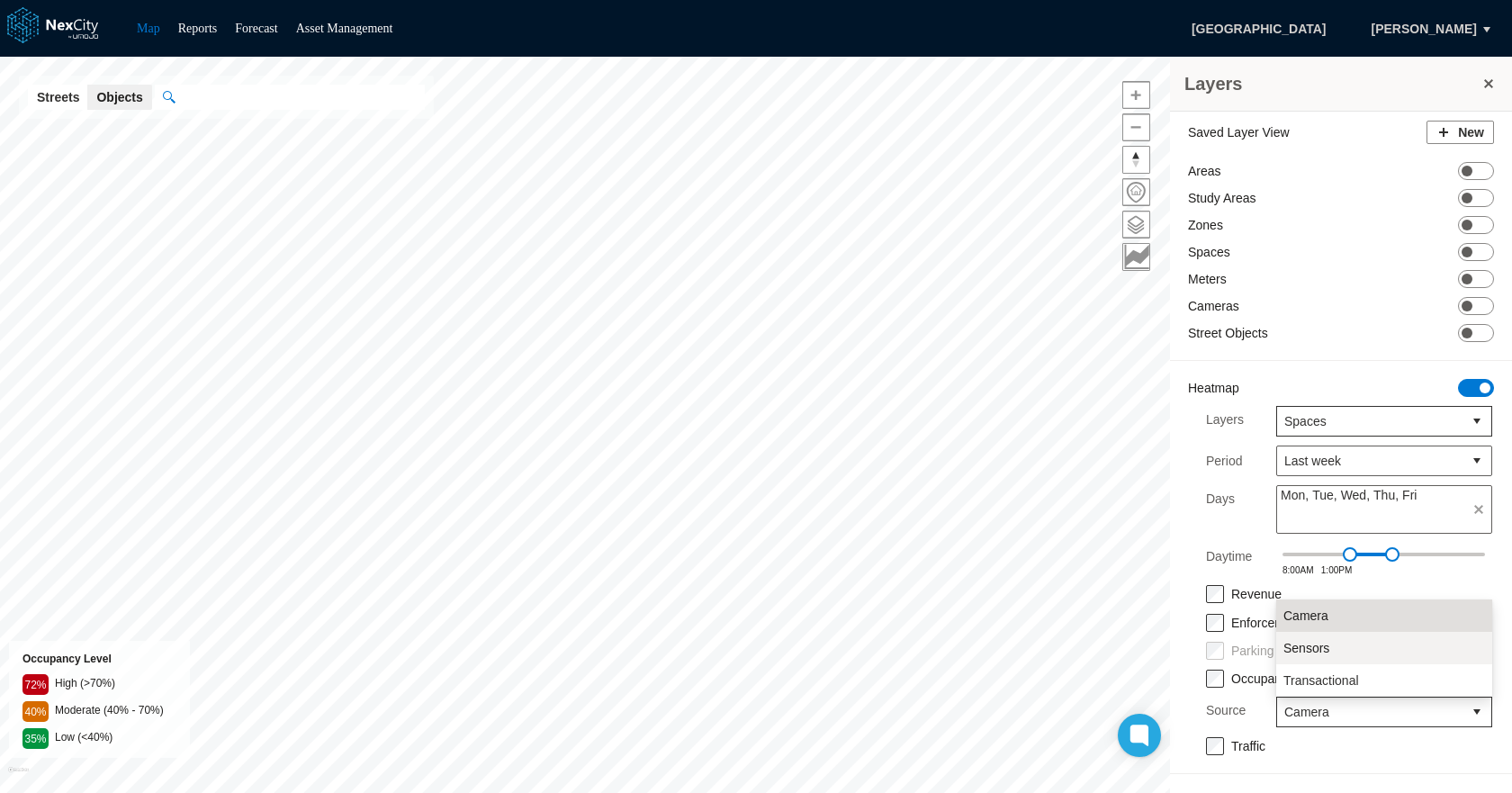
click at [1352, 651] on li "Sensors" at bounding box center [1383, 647] width 216 height 33
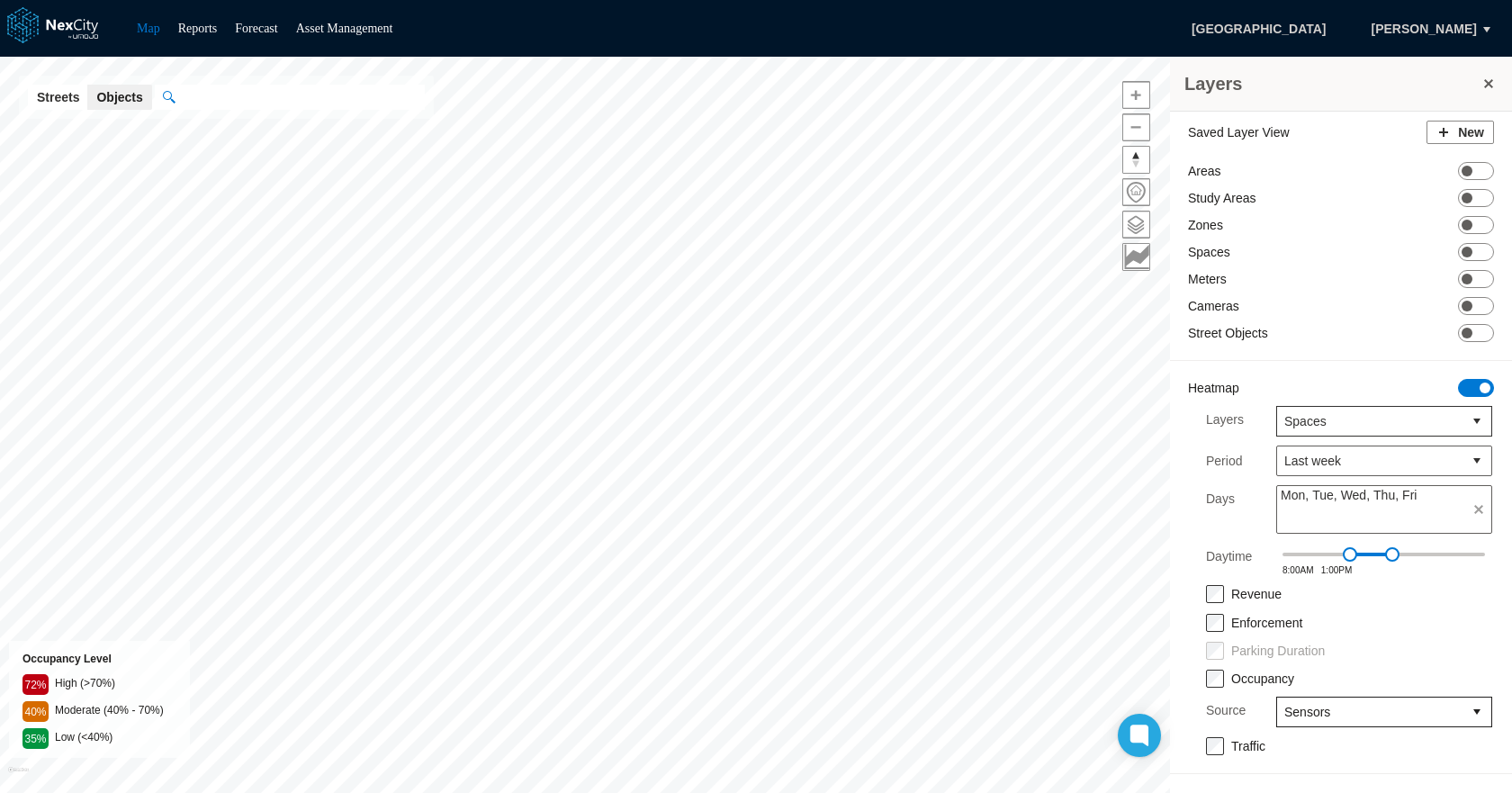
click at [1316, 703] on span "Sensors" at bounding box center [1369, 711] width 171 height 18
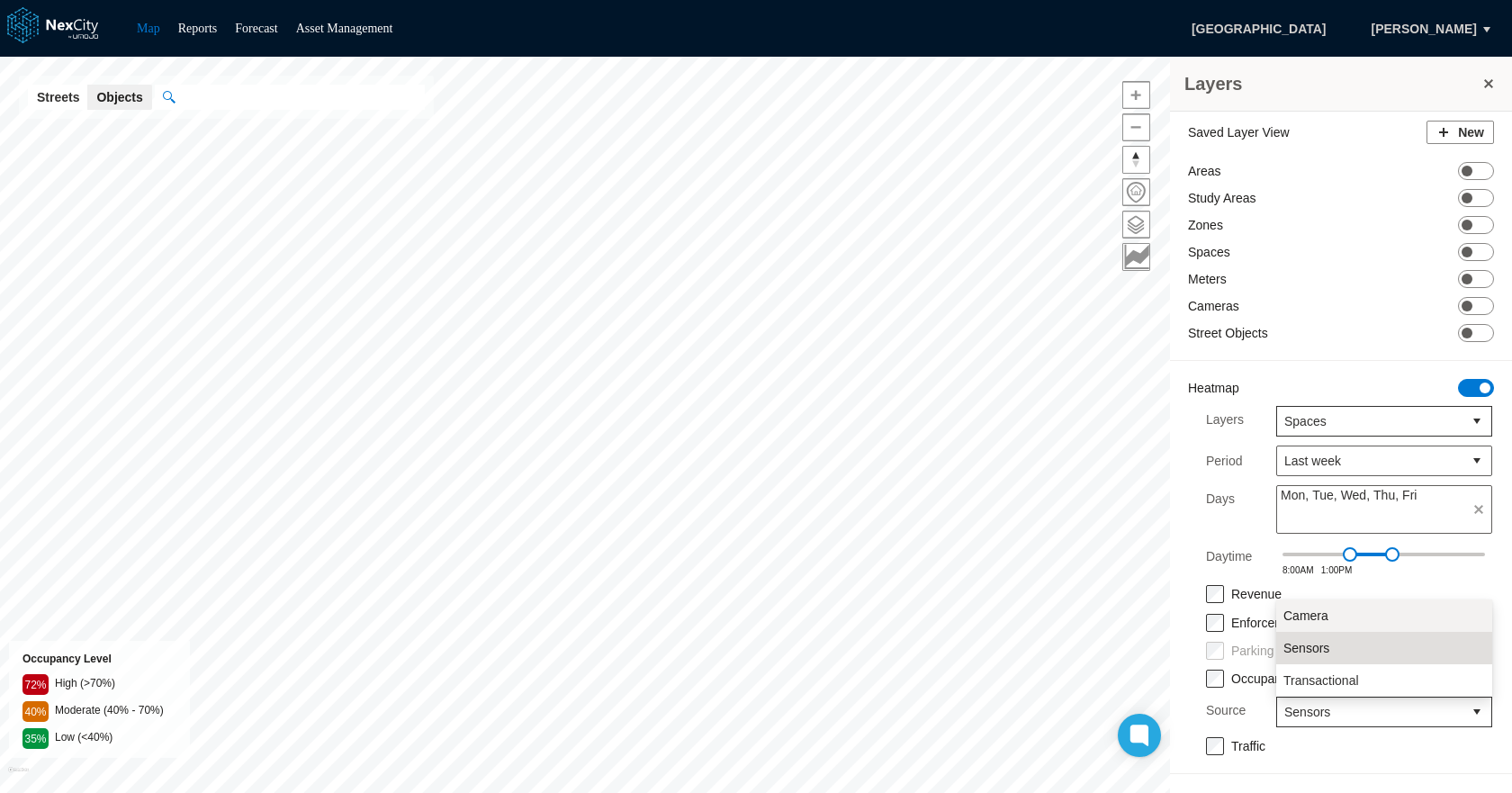
click at [1315, 608] on span "Camera" at bounding box center [1306, 615] width 45 height 18
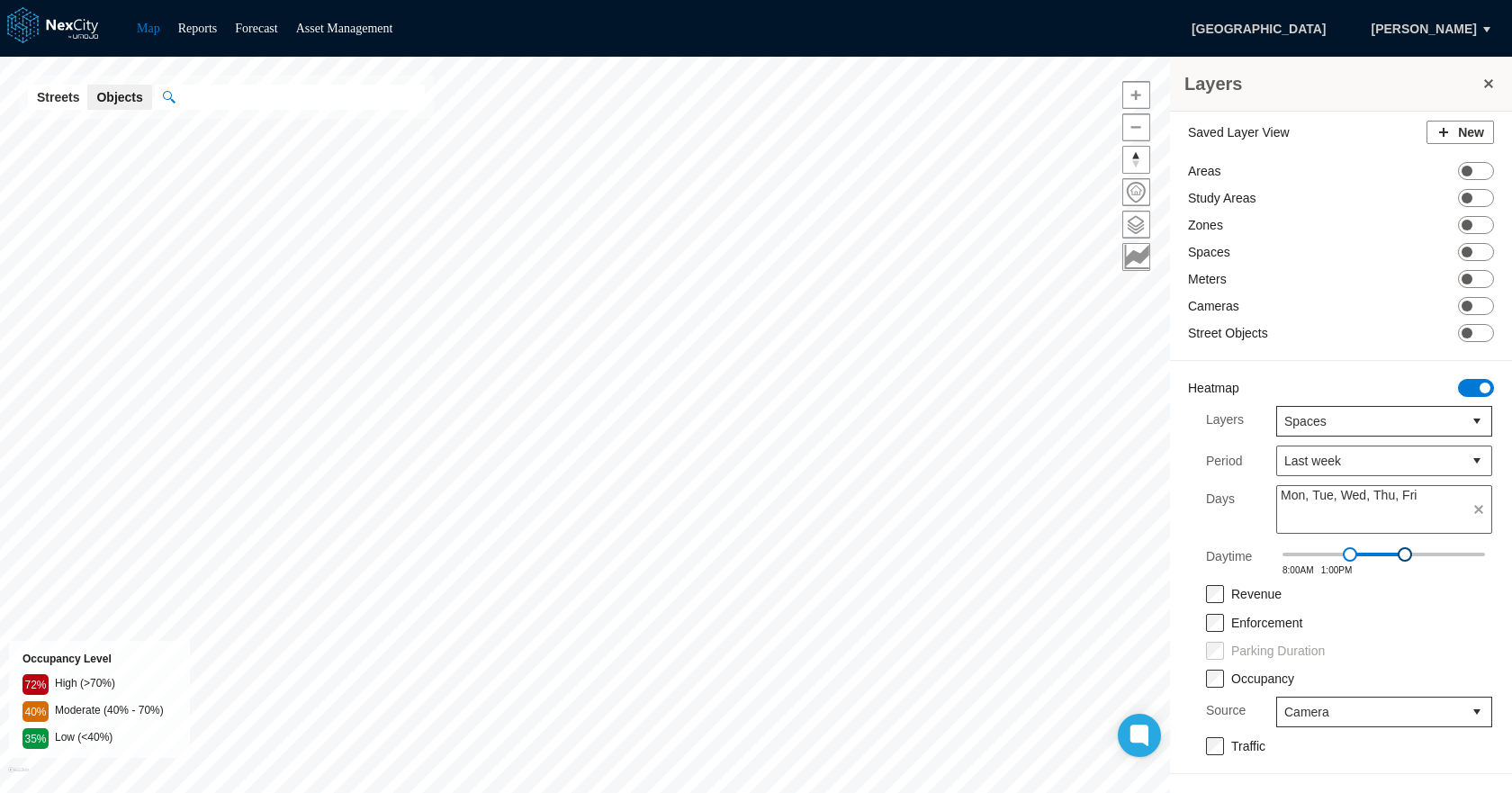
drag, startPoint x: 1393, startPoint y: 551, endPoint x: 1407, endPoint y: 557, distance: 15.2
click at [1407, 557] on span at bounding box center [1404, 554] width 14 height 14
drag, startPoint x: 1406, startPoint y: 553, endPoint x: 1419, endPoint y: 557, distance: 13.6
click at [1419, 557] on span at bounding box center [1417, 554] width 14 height 14
click at [1426, 562] on div at bounding box center [1383, 554] width 203 height 23
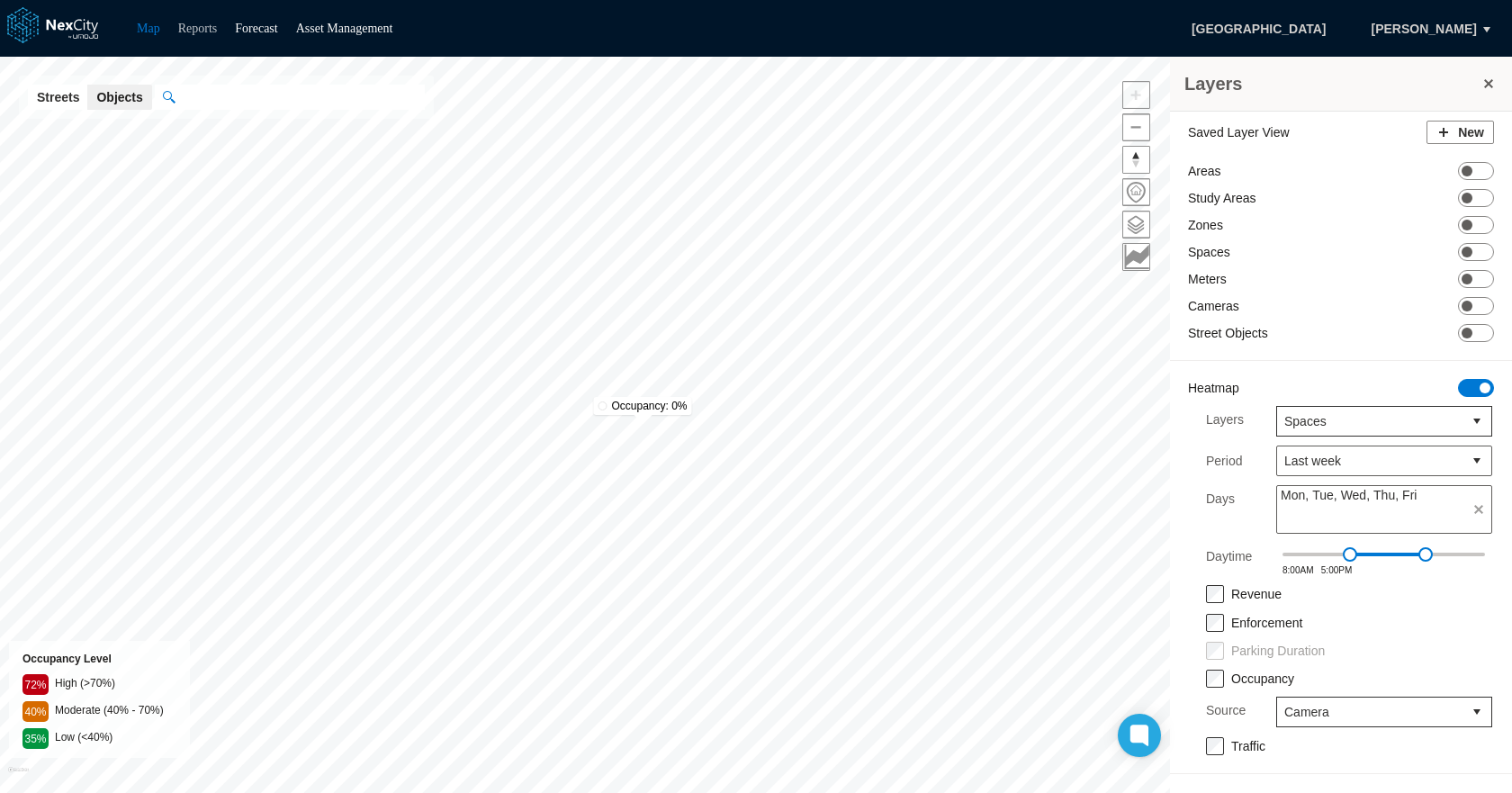
click at [185, 26] on link "Reports" at bounding box center [198, 28] width 39 height 13
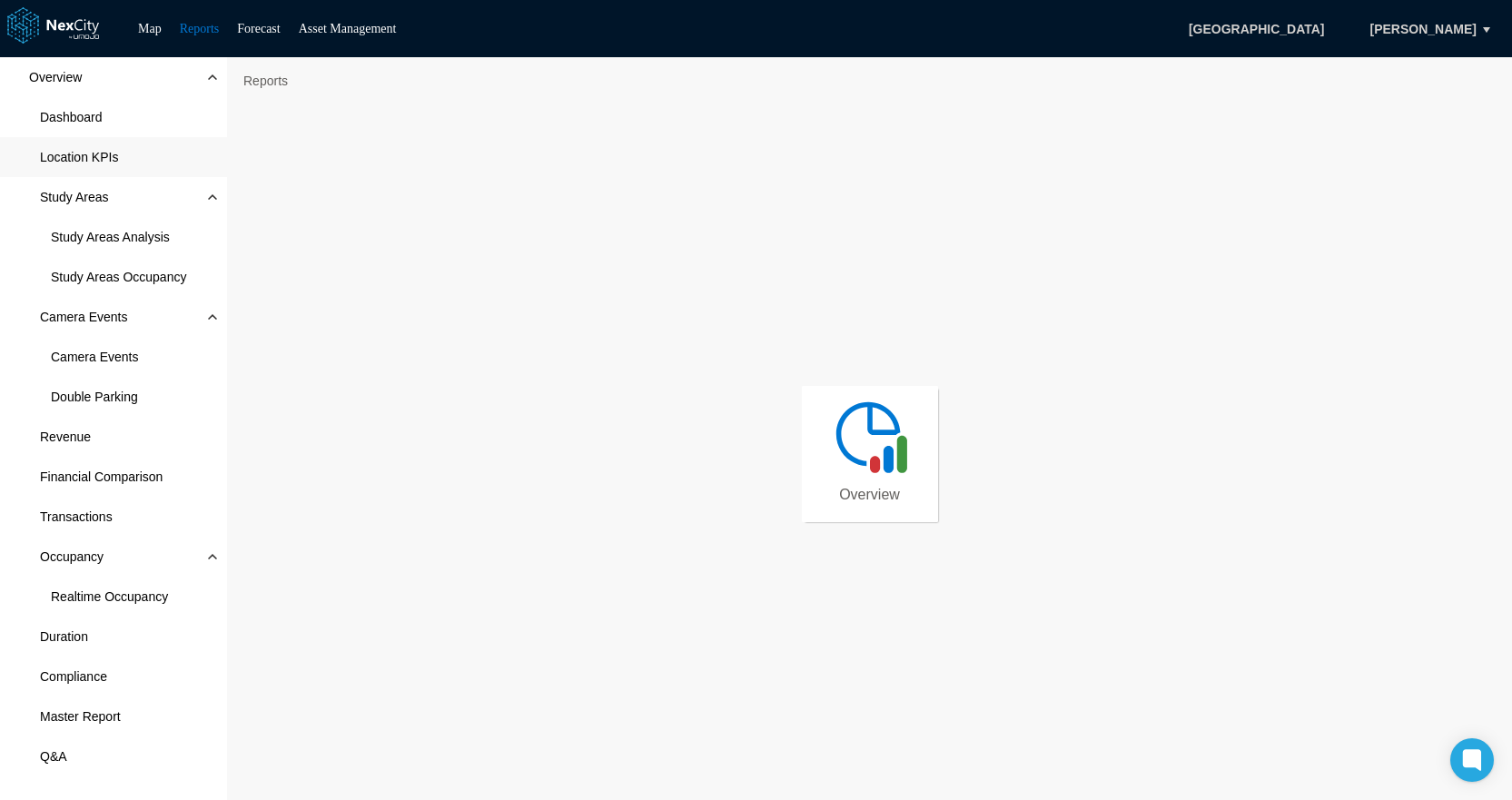
click at [108, 158] on span "Location KPIs" at bounding box center [78, 156] width 78 height 18
click at [156, 24] on link "Map" at bounding box center [149, 28] width 24 height 13
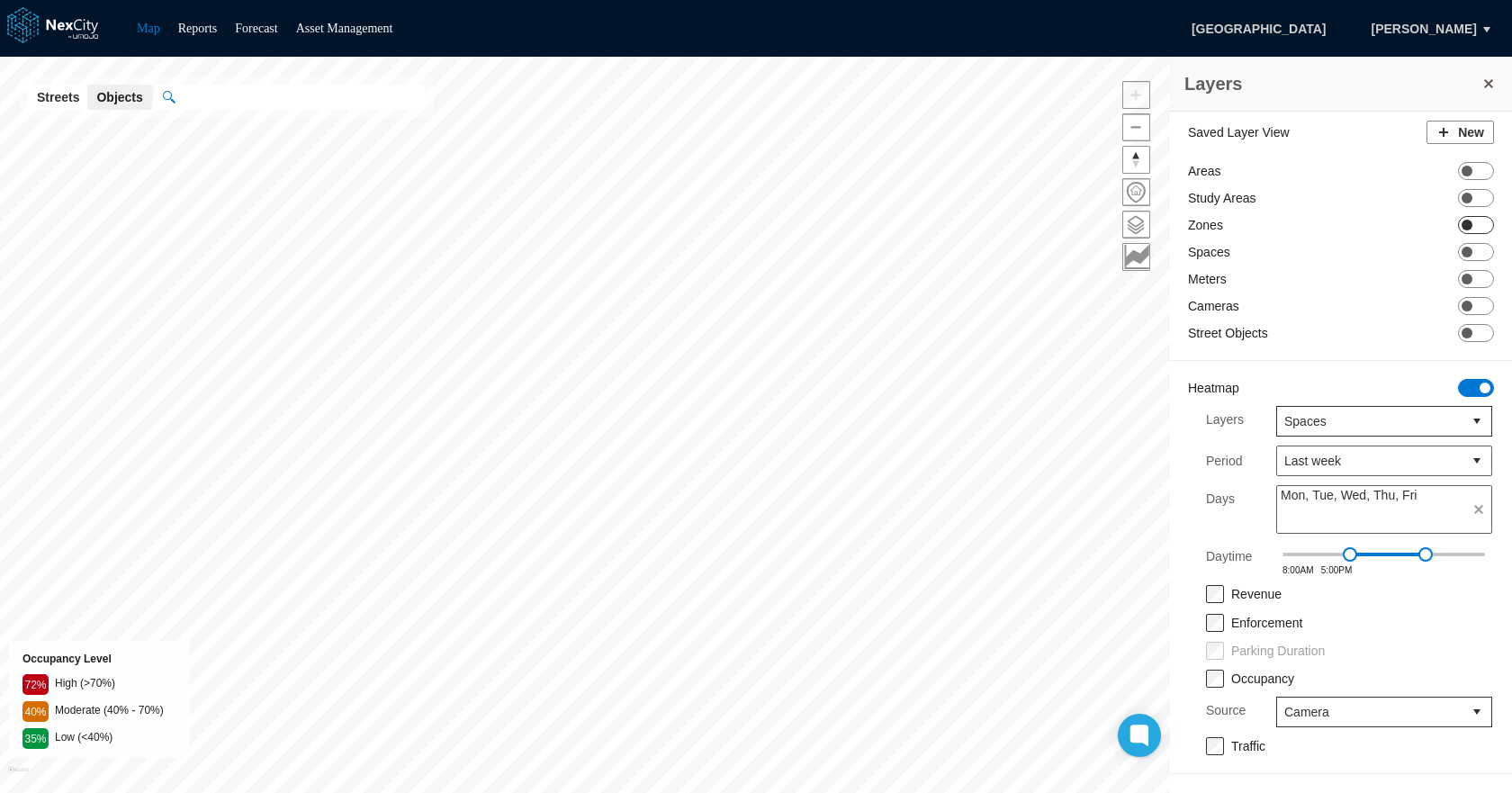
click at [1469, 226] on span at bounding box center [1467, 225] width 11 height 11
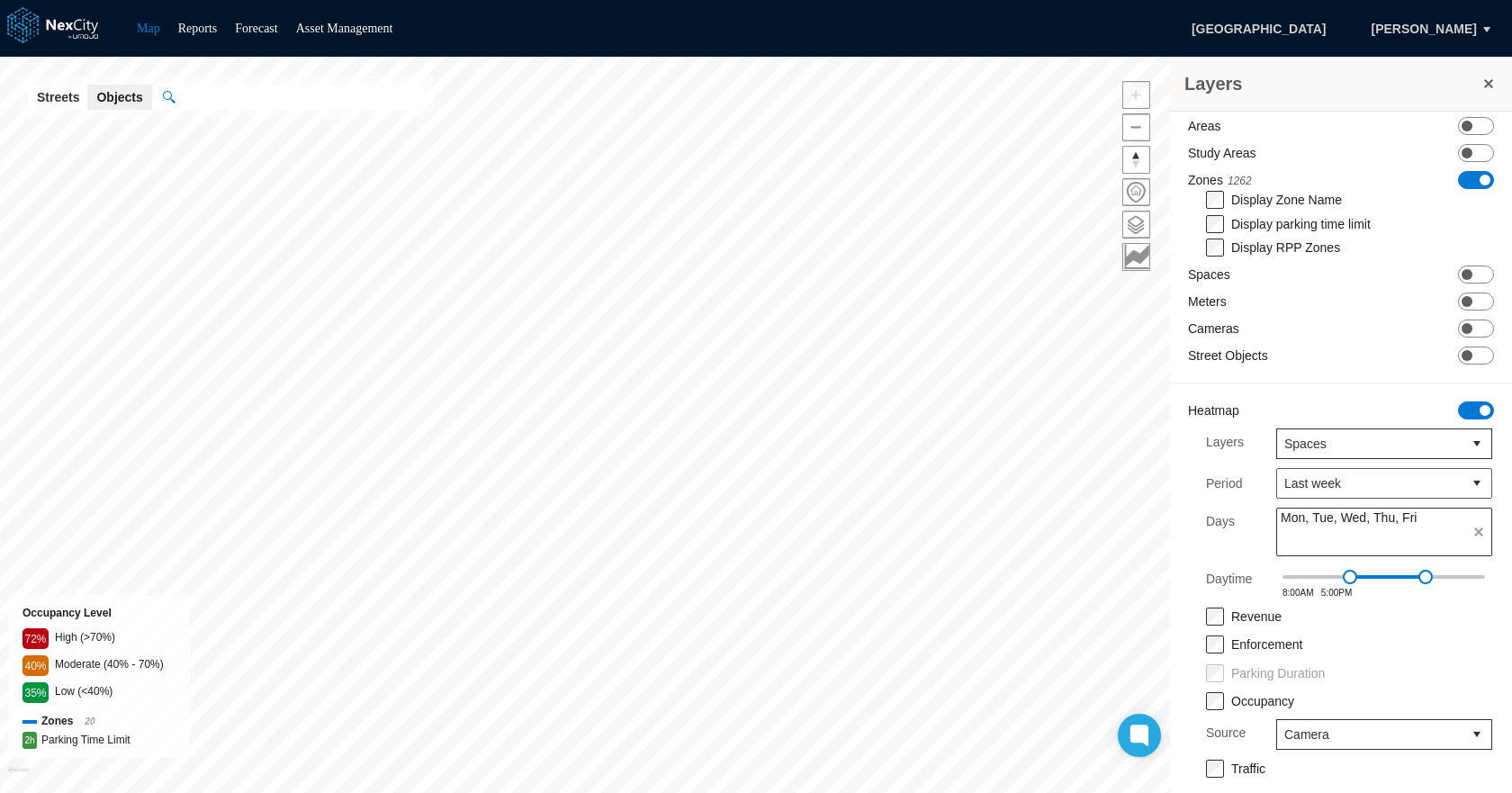
scroll to position [64, 0]
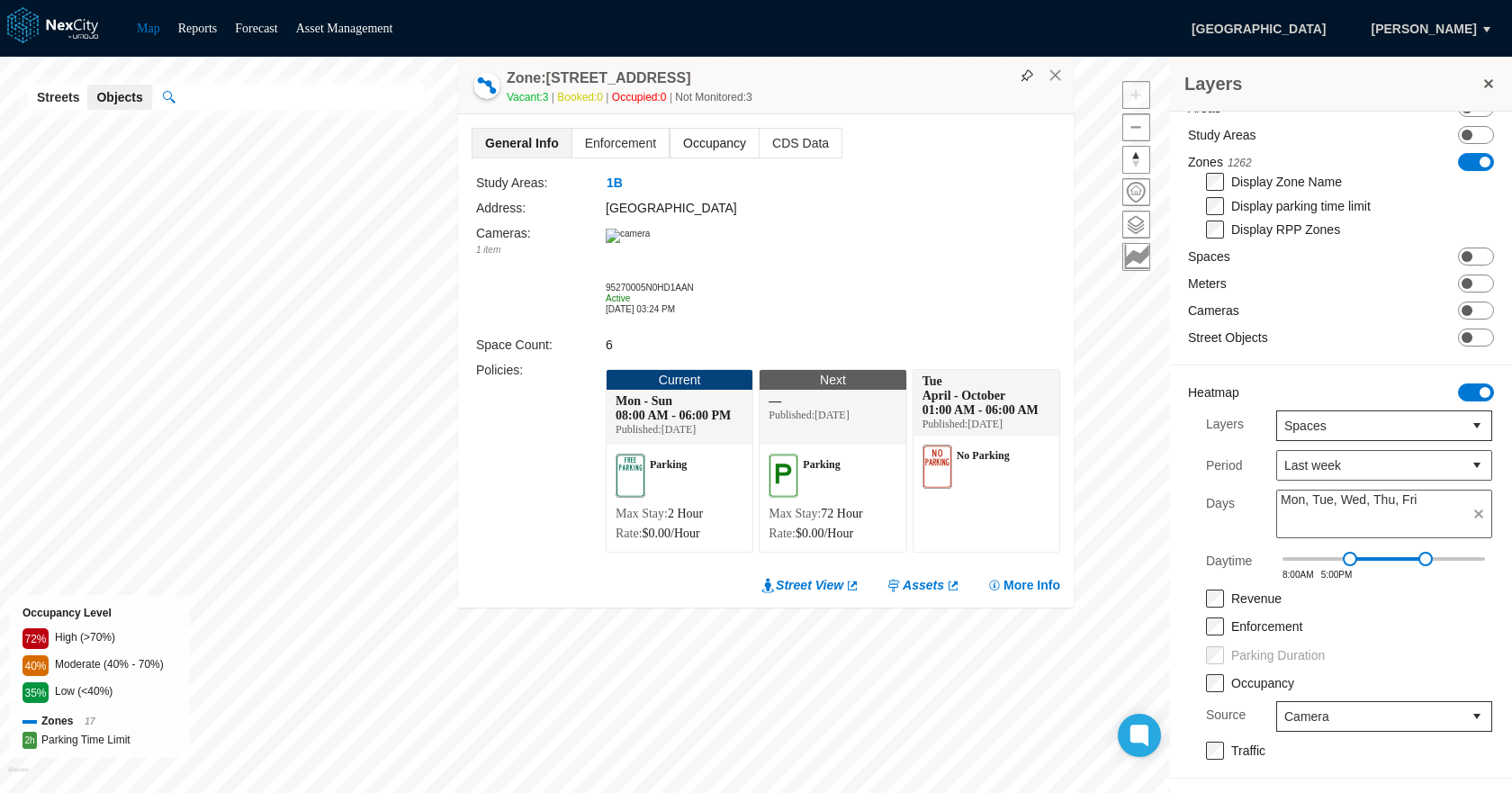
click at [680, 143] on span "Occupancy" at bounding box center [714, 143] width 88 height 29
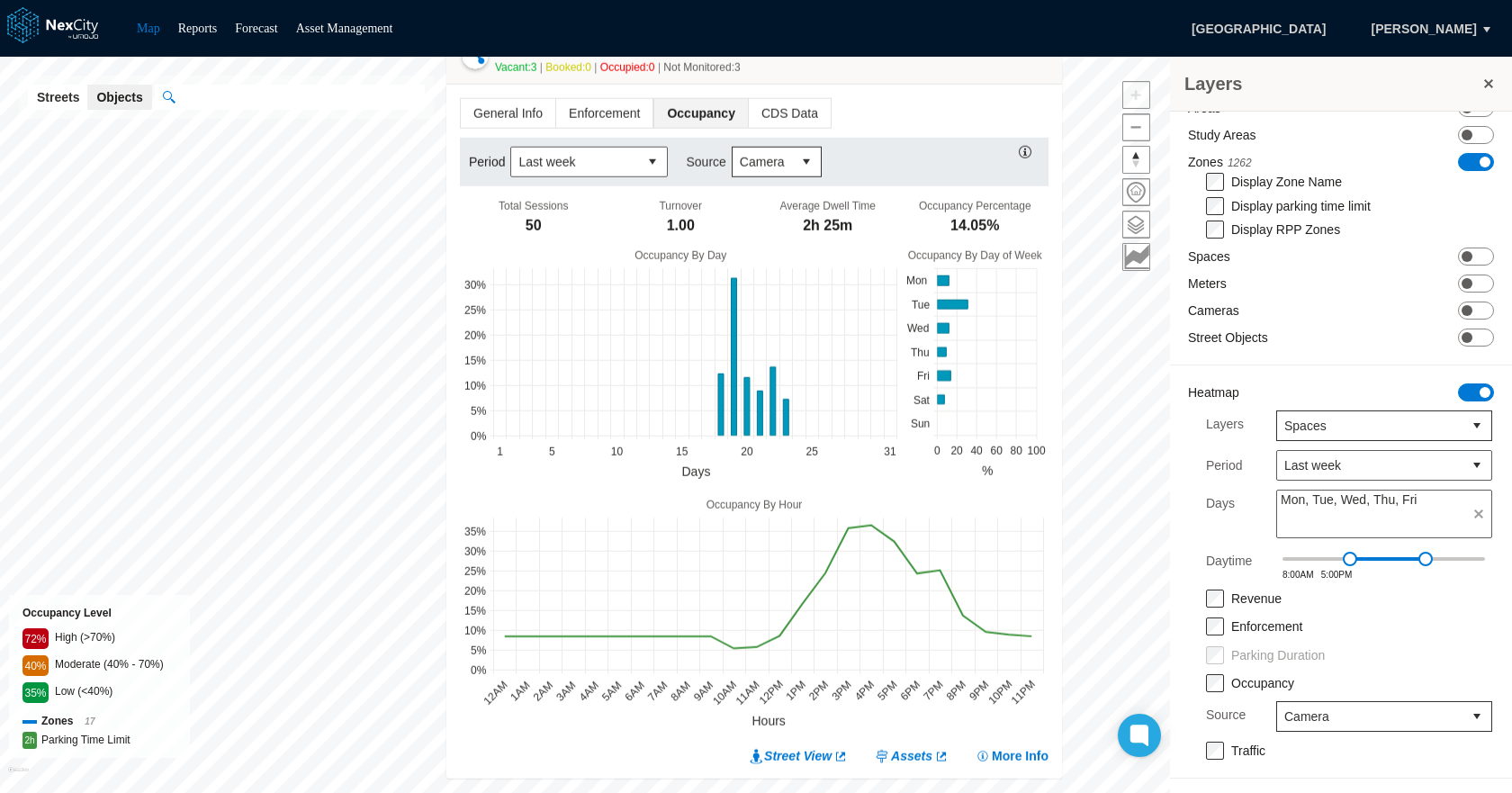
drag, startPoint x: 823, startPoint y: 105, endPoint x: 811, endPoint y: 66, distance: 40.8
click at [811, 66] on div "Vacant: 3 Booked: 0 Occupied: 0 Not Monitored: 3" at bounding box center [773, 67] width 558 height 18
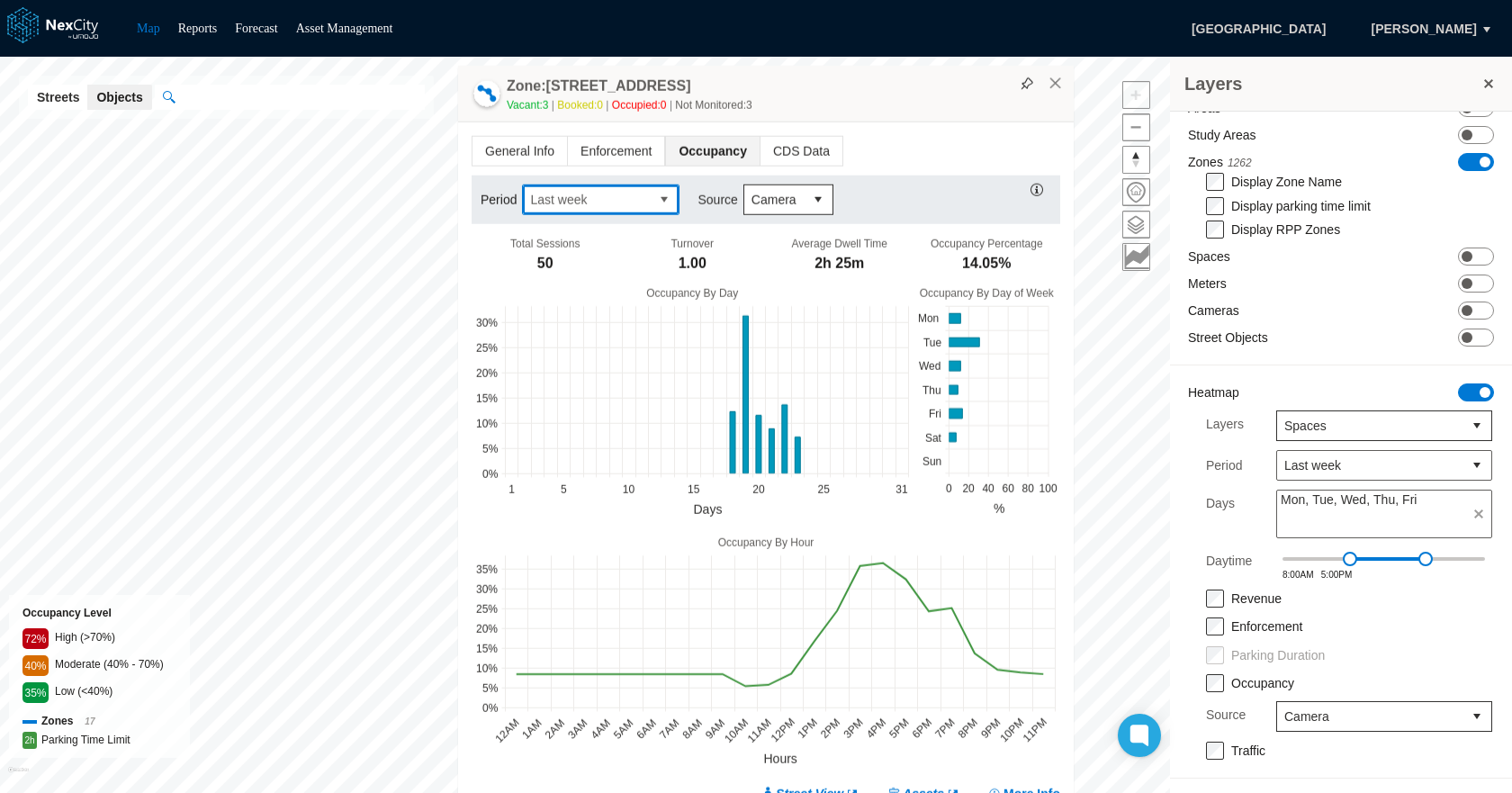
click at [656, 202] on button "select" at bounding box center [664, 199] width 29 height 29
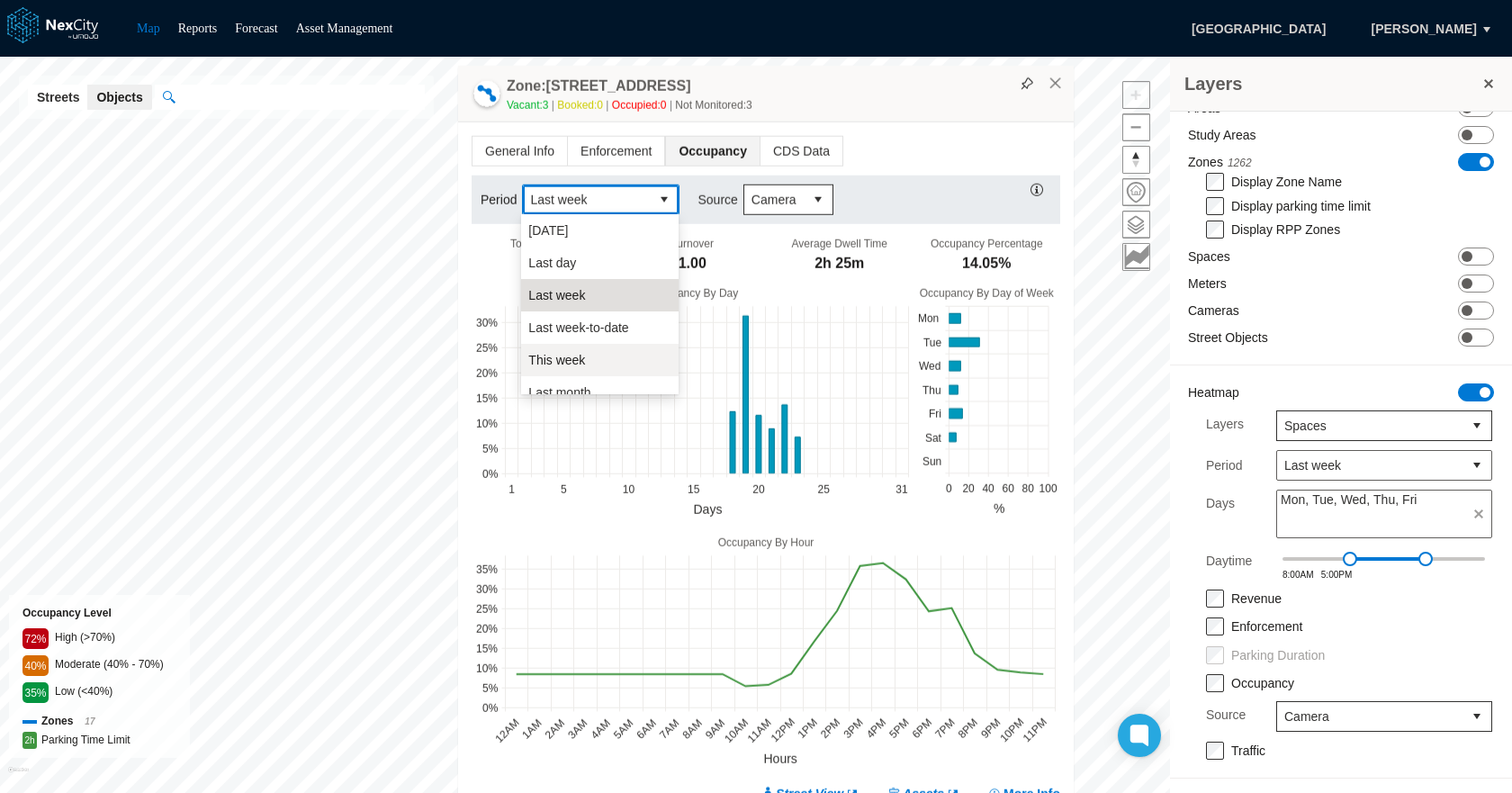
scroll to position [90, 0]
click at [578, 301] on span "Last month" at bounding box center [559, 302] width 62 height 18
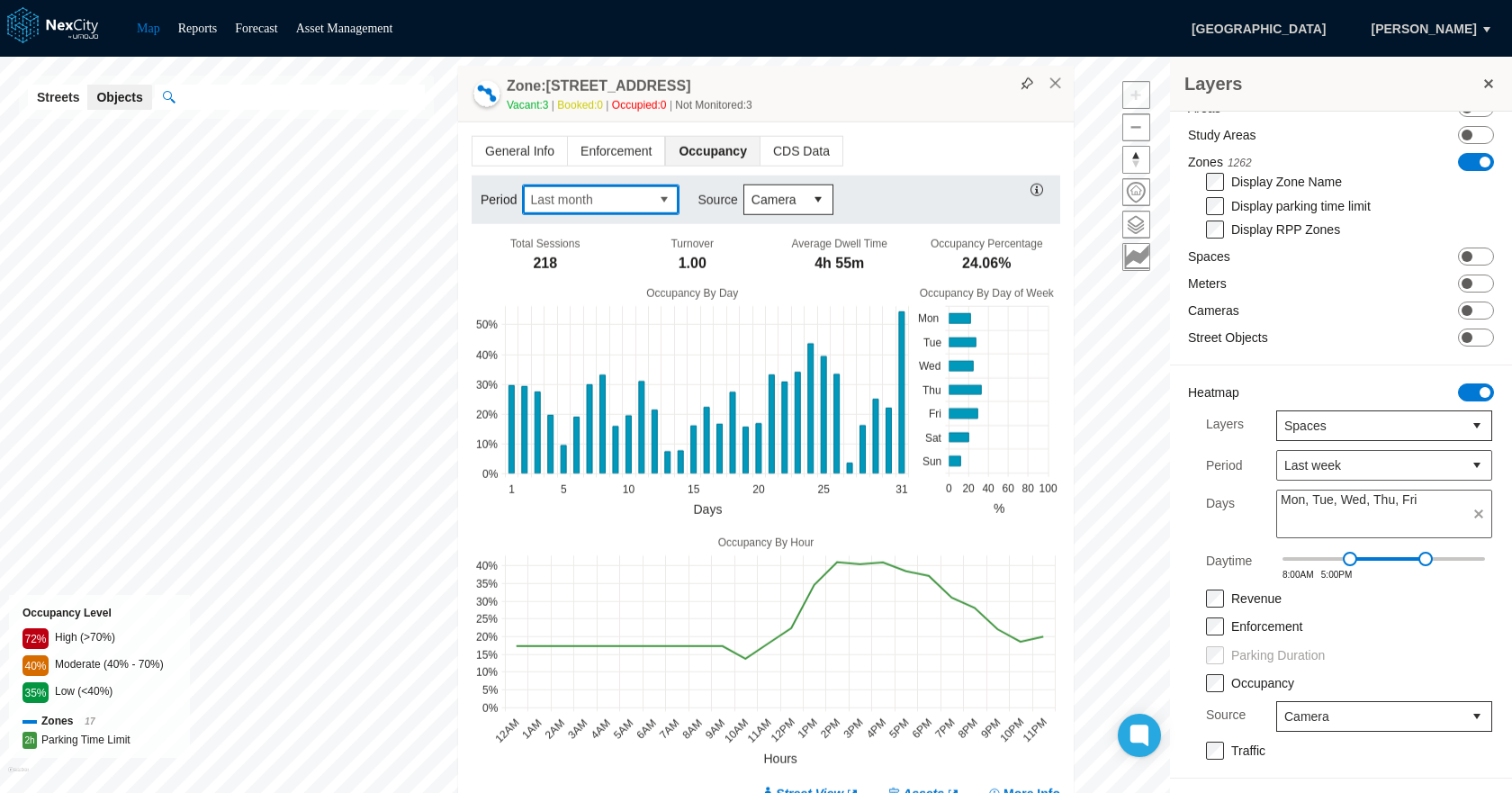
click at [663, 196] on span "select" at bounding box center [663, 199] width 14 height 18
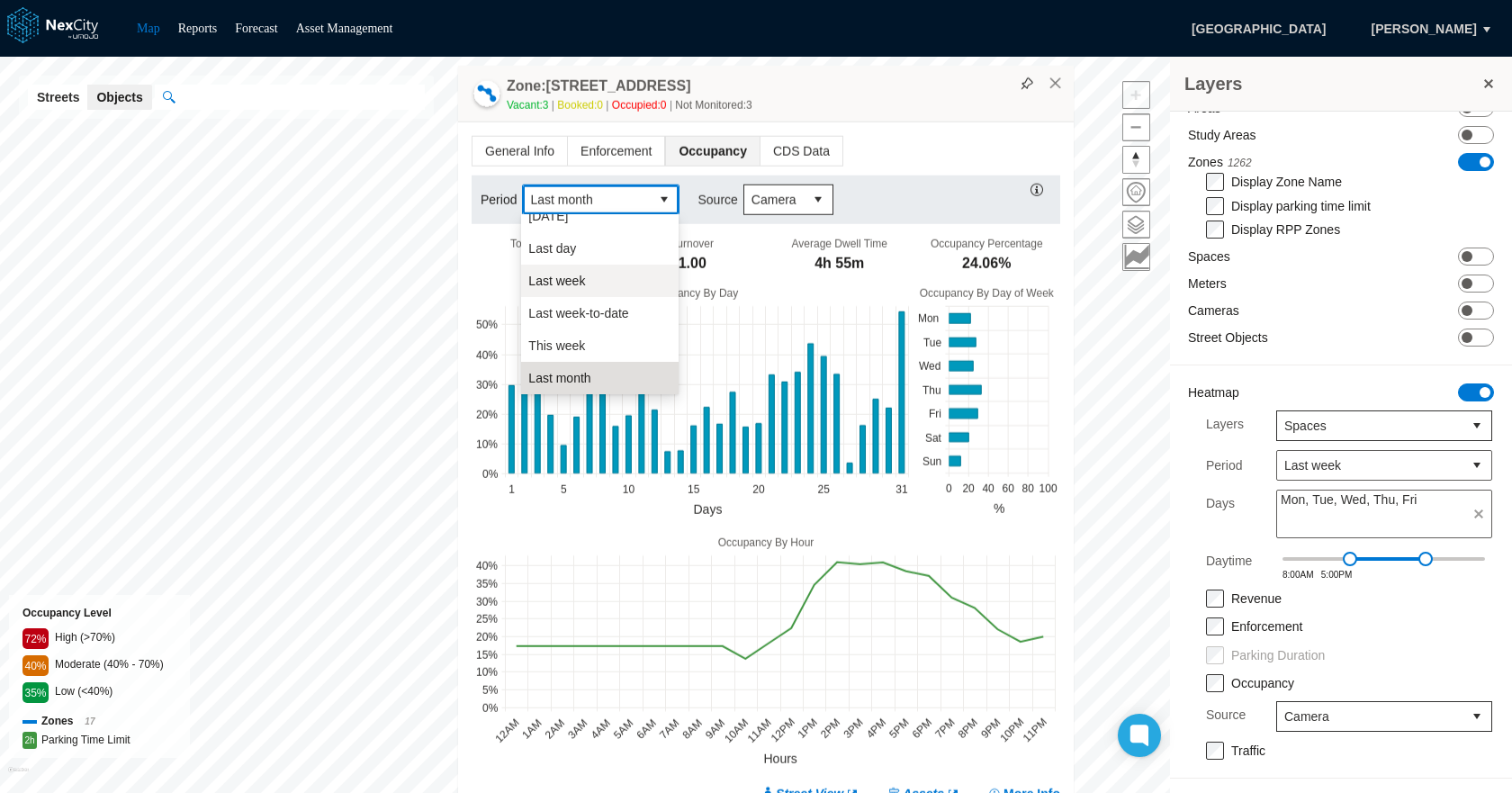
click at [602, 276] on li "Last week" at bounding box center [600, 280] width 158 height 33
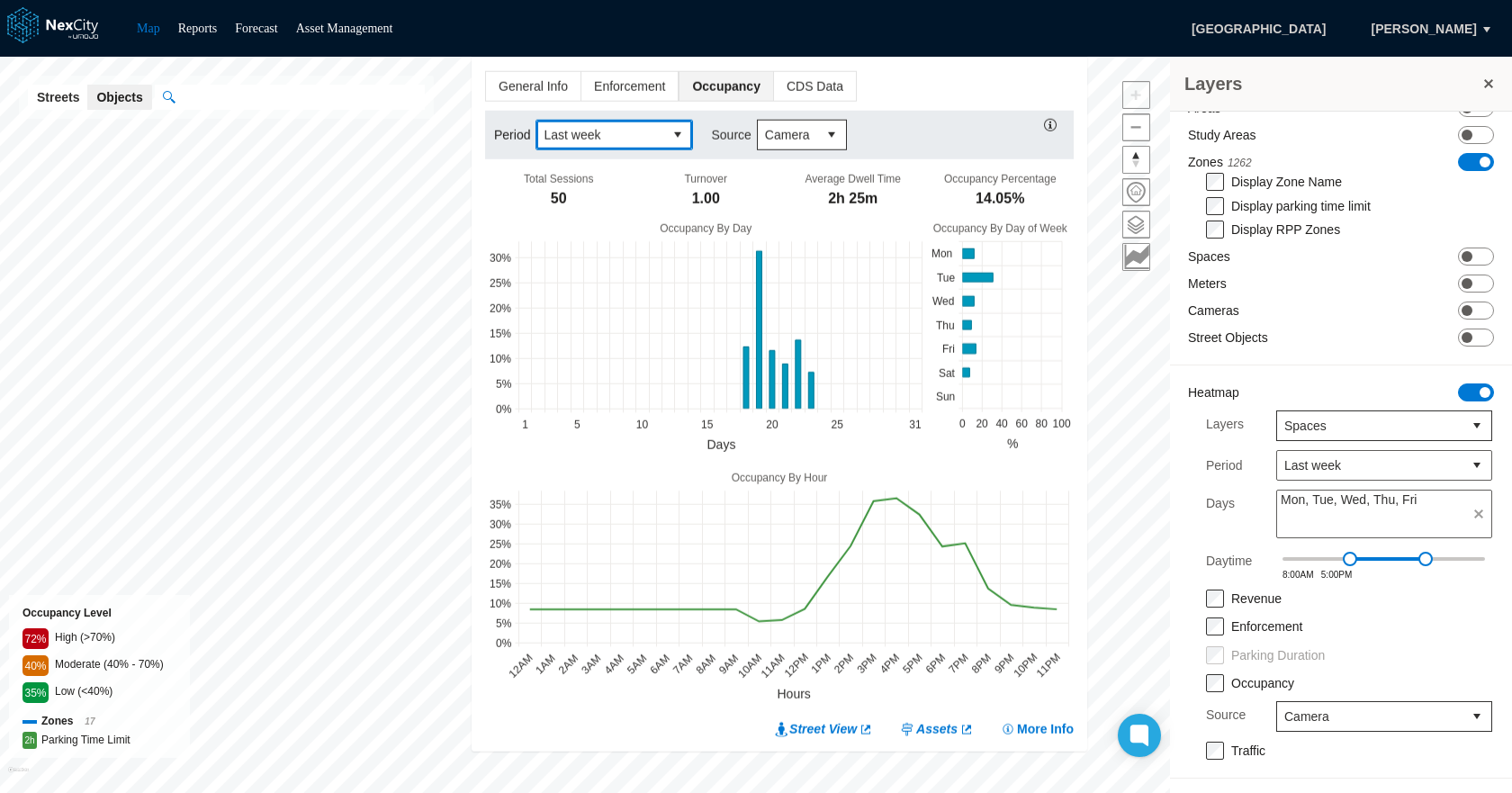
drag, startPoint x: 824, startPoint y: 87, endPoint x: 838, endPoint y: 22, distance: 66.5
click at [838, 22] on div "Map Reports Forecast Asset Management [GEOGRAPHIC_DATA] Holperin, Max Layers Sa…" at bounding box center [756, 396] width 1512 height 793
